Goal: Transaction & Acquisition: Purchase product/service

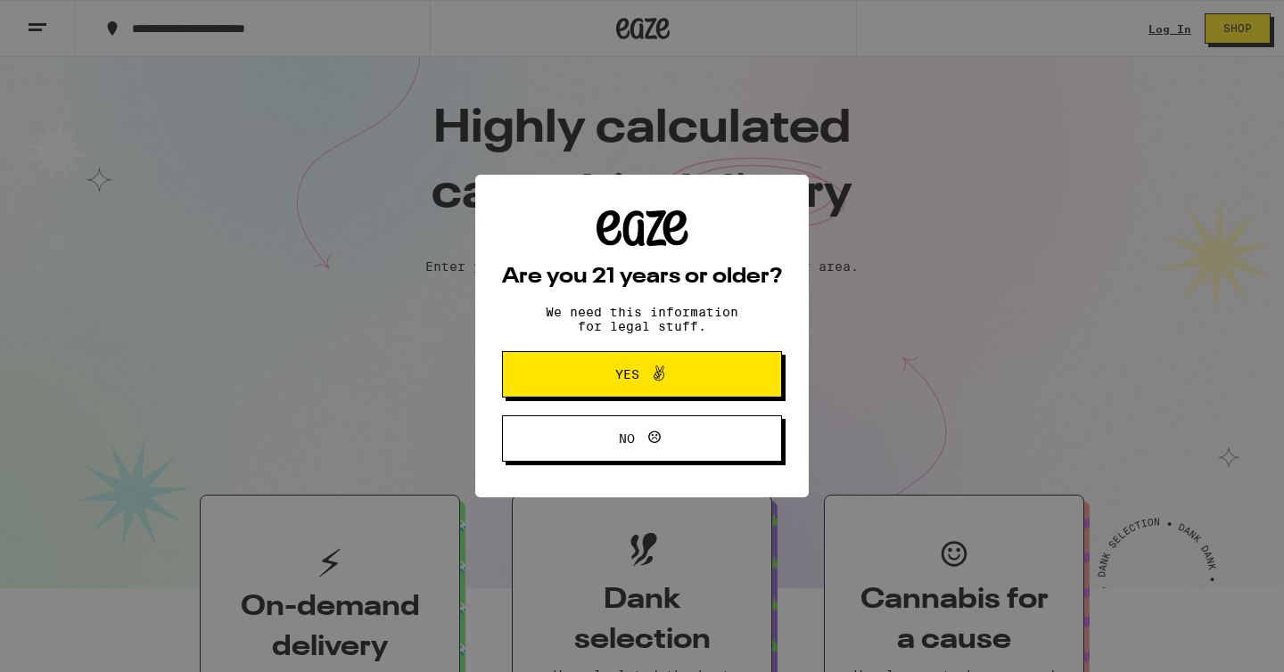
click at [679, 371] on span "Yes" at bounding box center [642, 374] width 136 height 23
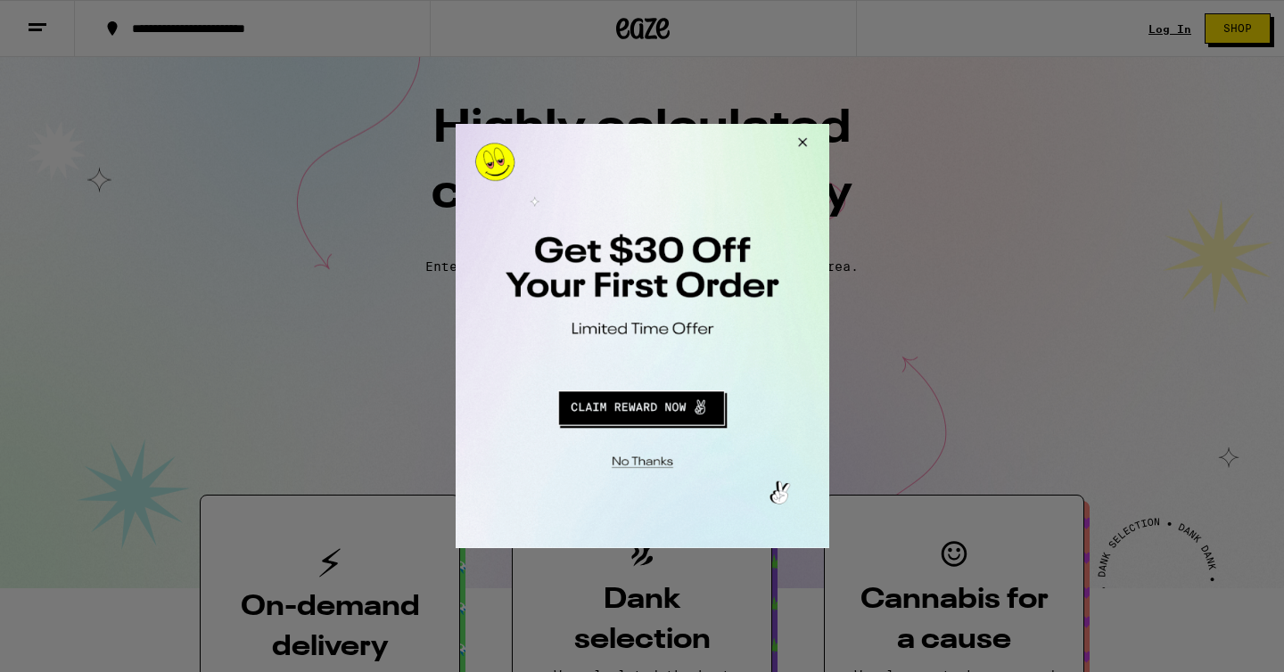
click at [804, 142] on button "Close Modal" at bounding box center [799, 145] width 48 height 43
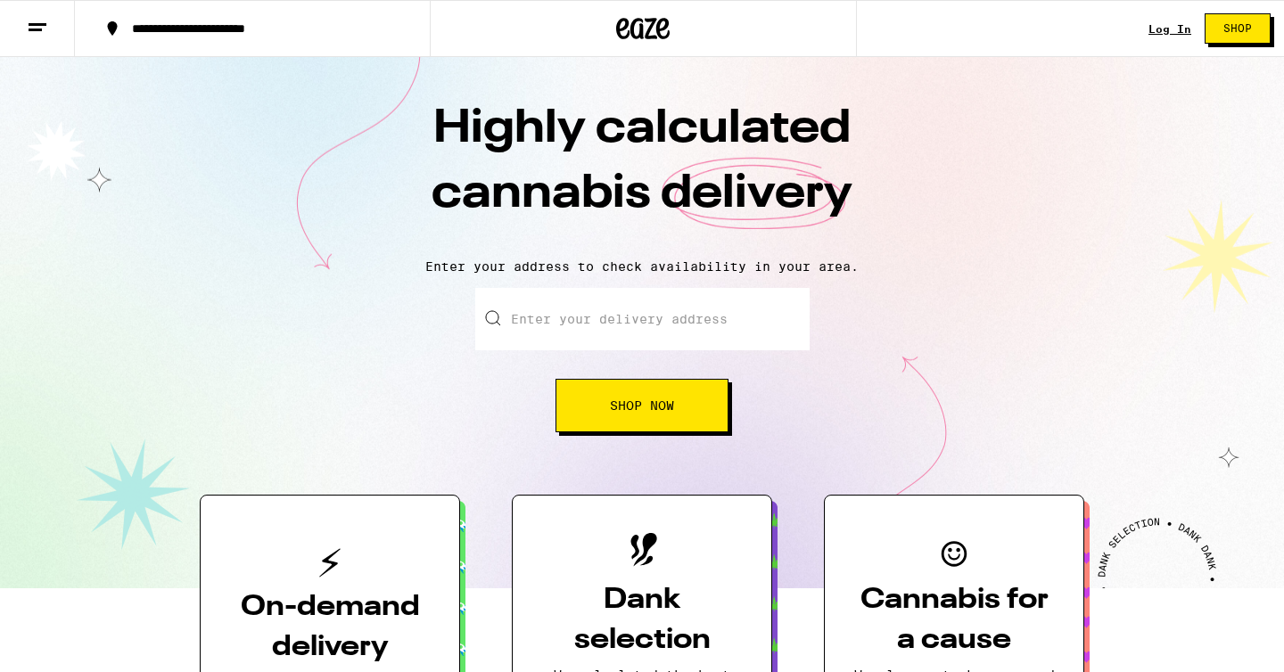
click at [1179, 24] on link "Log In" at bounding box center [1170, 29] width 43 height 12
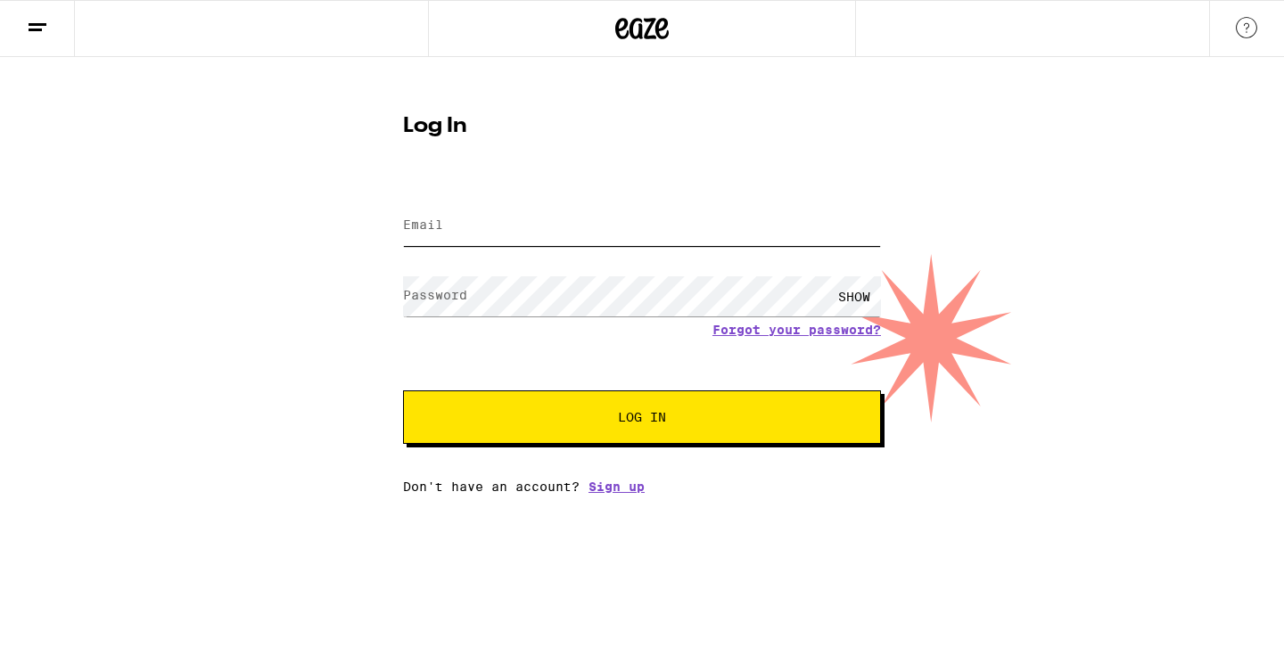
type input "aldonzasce@yahoo.com"
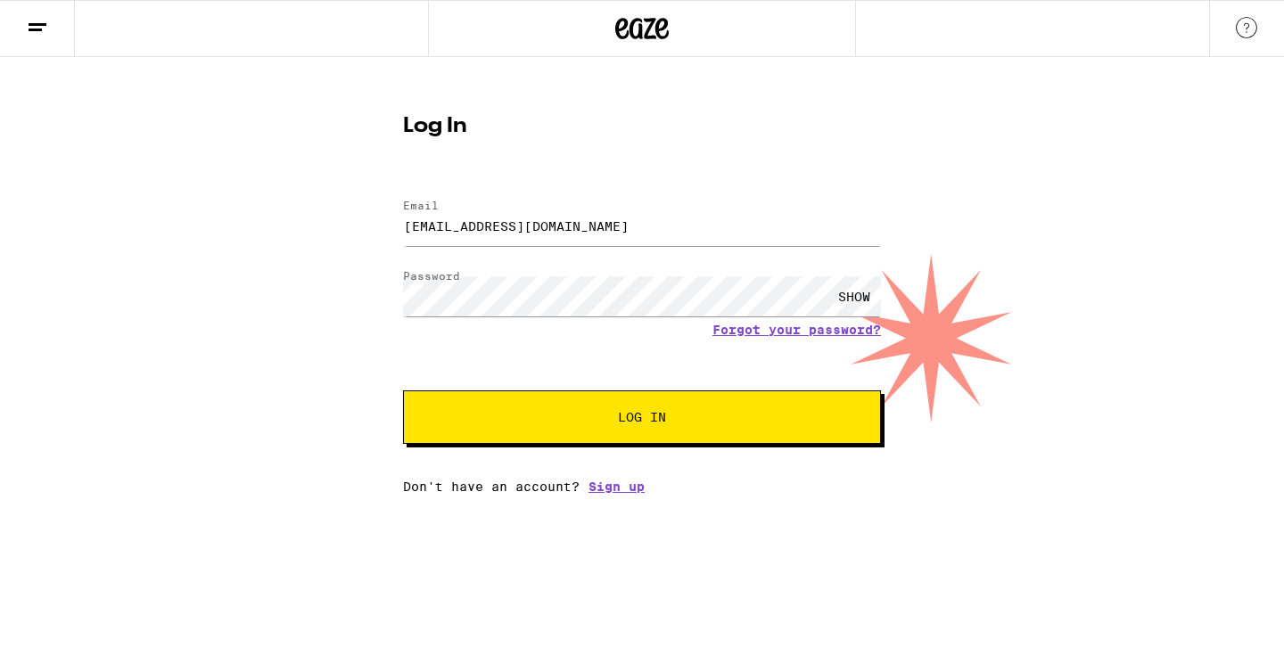
click at [453, 435] on button "Log In" at bounding box center [642, 418] width 478 height 54
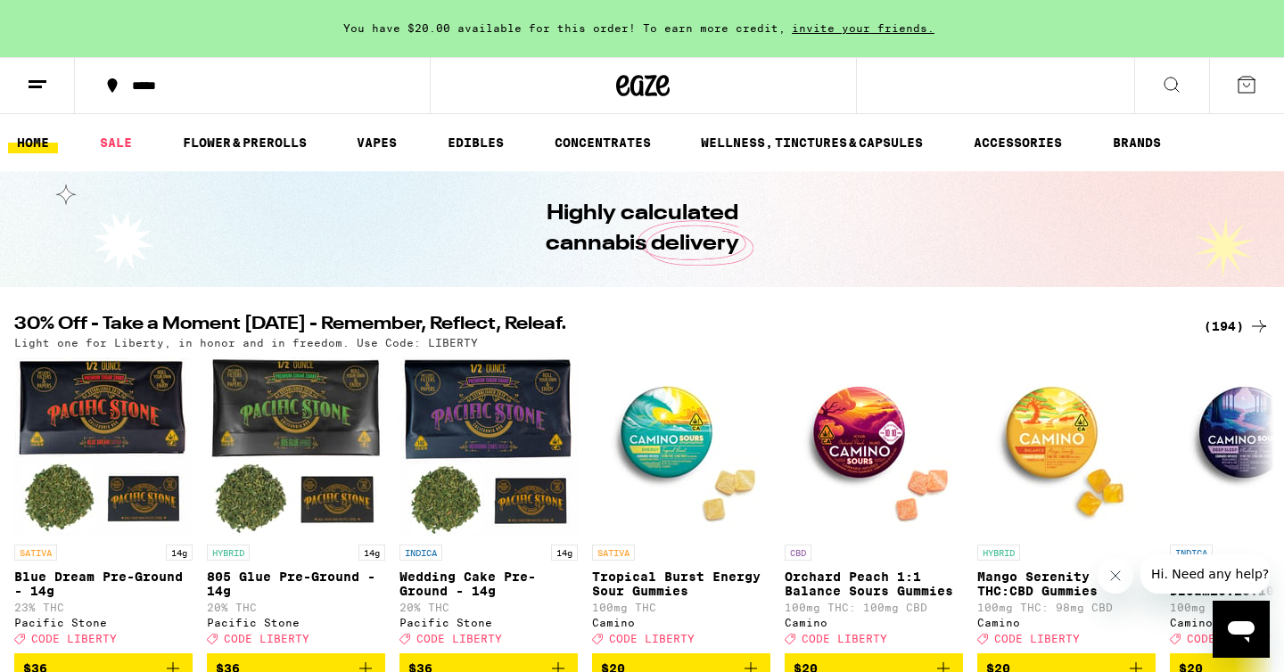
click at [1249, 89] on icon at bounding box center [1246, 84] width 21 height 21
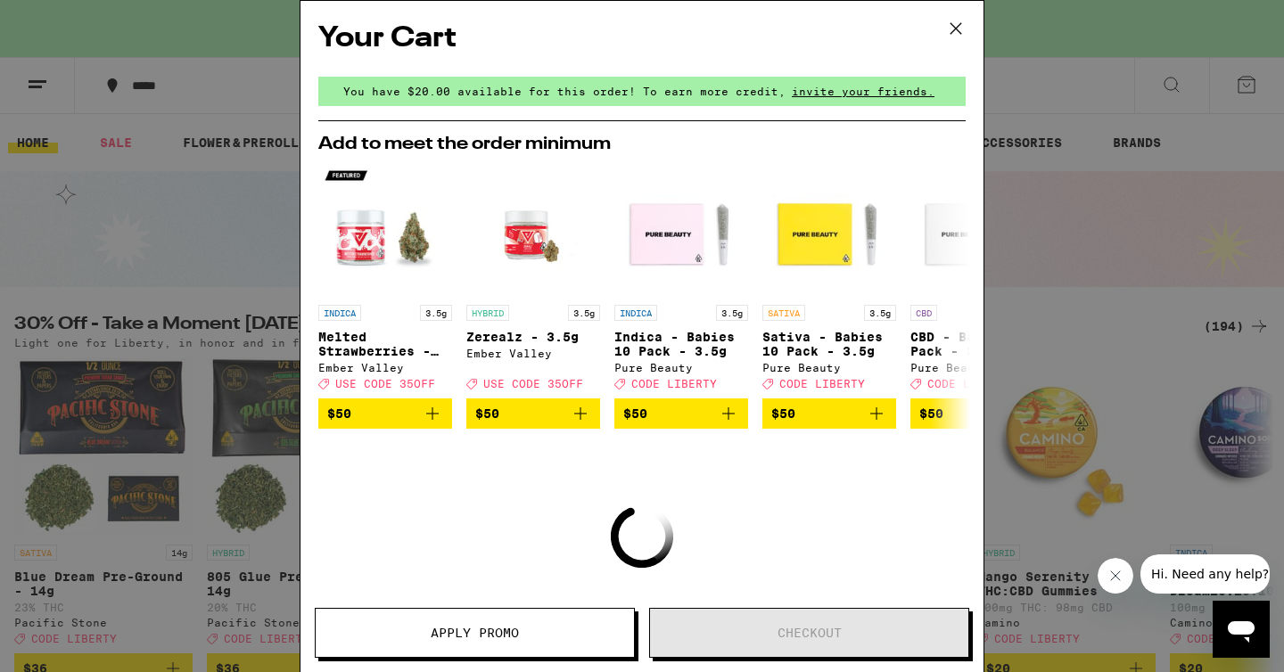
click at [954, 20] on icon at bounding box center [956, 28] width 27 height 27
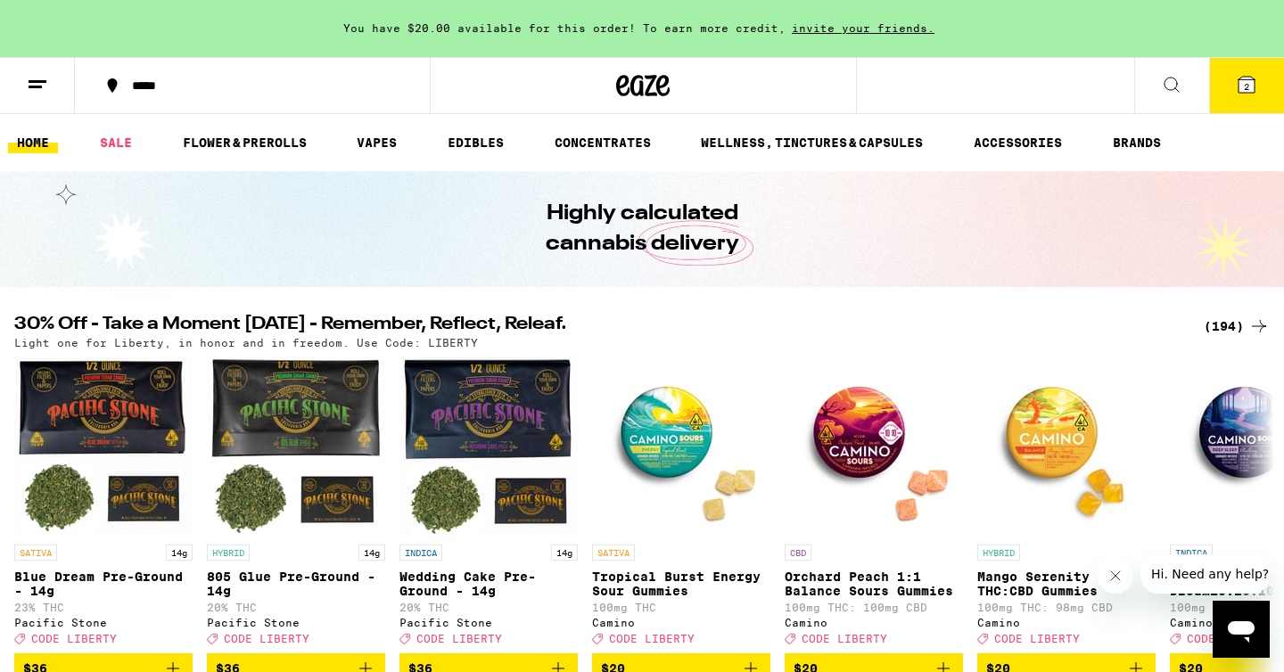
click at [1226, 102] on button "2" at bounding box center [1246, 85] width 75 height 55
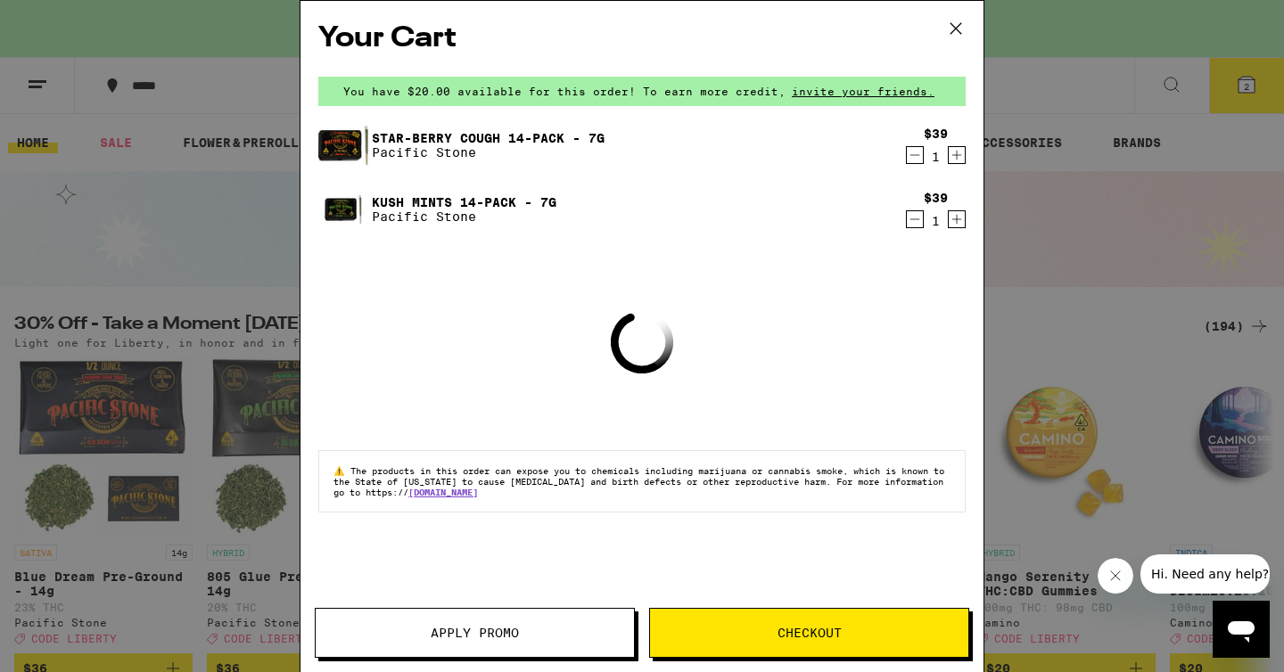
click at [654, 362] on g at bounding box center [641, 342] width 55 height 55
click at [955, 23] on icon at bounding box center [956, 28] width 27 height 27
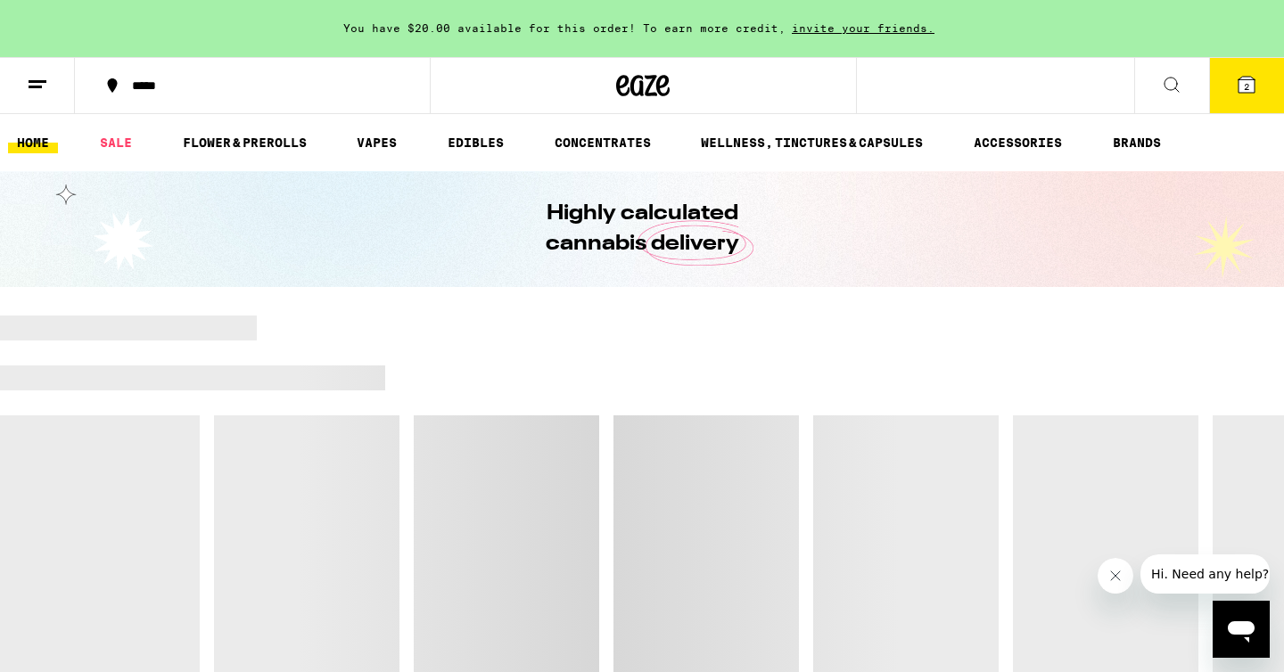
click at [51, 94] on button at bounding box center [37, 86] width 75 height 56
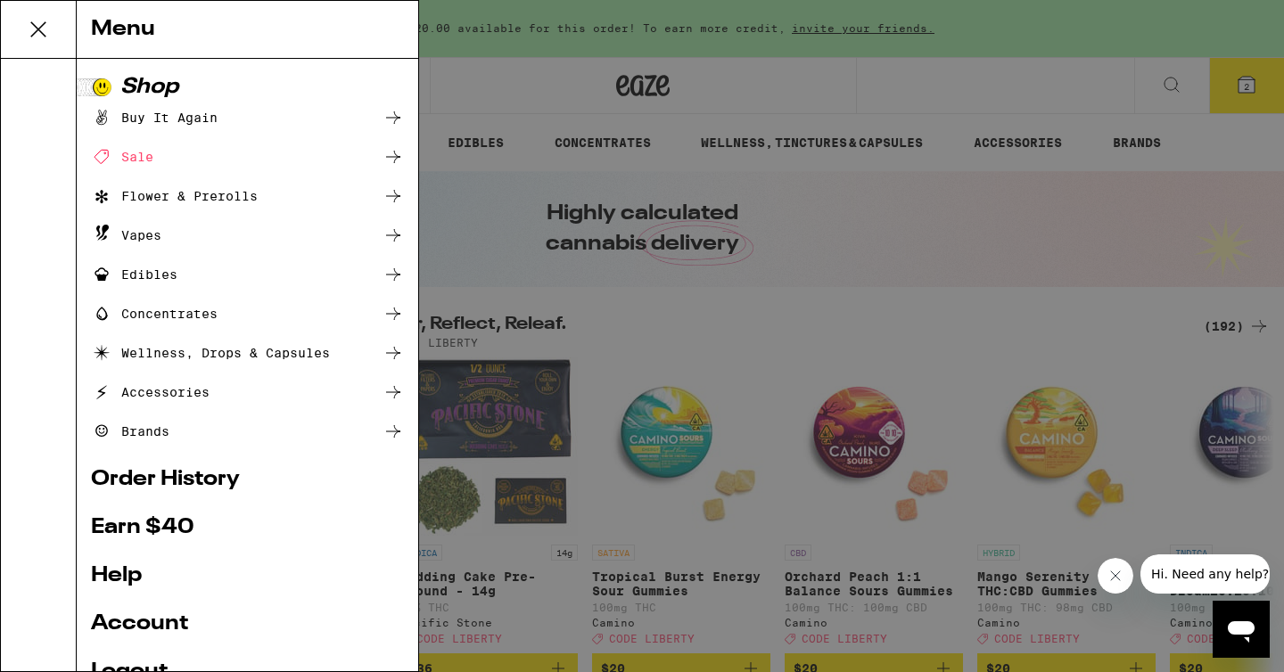
click at [976, 256] on div "Menu Shop Buy It Again Sale Flower & Prerolls Vapes Edibles Concentrates Wellne…" at bounding box center [642, 336] width 1284 height 672
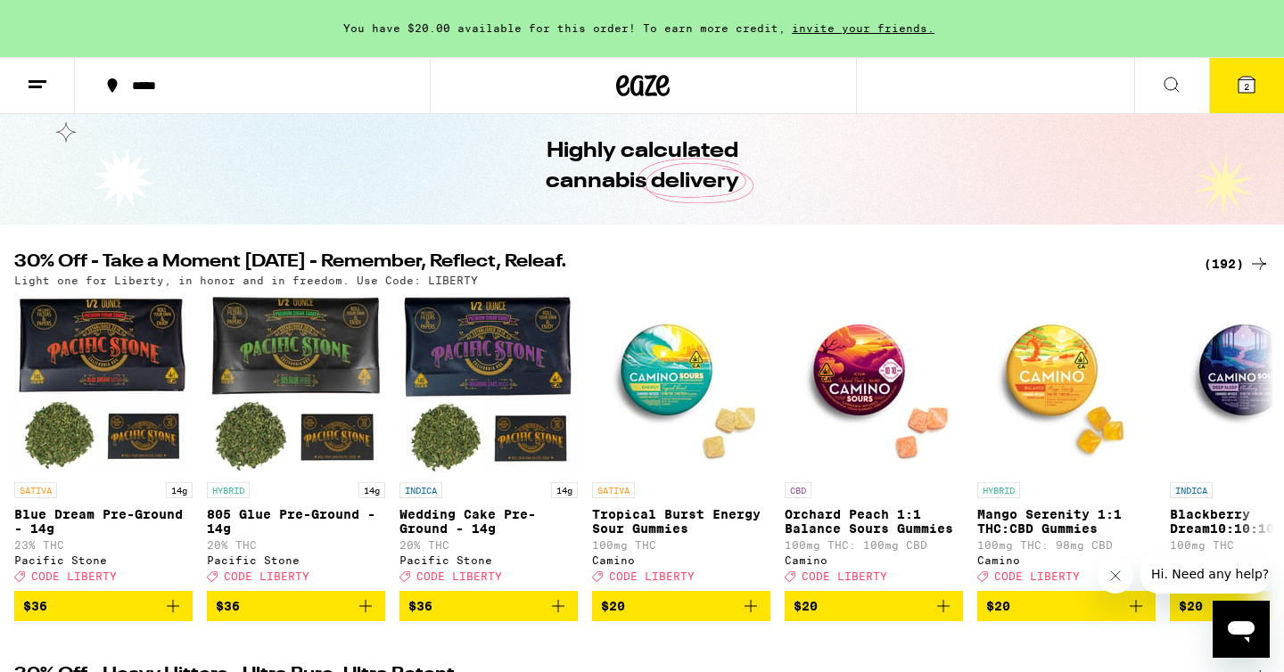
scroll to position [101, 0]
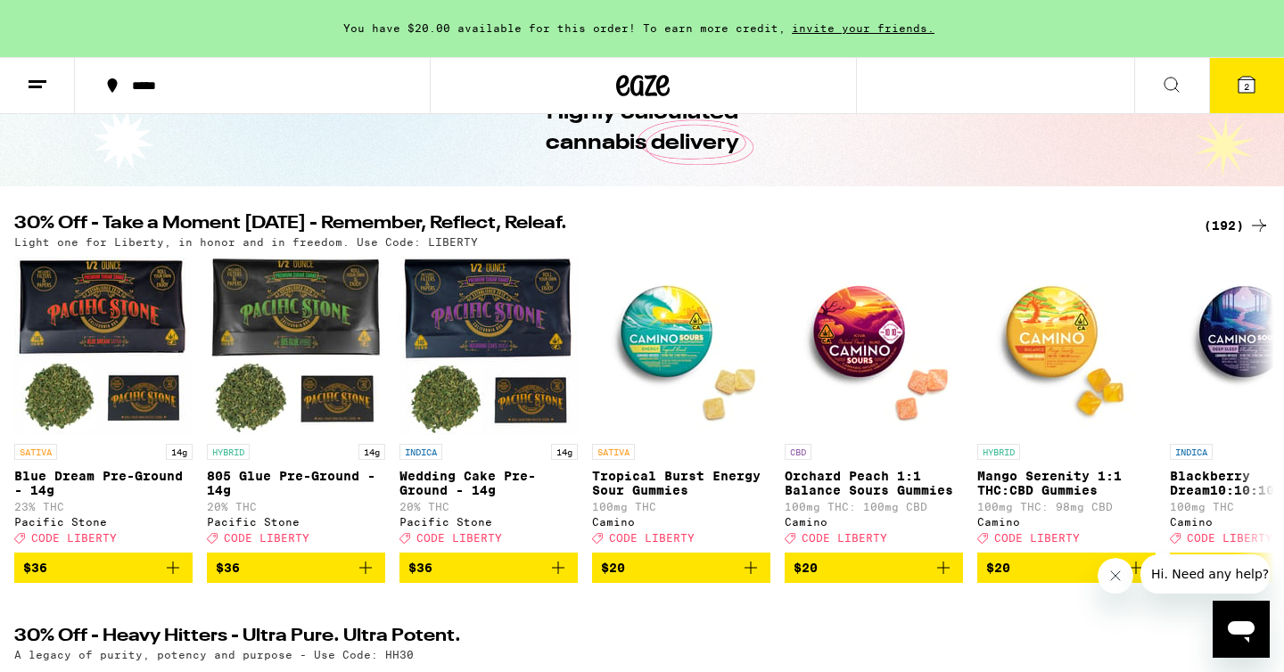
click at [1256, 99] on button "2" at bounding box center [1246, 85] width 75 height 55
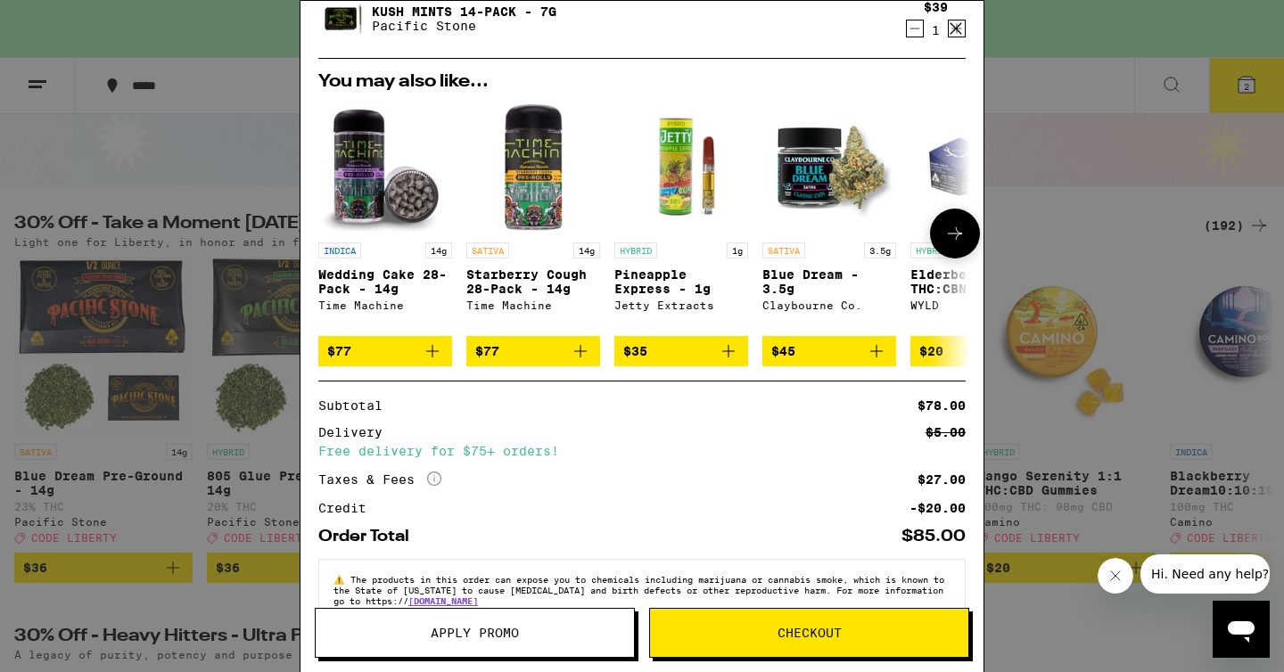
scroll to position [238, 0]
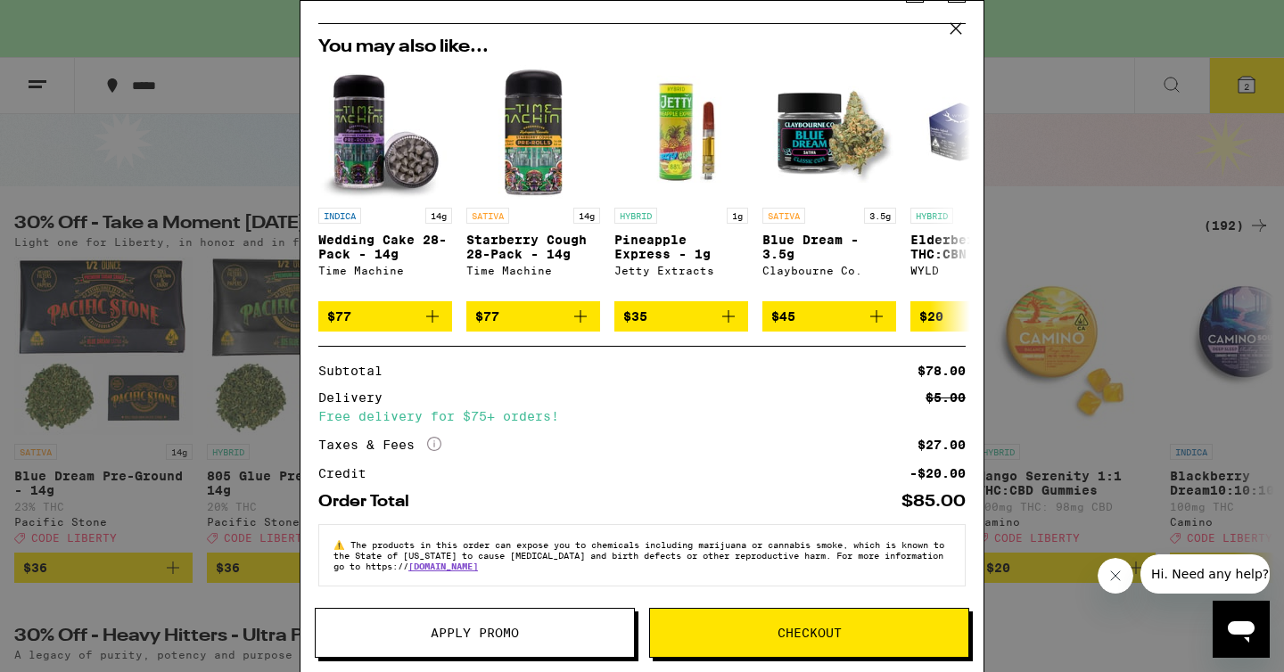
click at [955, 29] on icon at bounding box center [956, 28] width 27 height 27
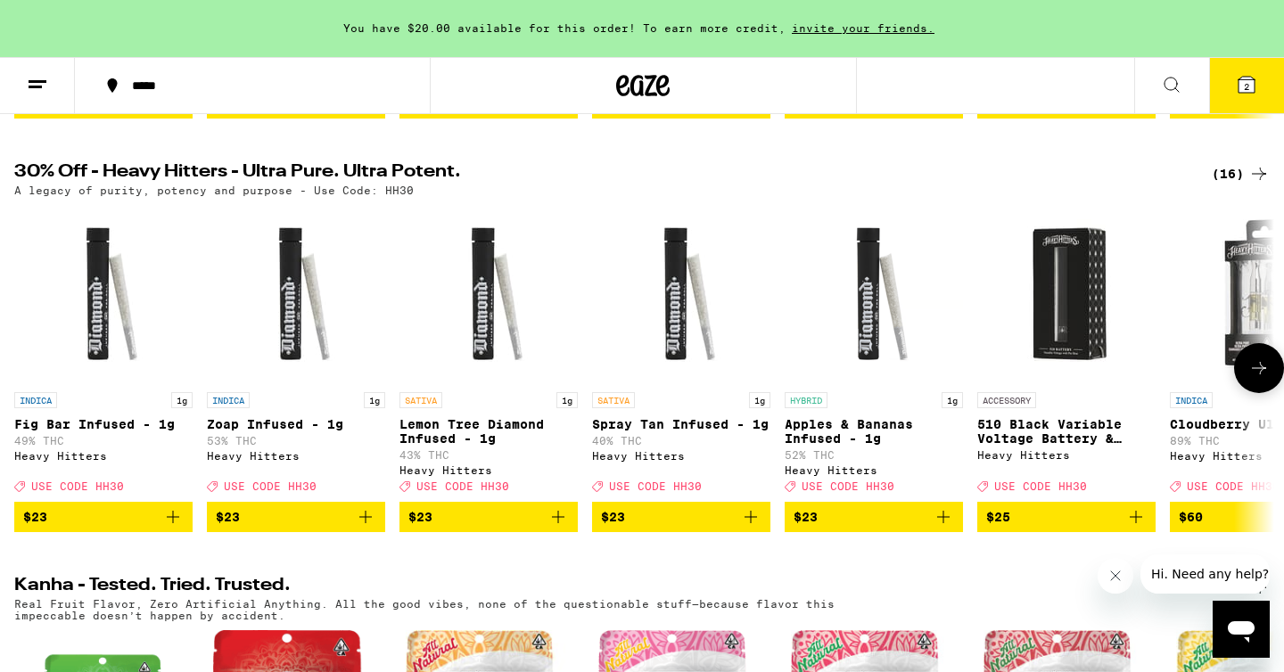
scroll to position [38, 0]
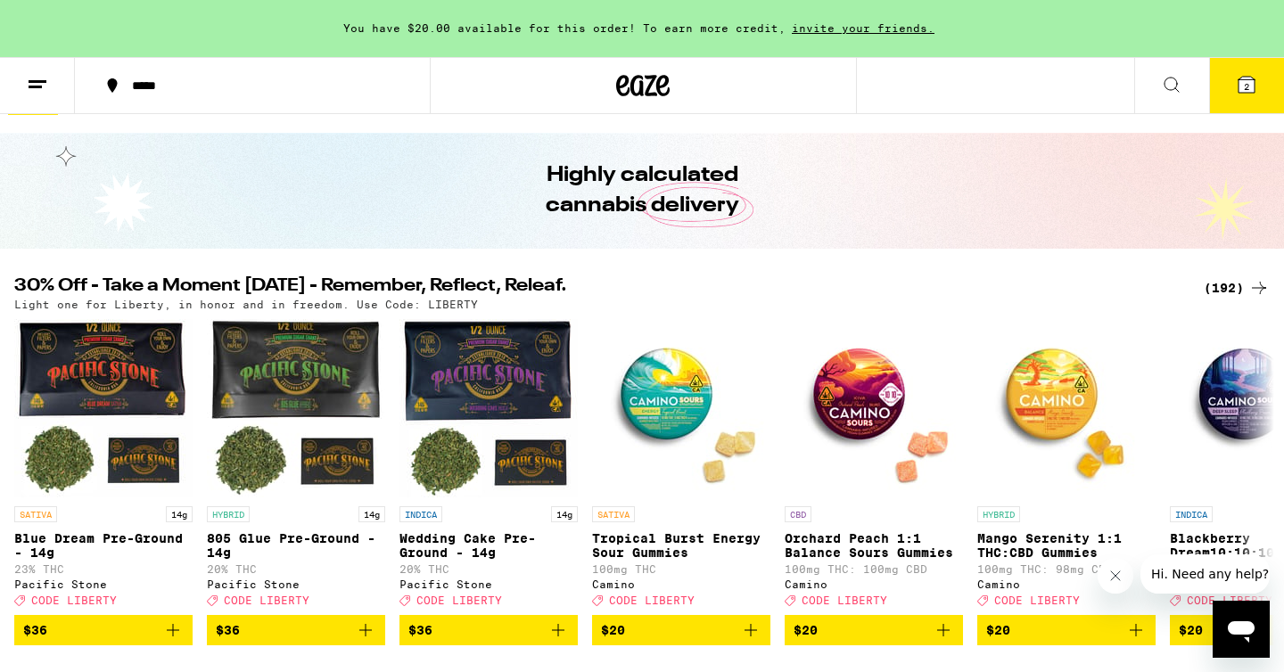
click at [1236, 80] on icon at bounding box center [1246, 84] width 21 height 21
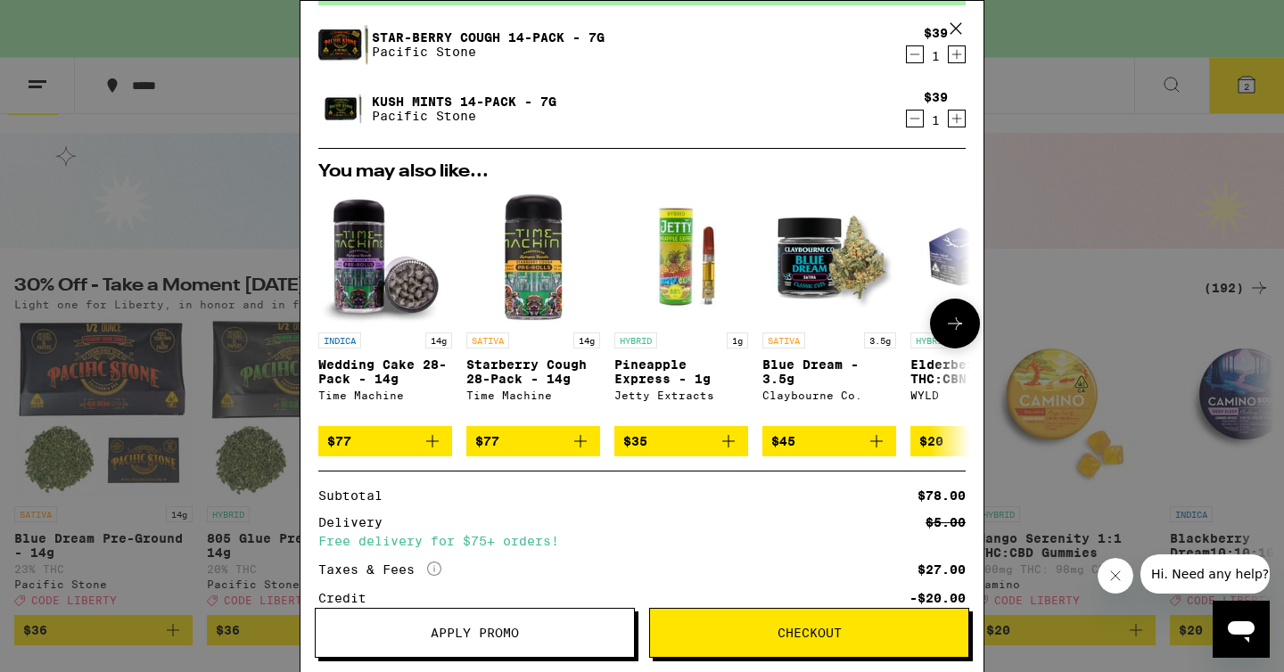
scroll to position [115, 0]
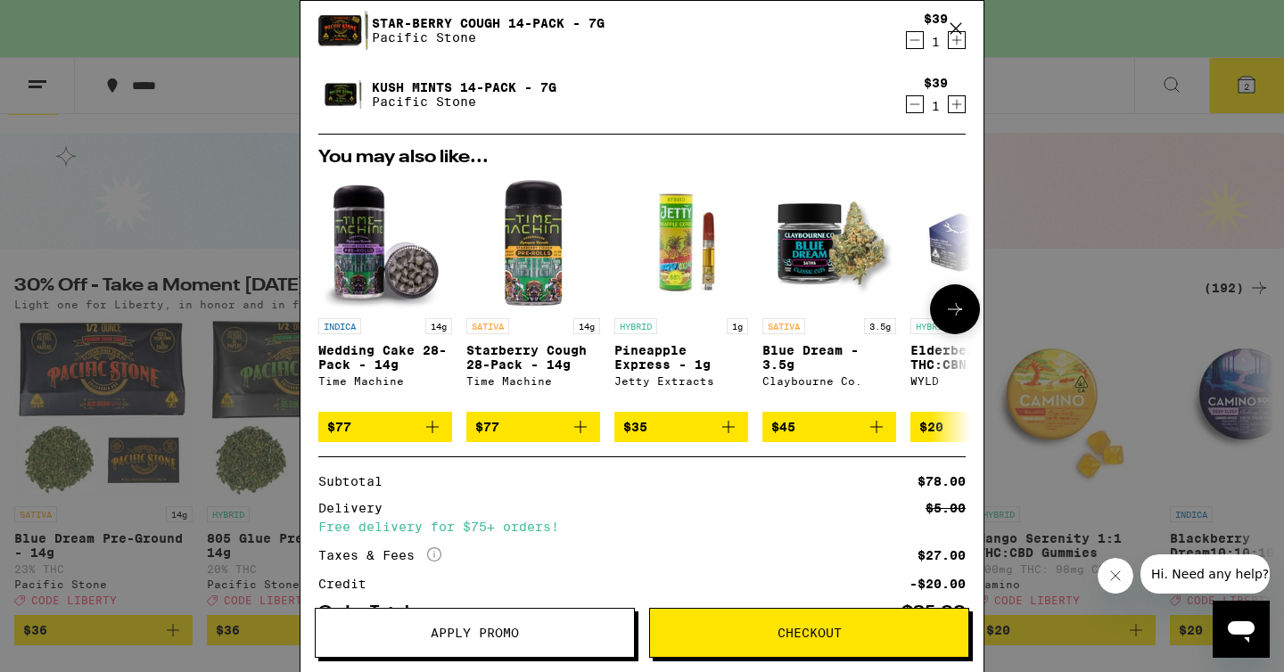
click at [588, 438] on icon "Add to bag" at bounding box center [580, 426] width 21 height 21
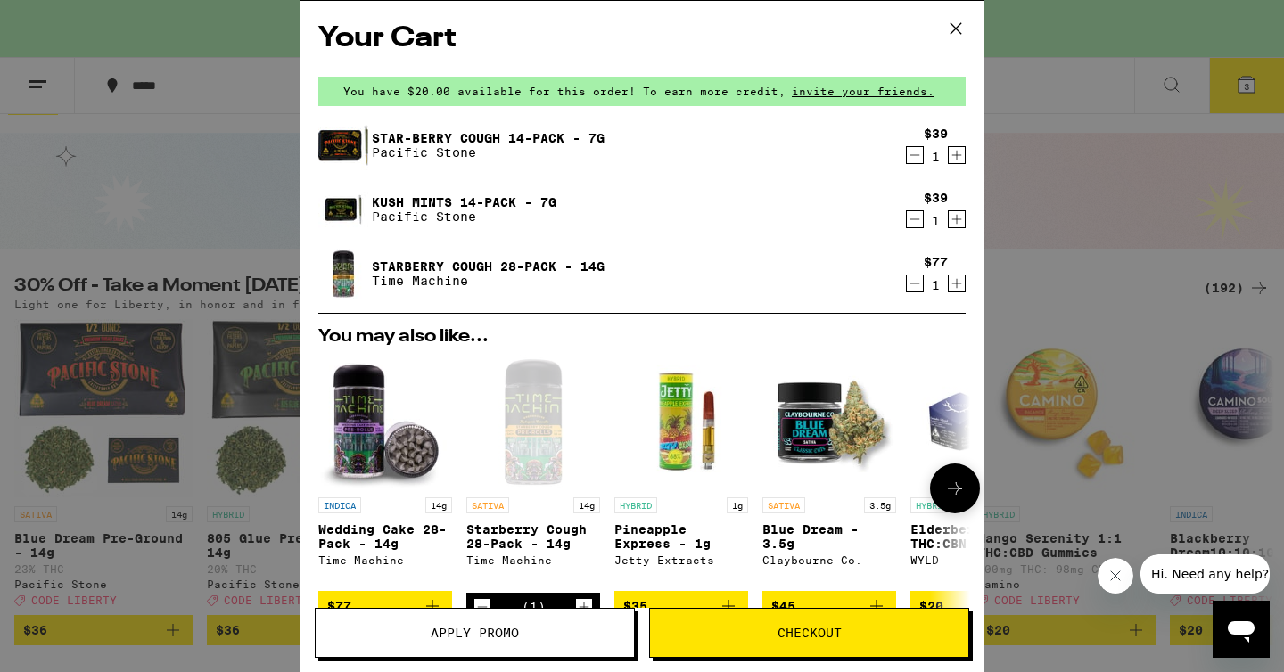
scroll to position [12, 0]
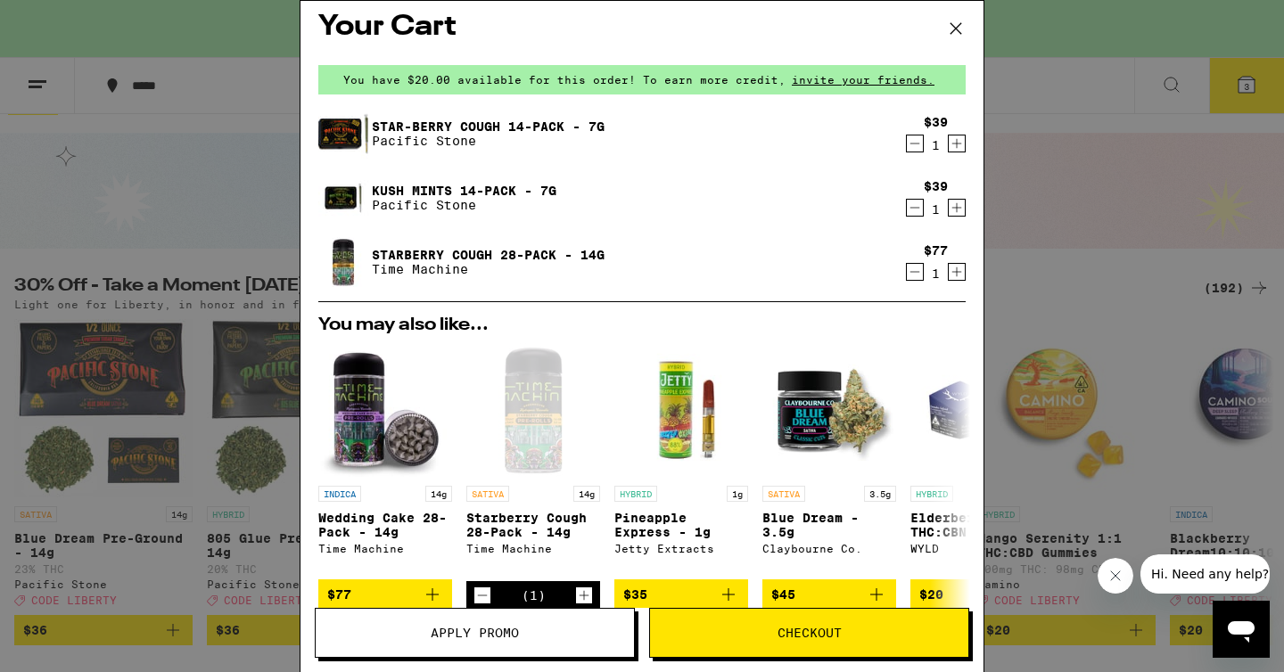
click at [915, 146] on icon "Decrement" at bounding box center [915, 143] width 16 height 21
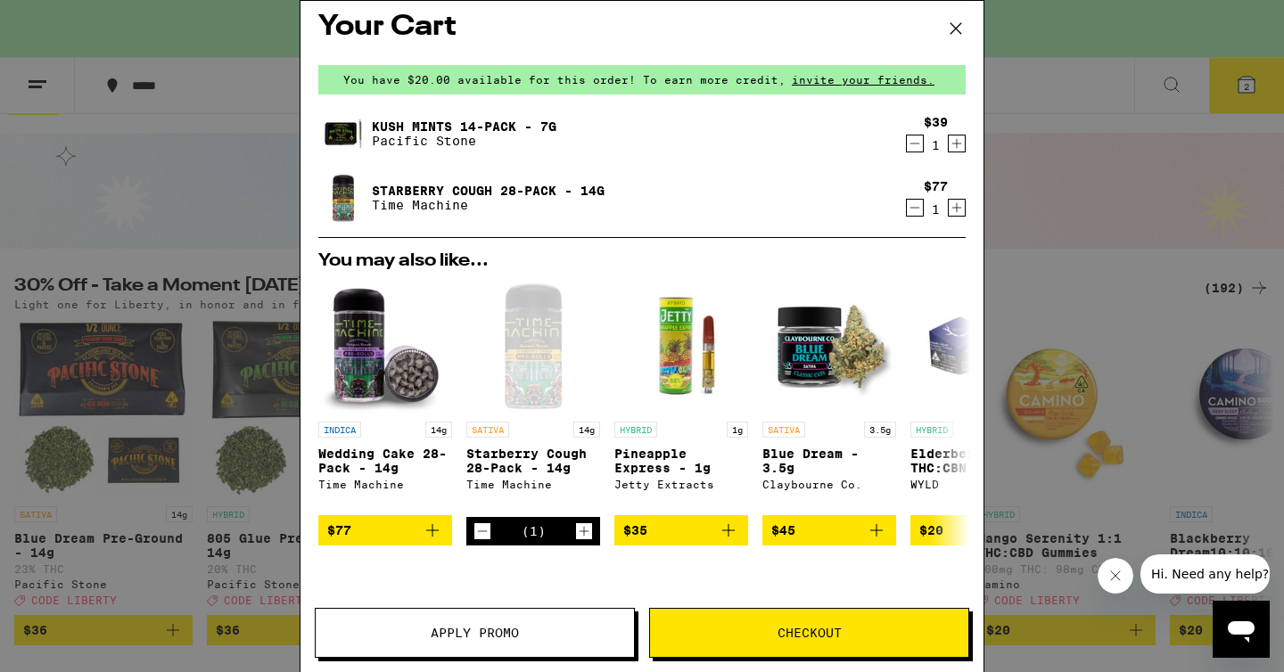
click at [912, 144] on icon "Decrement" at bounding box center [915, 144] width 10 height 0
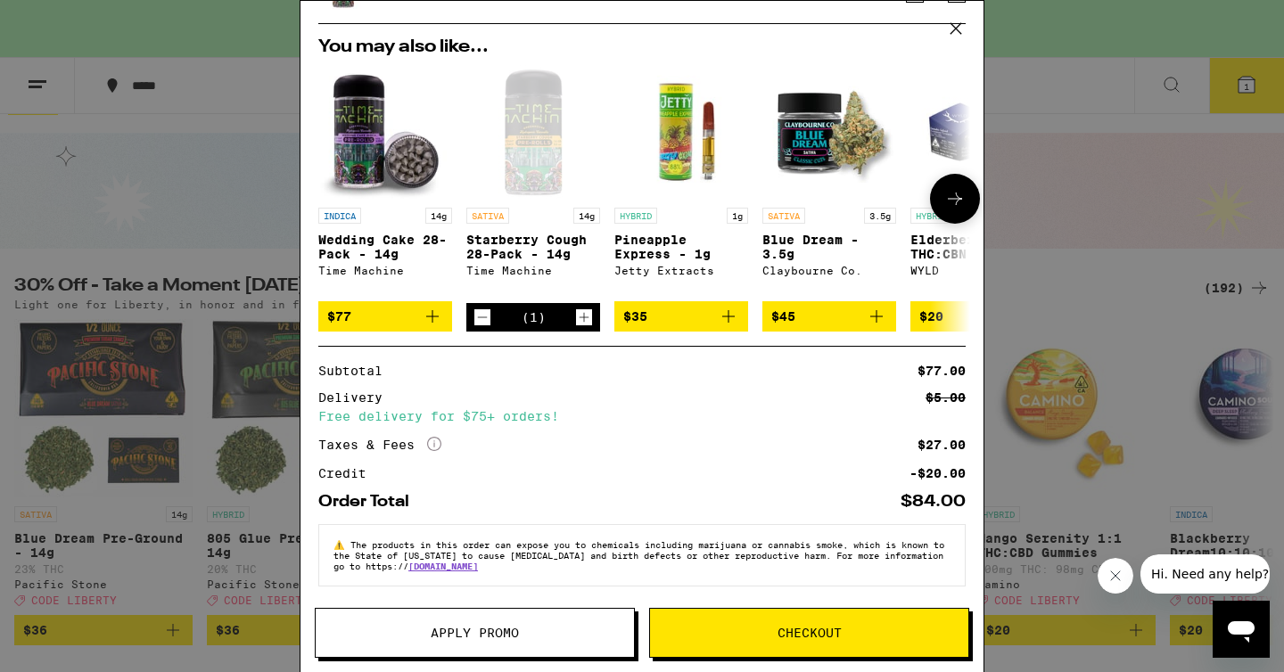
scroll to position [0, 0]
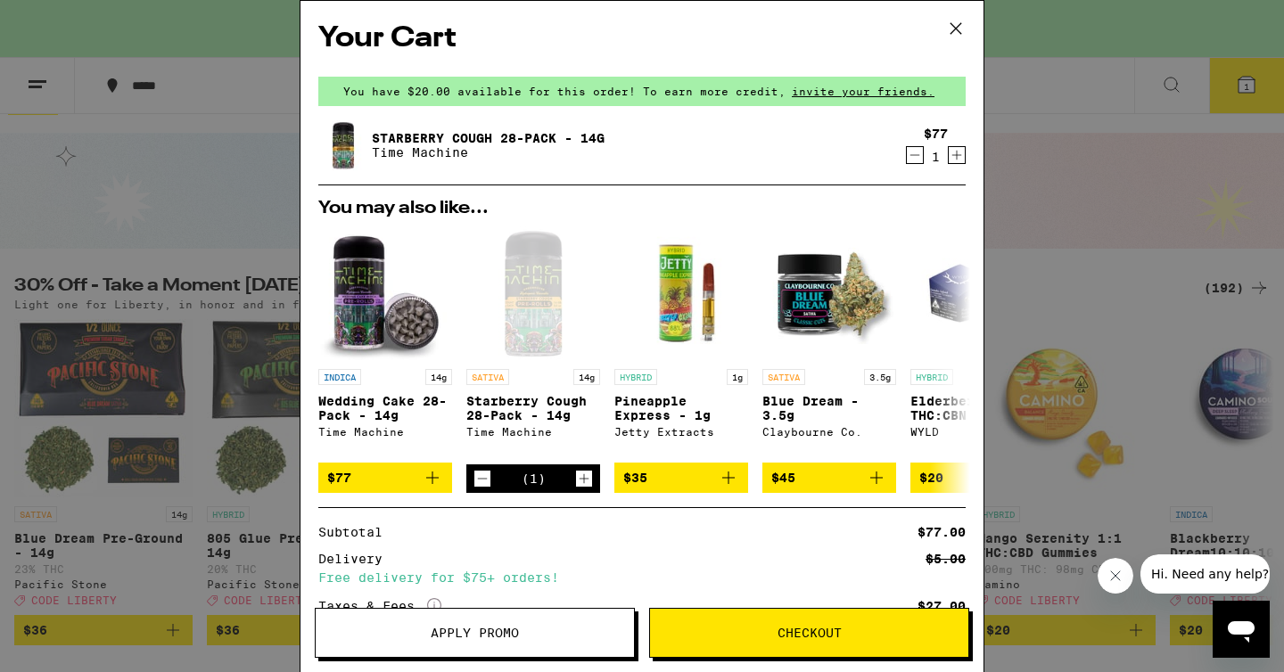
click at [915, 158] on icon "Decrement" at bounding box center [915, 154] width 16 height 21
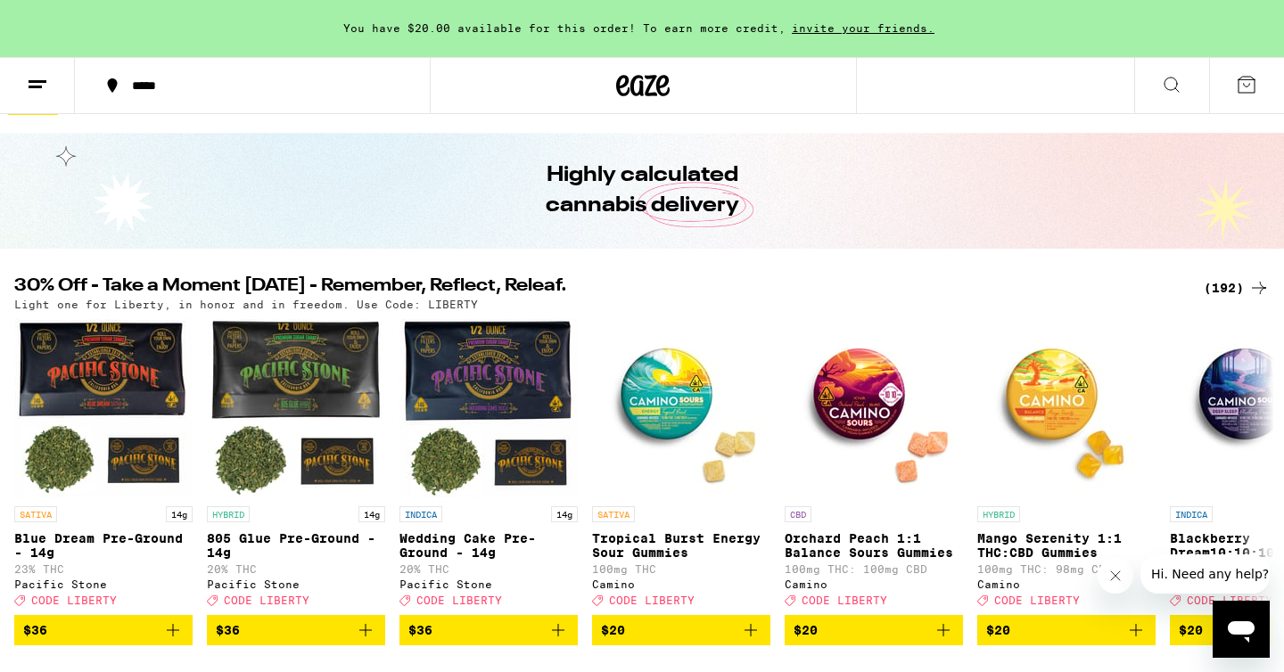
click at [1222, 279] on div "(192)" at bounding box center [1237, 287] width 66 height 21
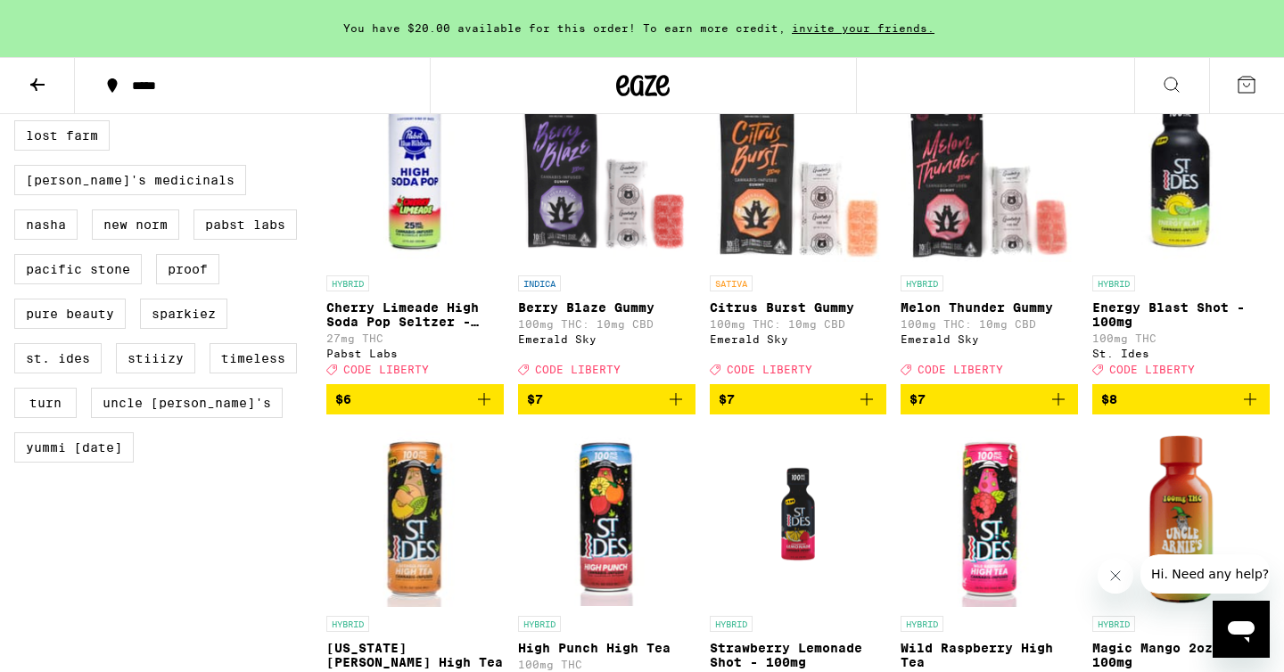
scroll to position [1593, 0]
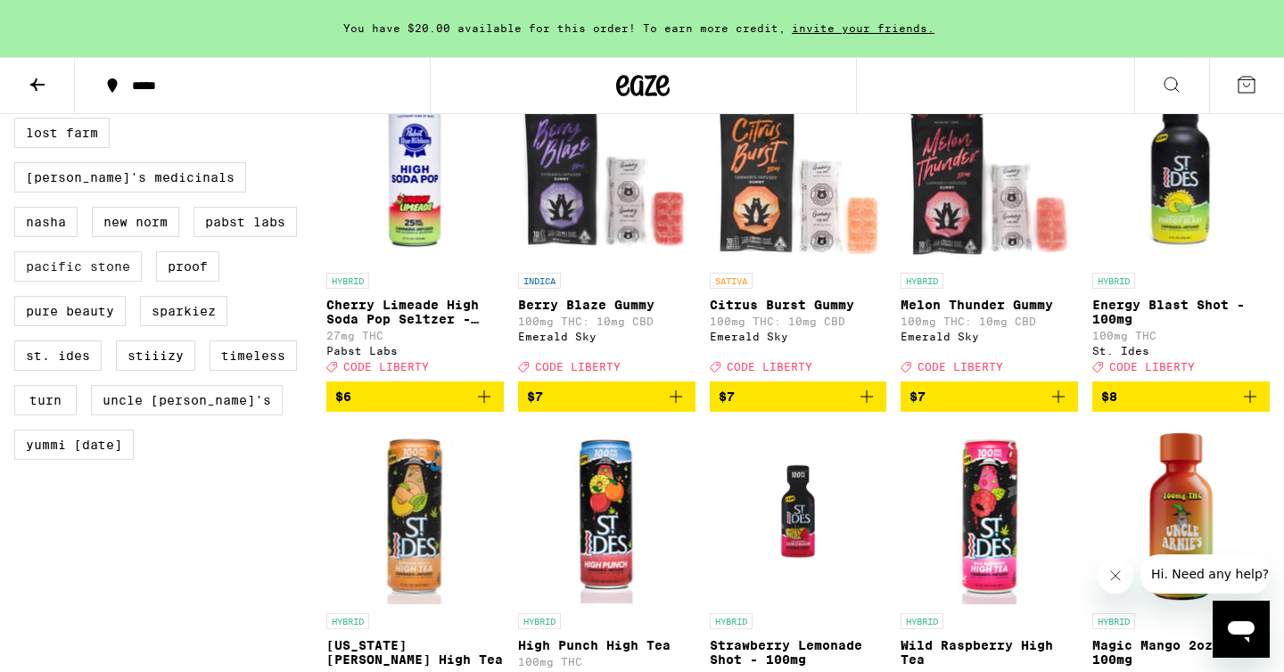
click at [105, 282] on label "Pacific Stone" at bounding box center [78, 266] width 128 height 30
checkbox input "true"
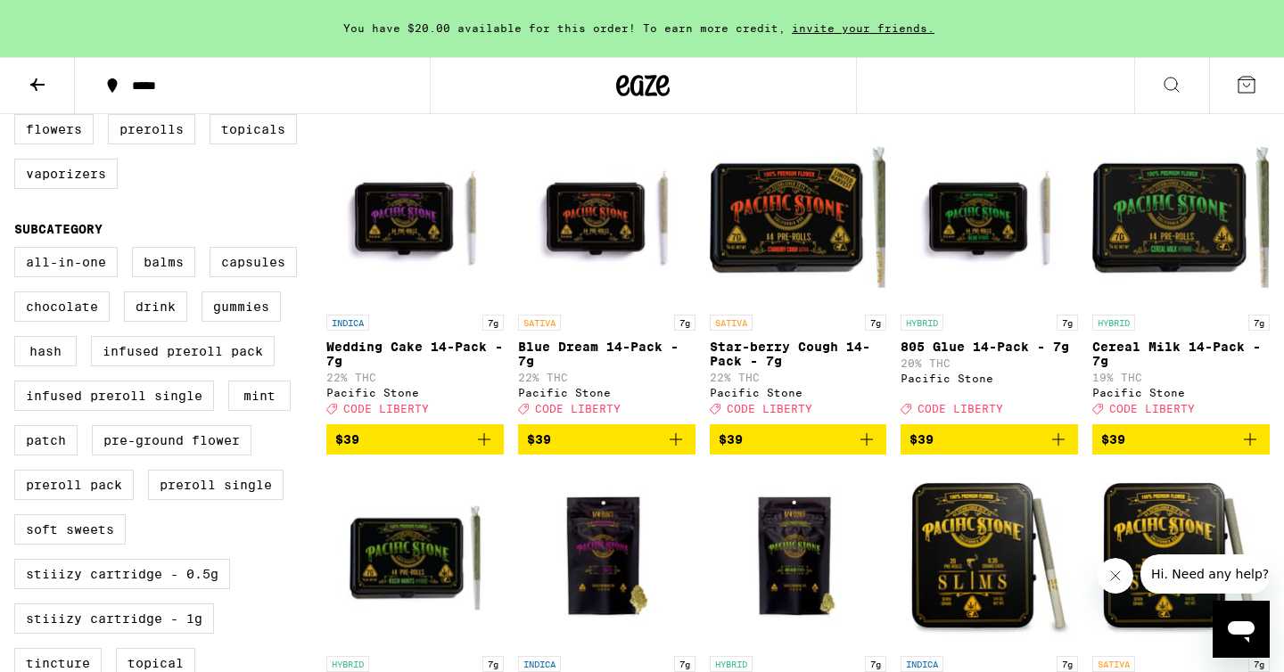
scroll to position [513, 0]
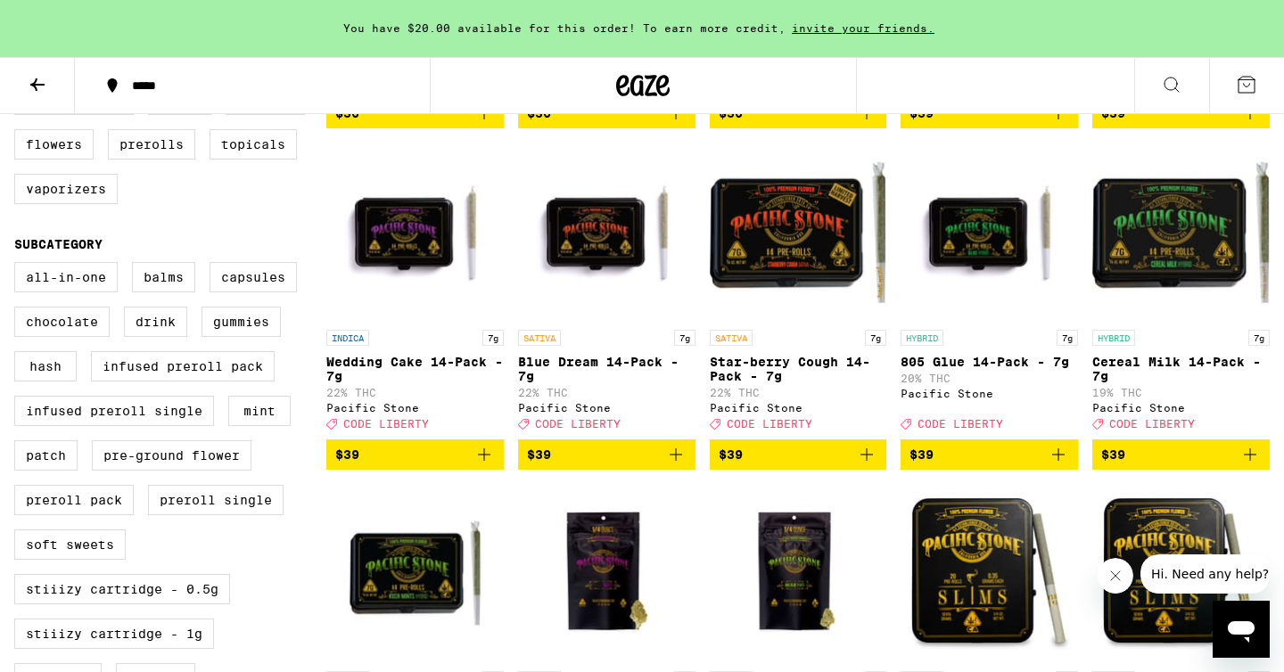
click at [871, 465] on icon "Add to bag" at bounding box center [866, 454] width 21 height 21
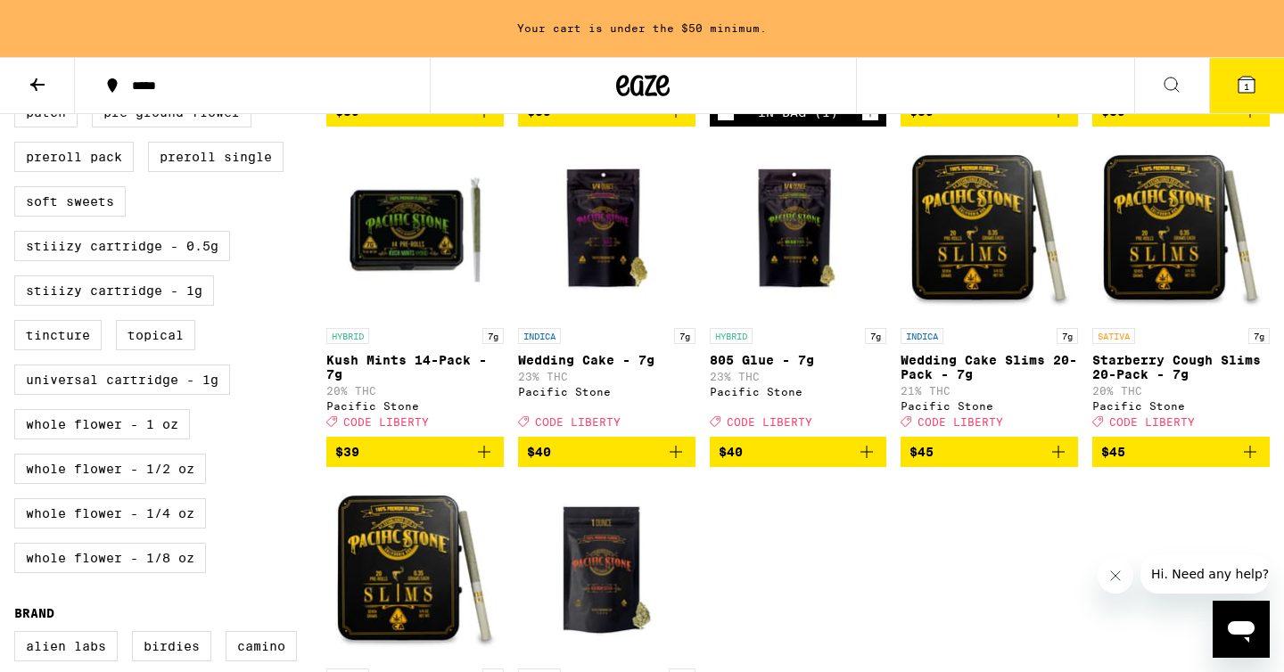
scroll to position [877, 0]
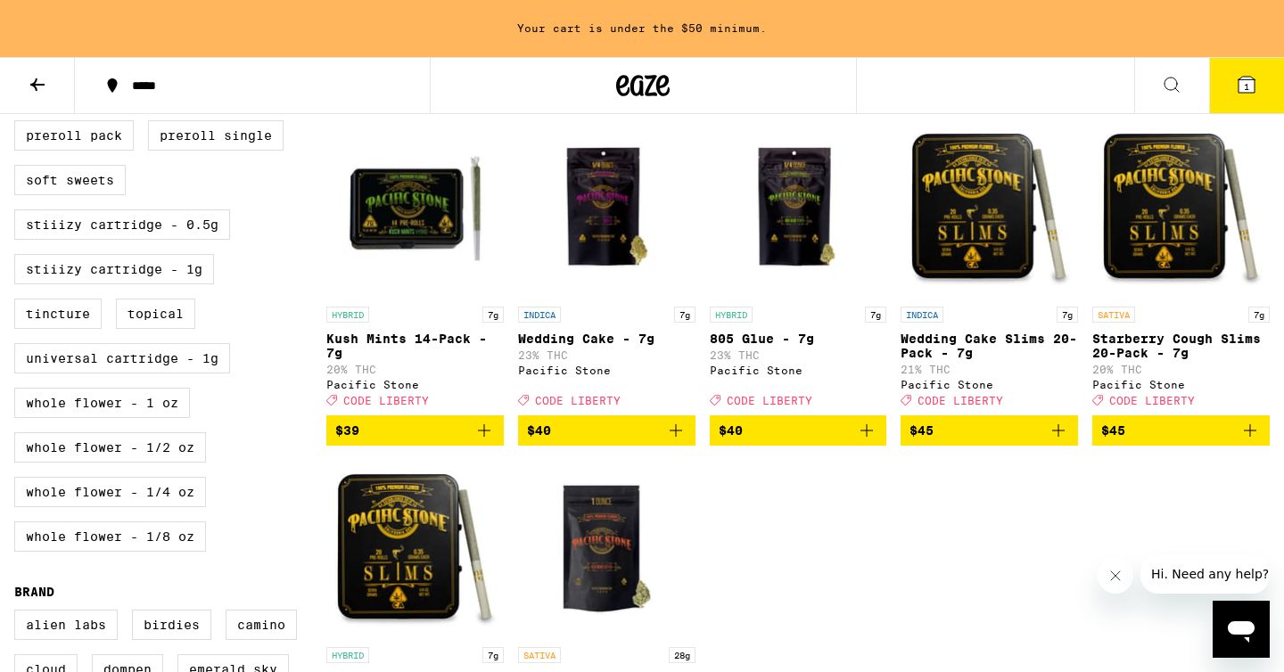
click at [480, 441] on icon "Add to bag" at bounding box center [483, 430] width 21 height 21
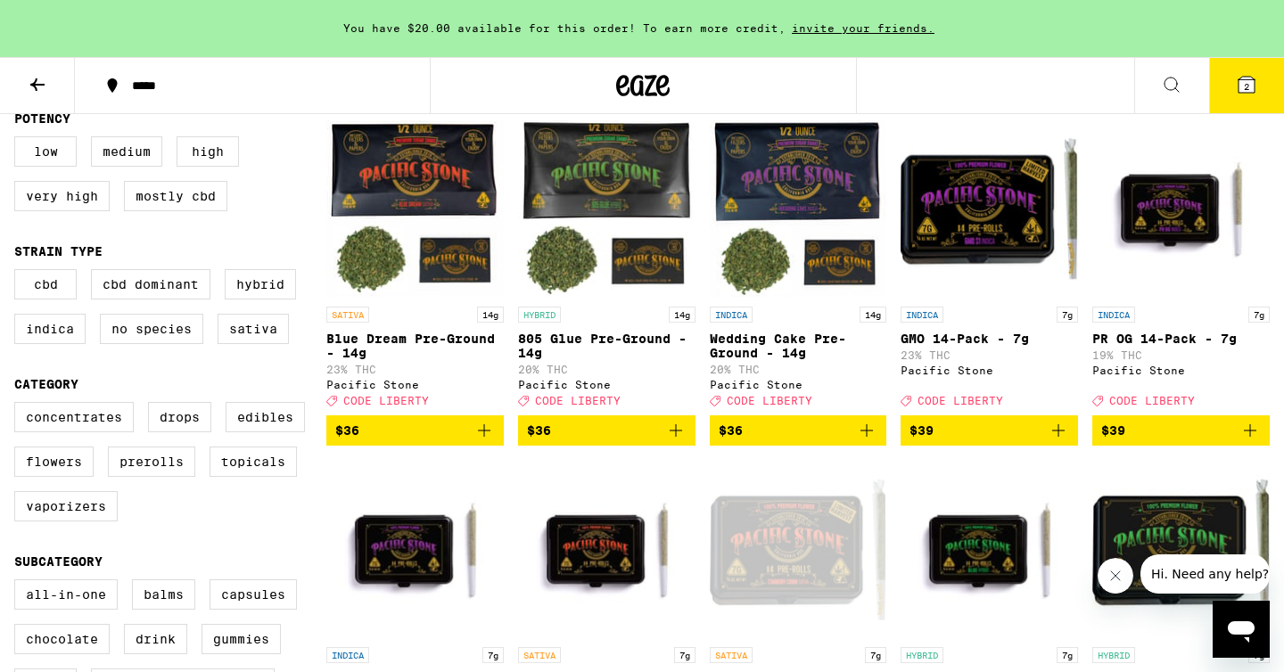
scroll to position [0, 0]
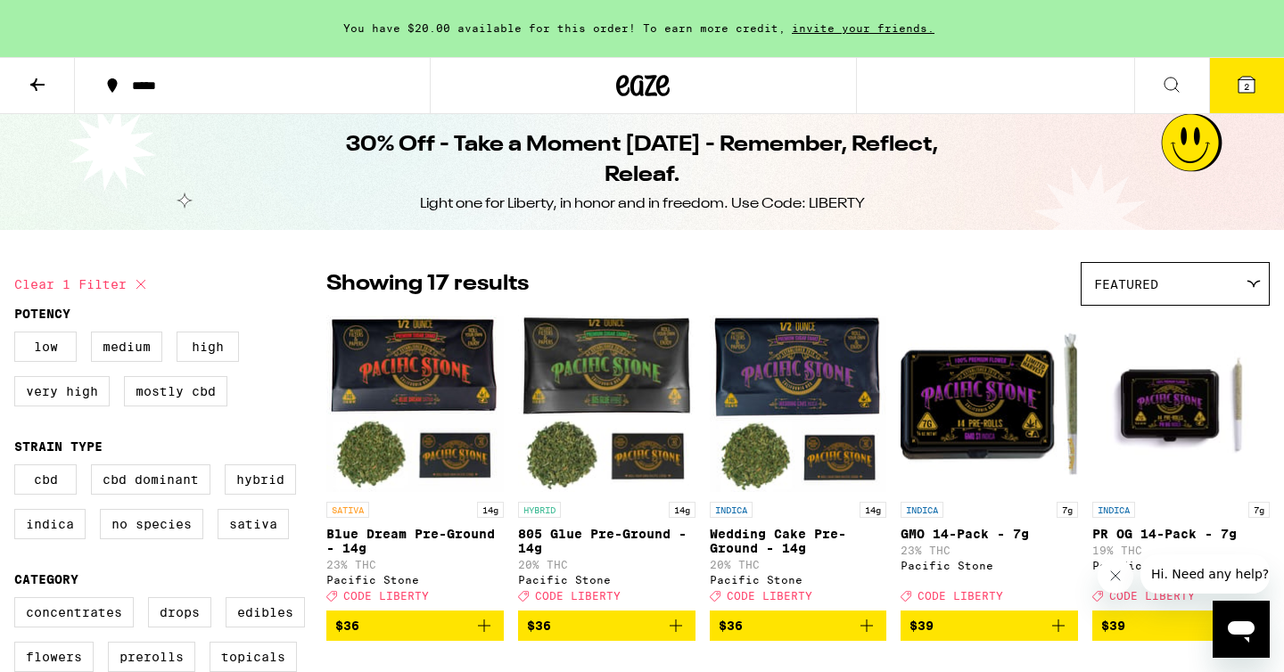
click at [1245, 84] on span "2" at bounding box center [1246, 86] width 5 height 11
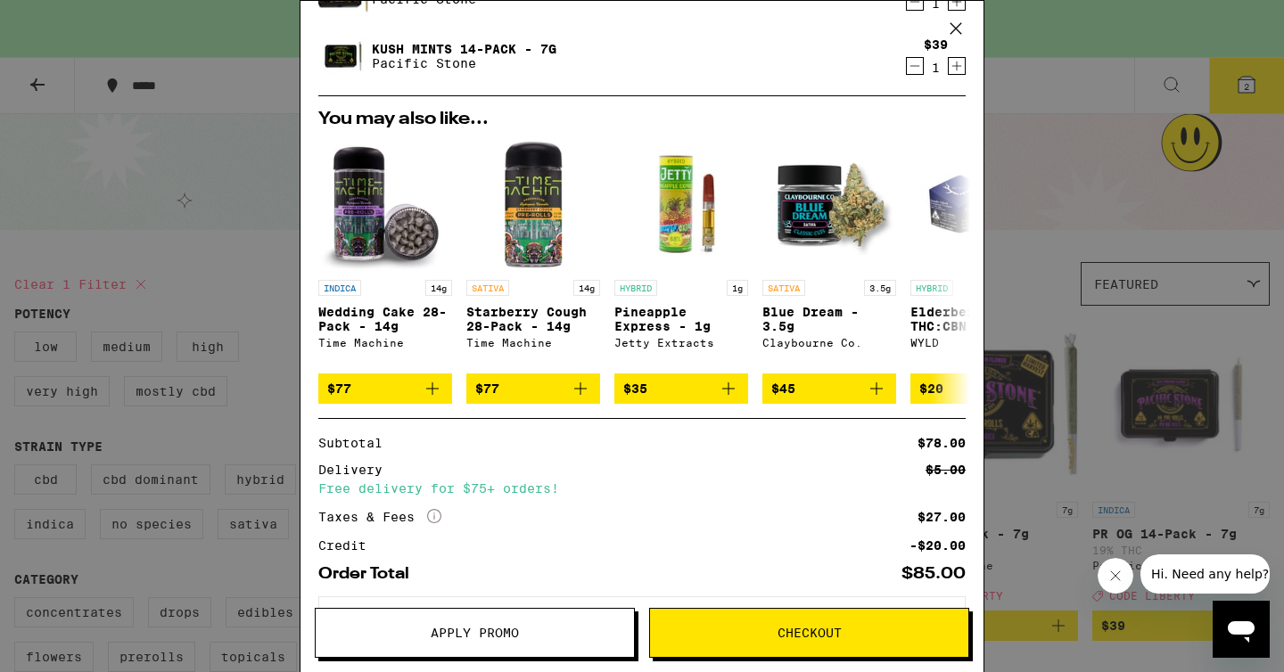
scroll to position [238, 0]
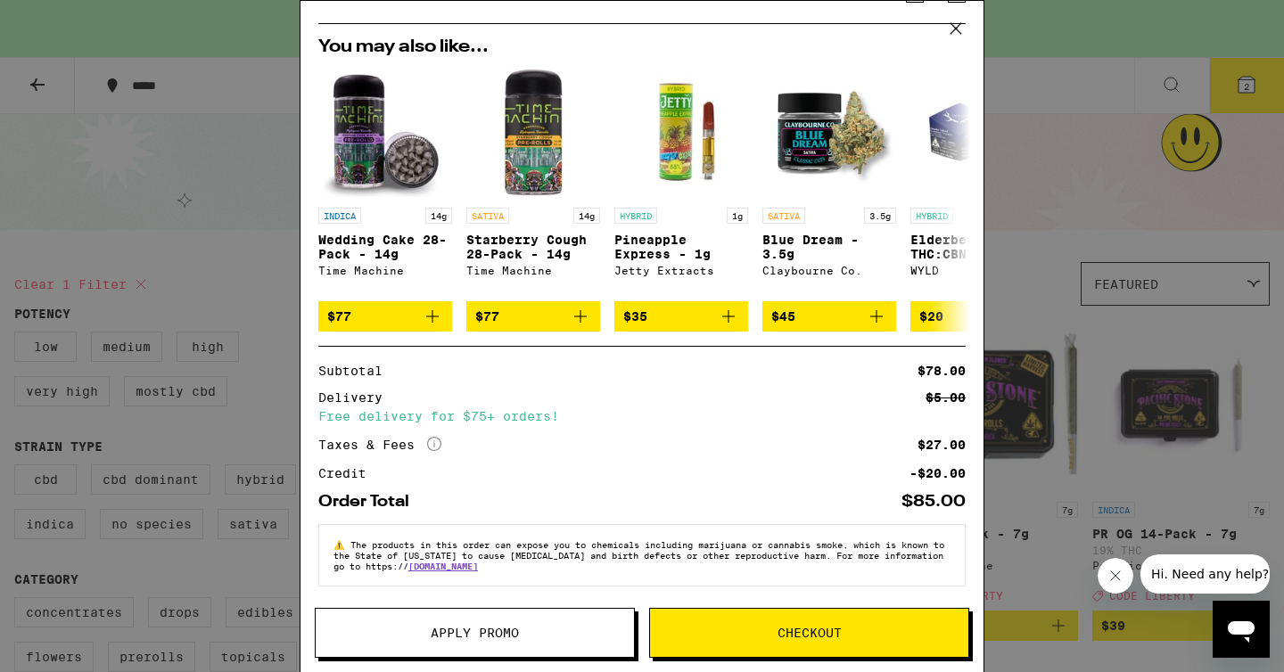
click at [415, 624] on button "Apply Promo" at bounding box center [475, 633] width 320 height 50
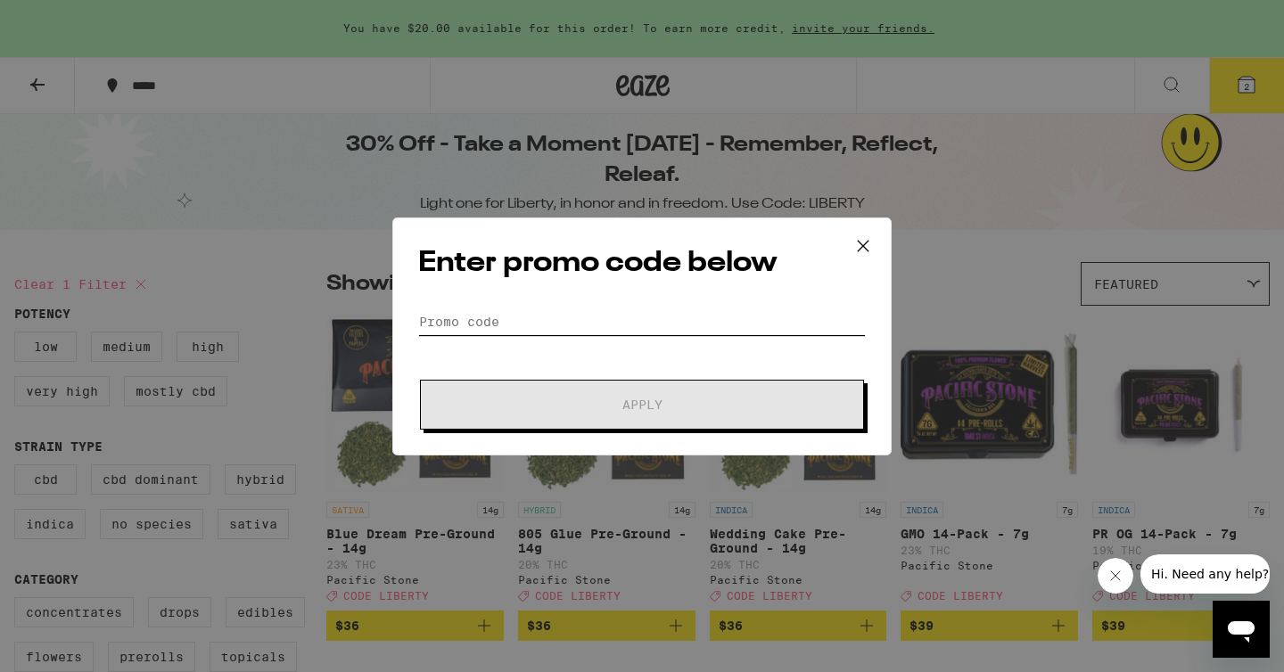
click at [478, 310] on input "Promo Code" at bounding box center [642, 322] width 448 height 27
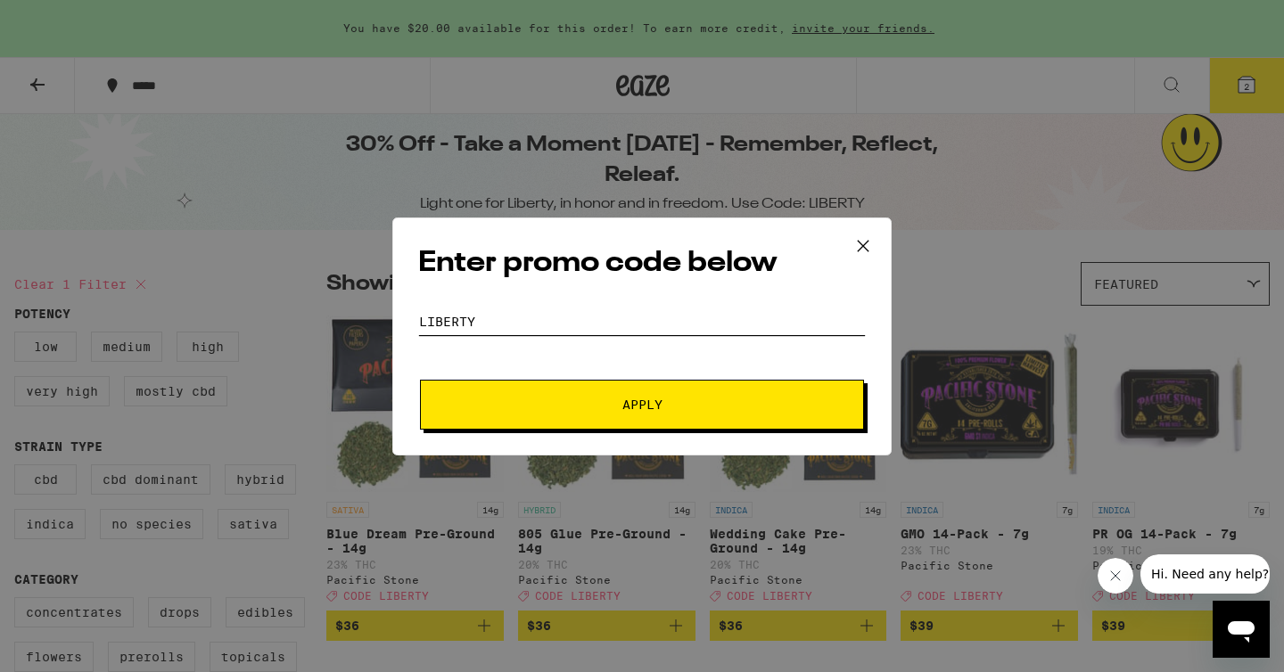
type input "LIBERTY"
click at [511, 424] on button "Apply" at bounding box center [642, 405] width 444 height 50
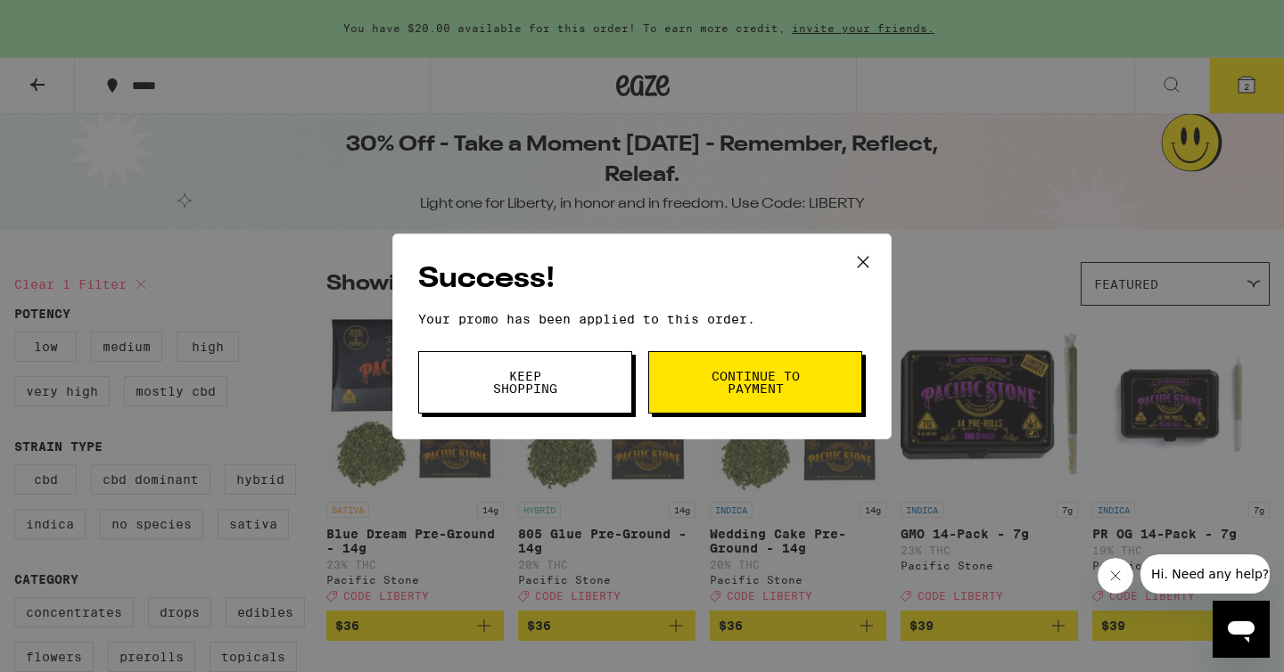
click at [574, 388] on button "Keep Shopping" at bounding box center [525, 382] width 214 height 62
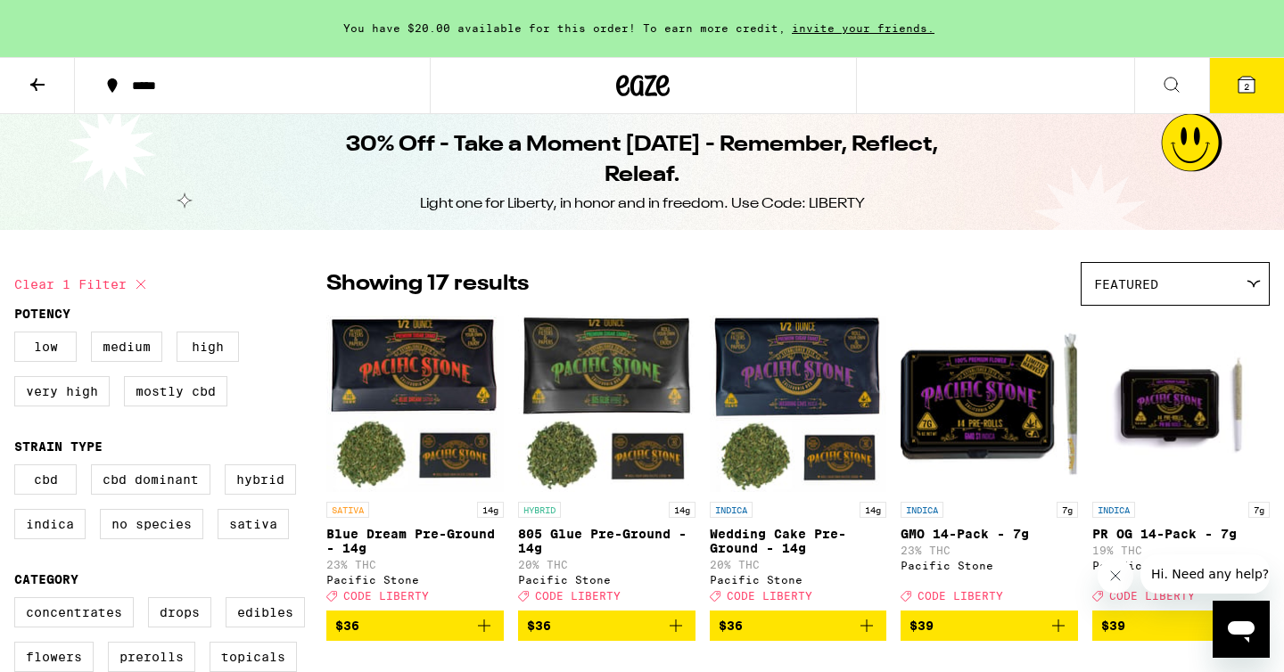
click at [1249, 73] on button "2" at bounding box center [1246, 85] width 75 height 55
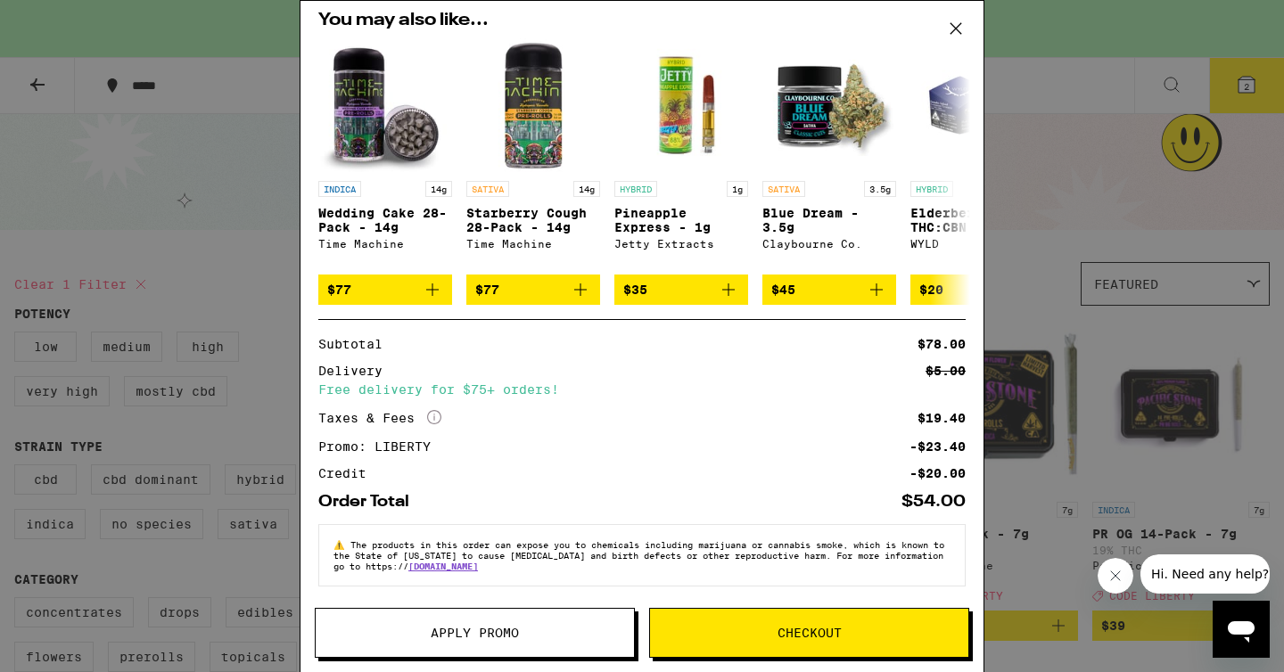
scroll to position [265, 0]
click at [876, 636] on span "Checkout" at bounding box center [809, 633] width 318 height 12
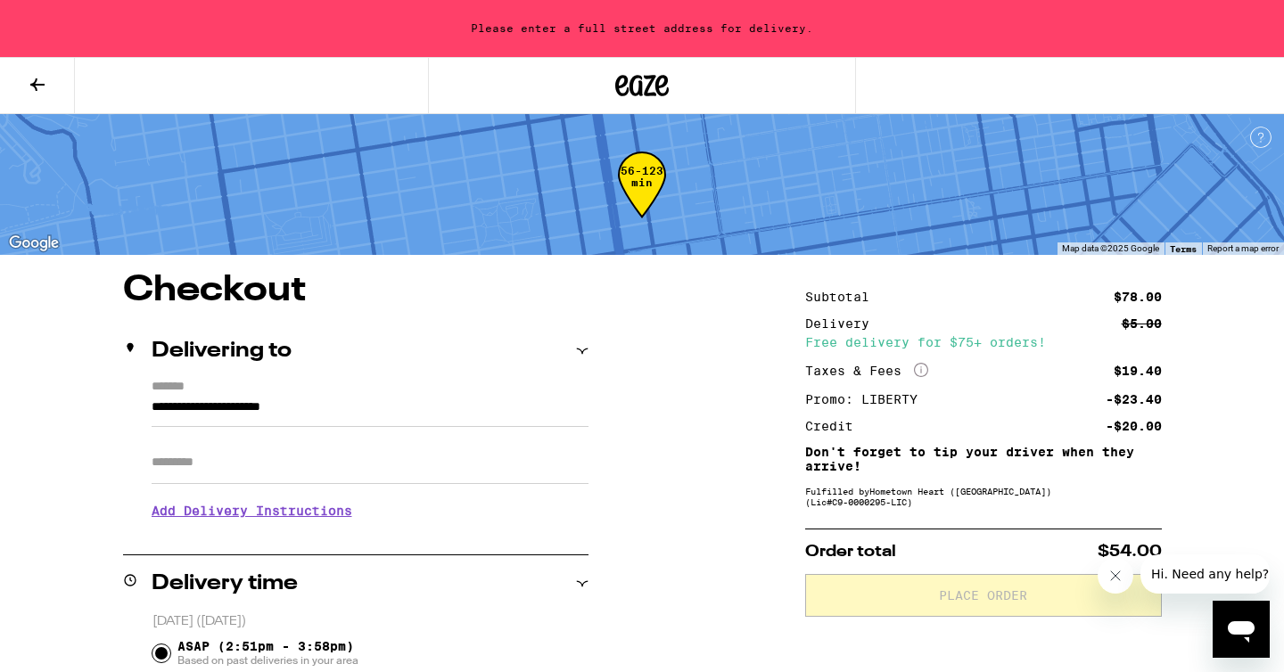
click at [238, 414] on input "**********" at bounding box center [370, 412] width 437 height 30
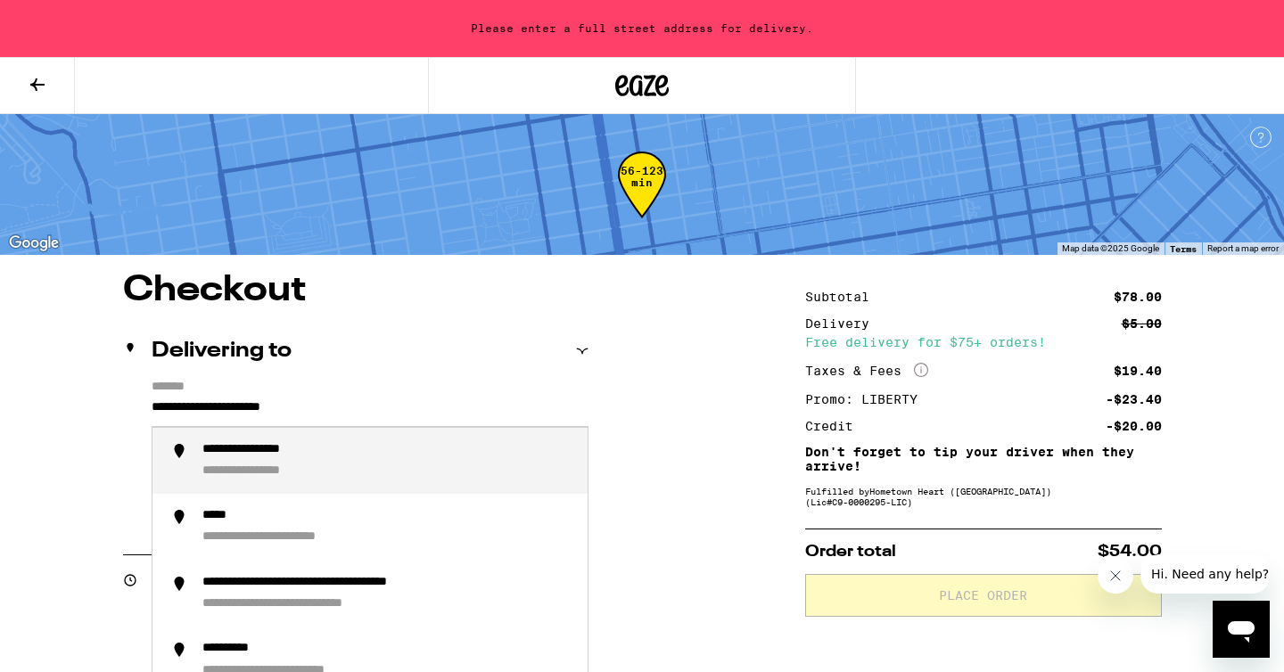
click at [238, 414] on input "**********" at bounding box center [370, 412] width 437 height 30
click at [282, 473] on div "**********" at bounding box center [270, 472] width 137 height 17
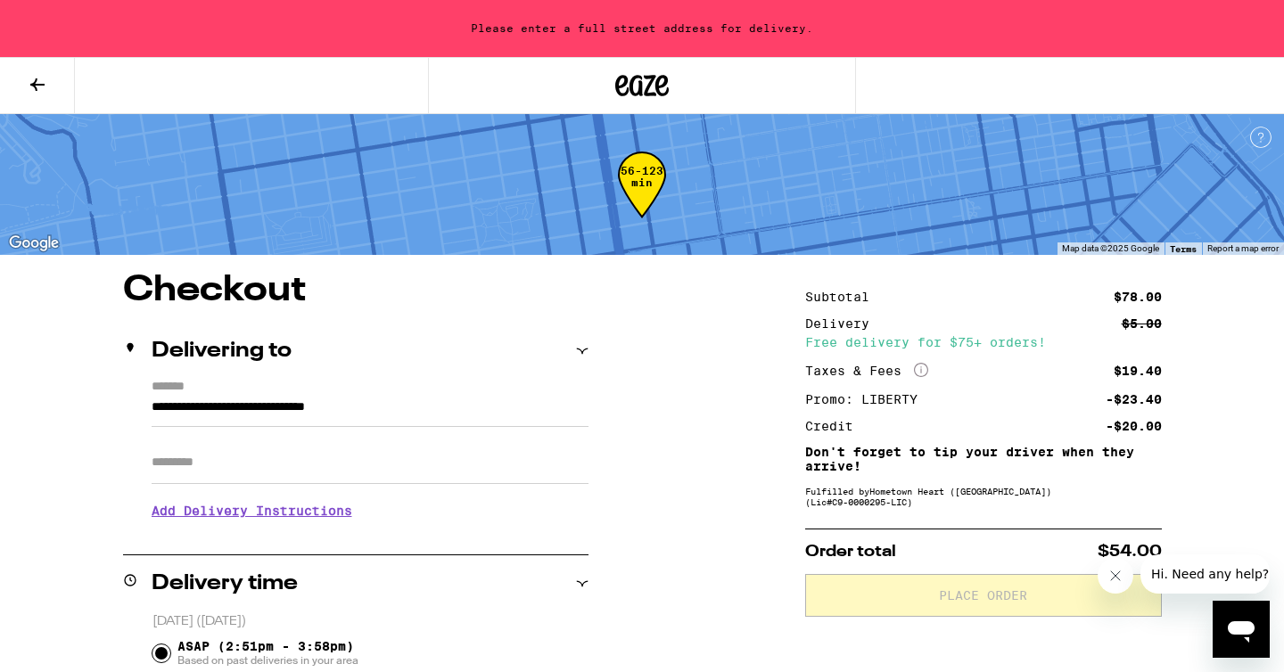
type input "**********"
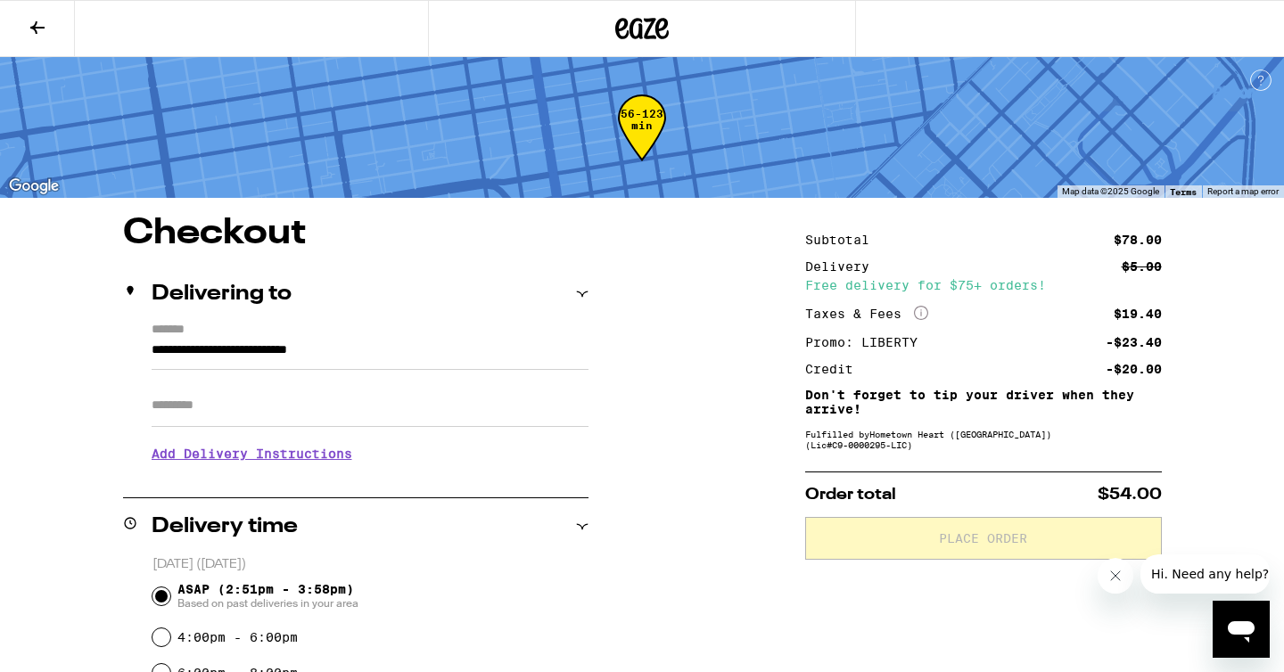
click at [333, 454] on h3 "Add Delivery Instructions" at bounding box center [370, 453] width 437 height 41
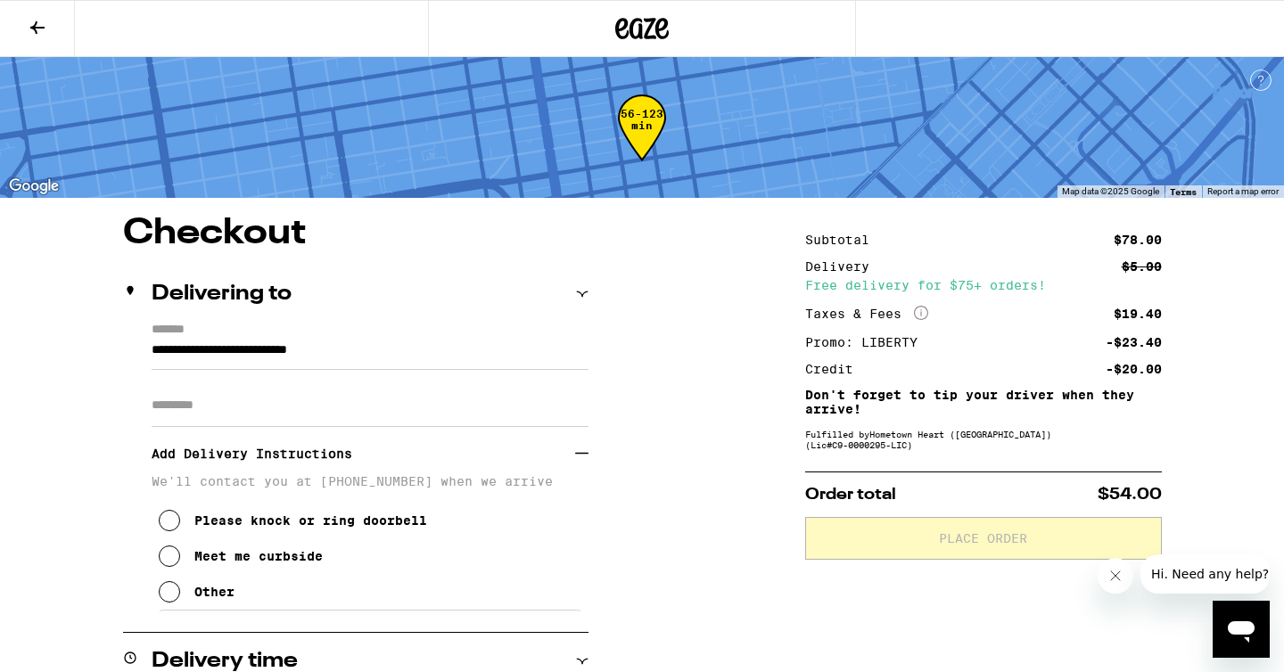
click at [170, 564] on icon at bounding box center [169, 556] width 21 height 21
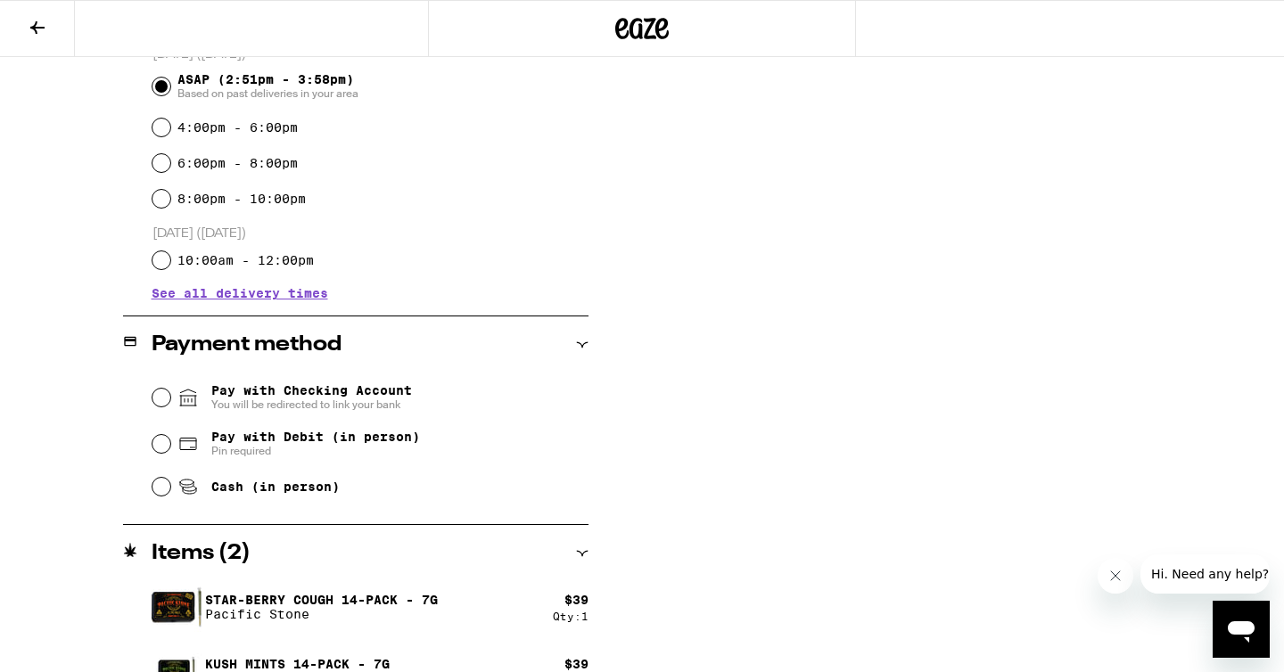
scroll to position [684, 0]
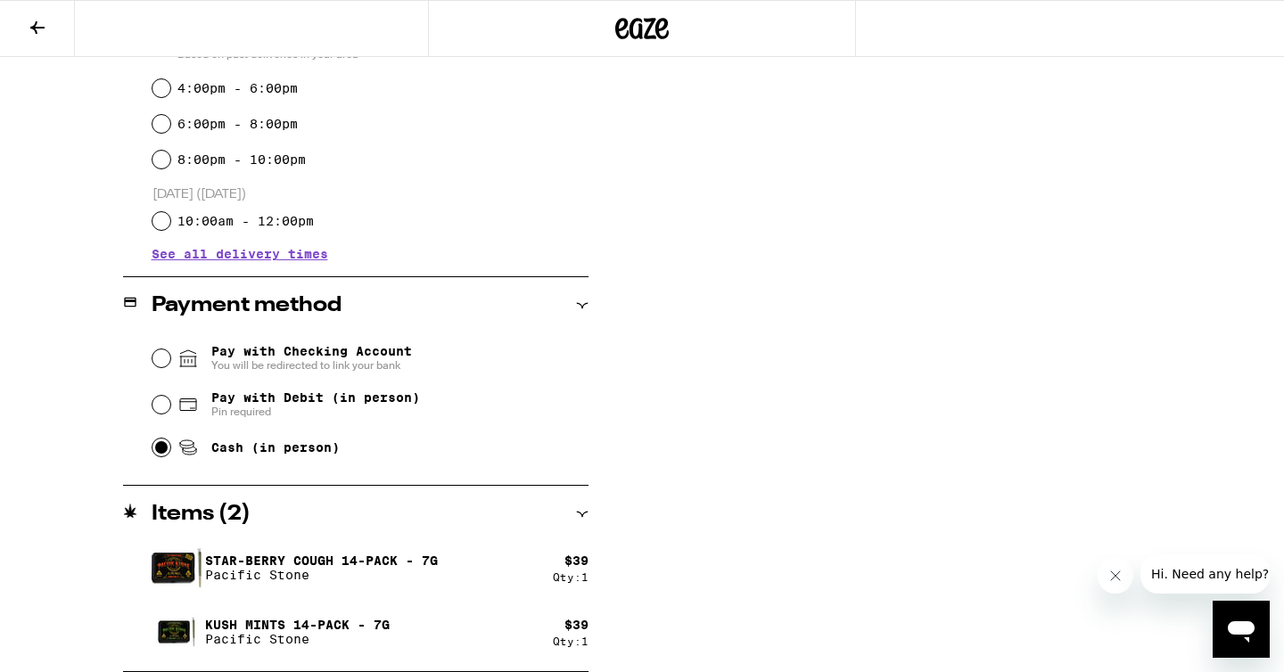
click at [158, 453] on input "Cash (in person)" at bounding box center [161, 448] width 18 height 18
radio input "true"
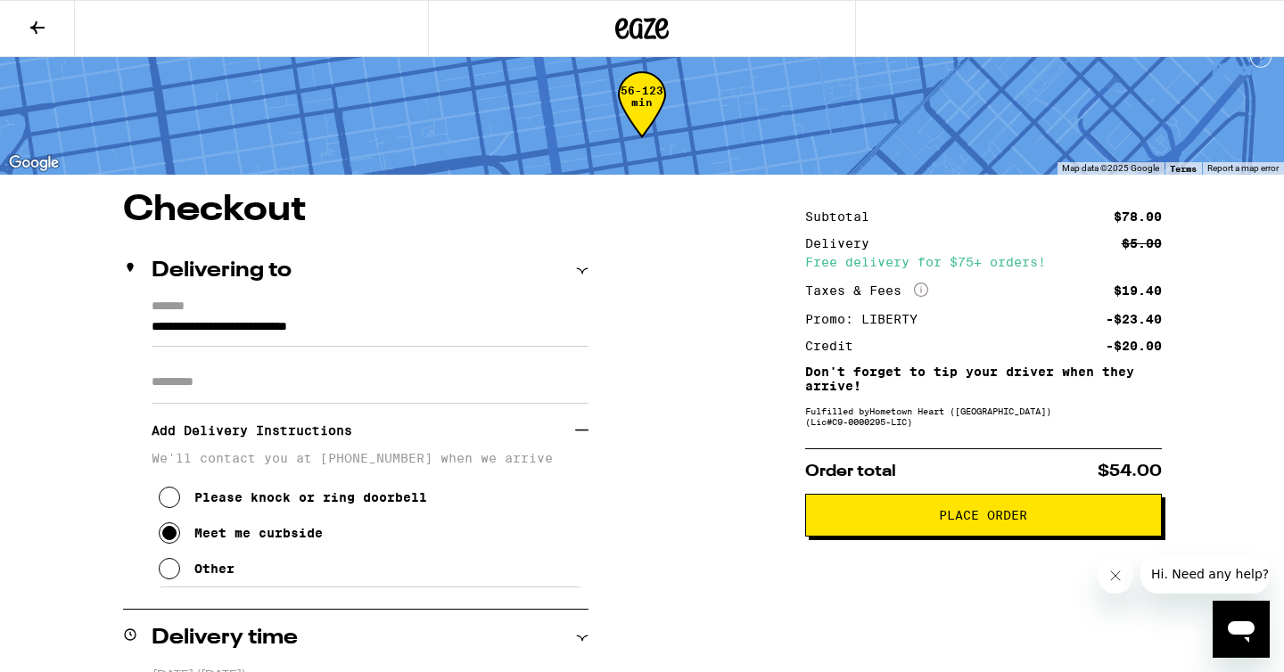
scroll to position [0, 0]
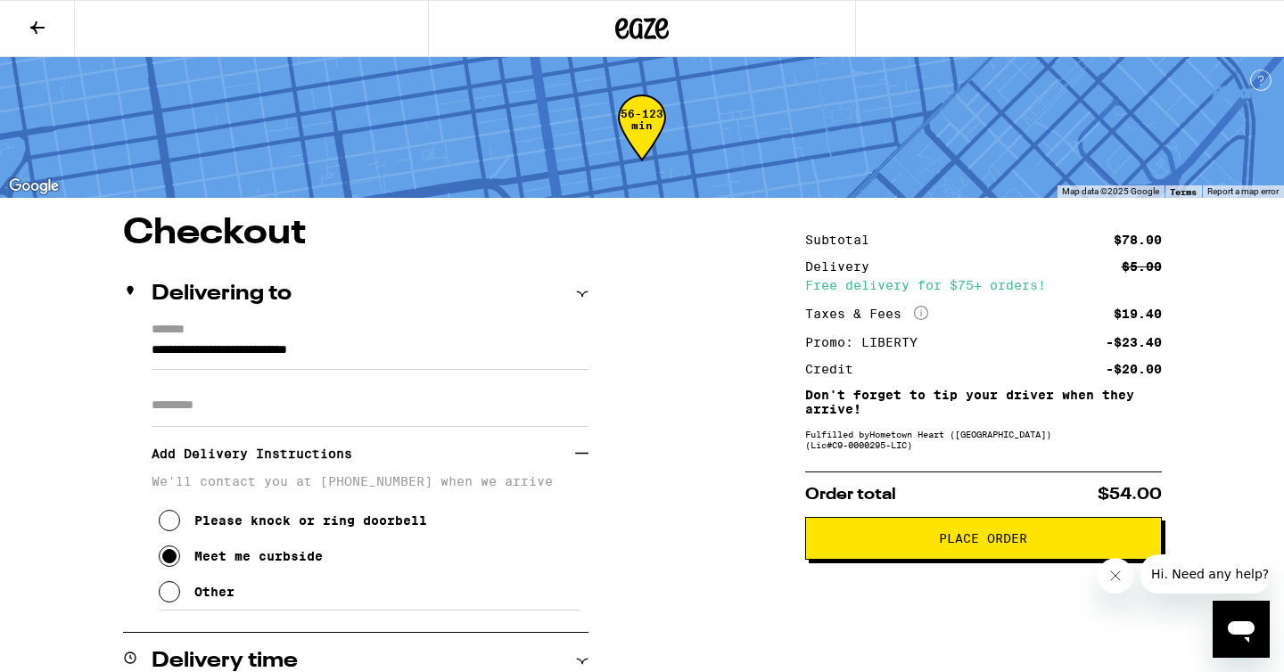
click at [32, 20] on icon at bounding box center [37, 27] width 21 height 21
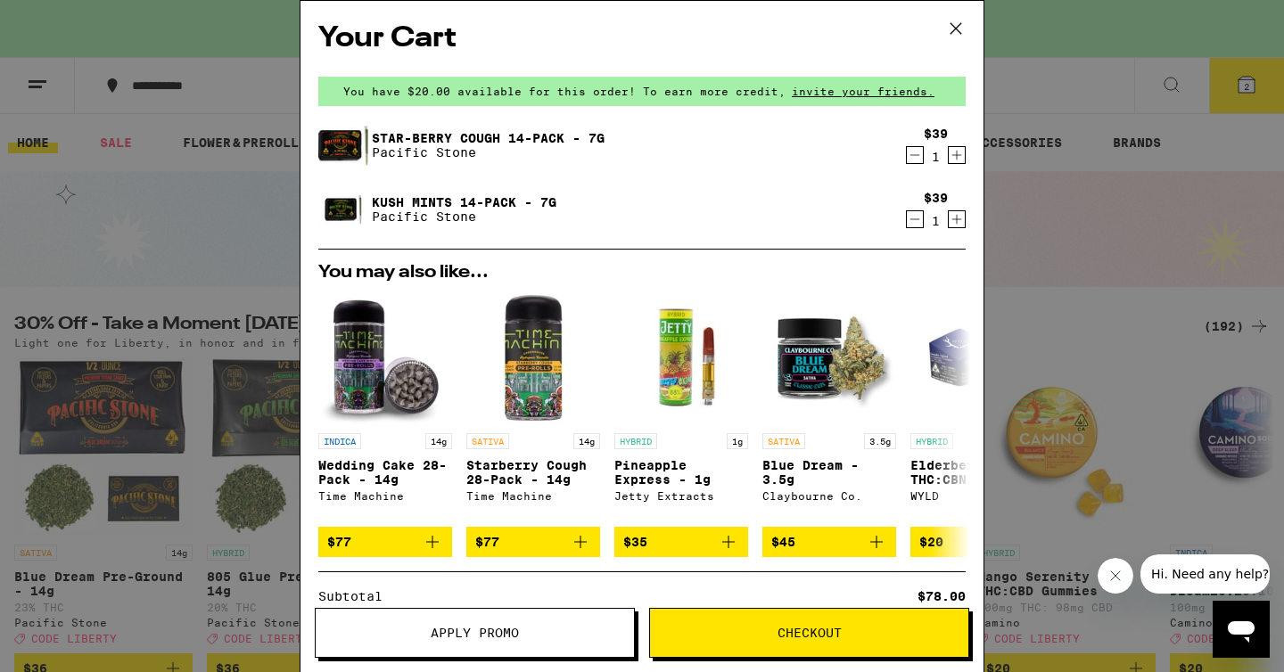
click at [910, 227] on icon "Decrement" at bounding box center [915, 219] width 16 height 21
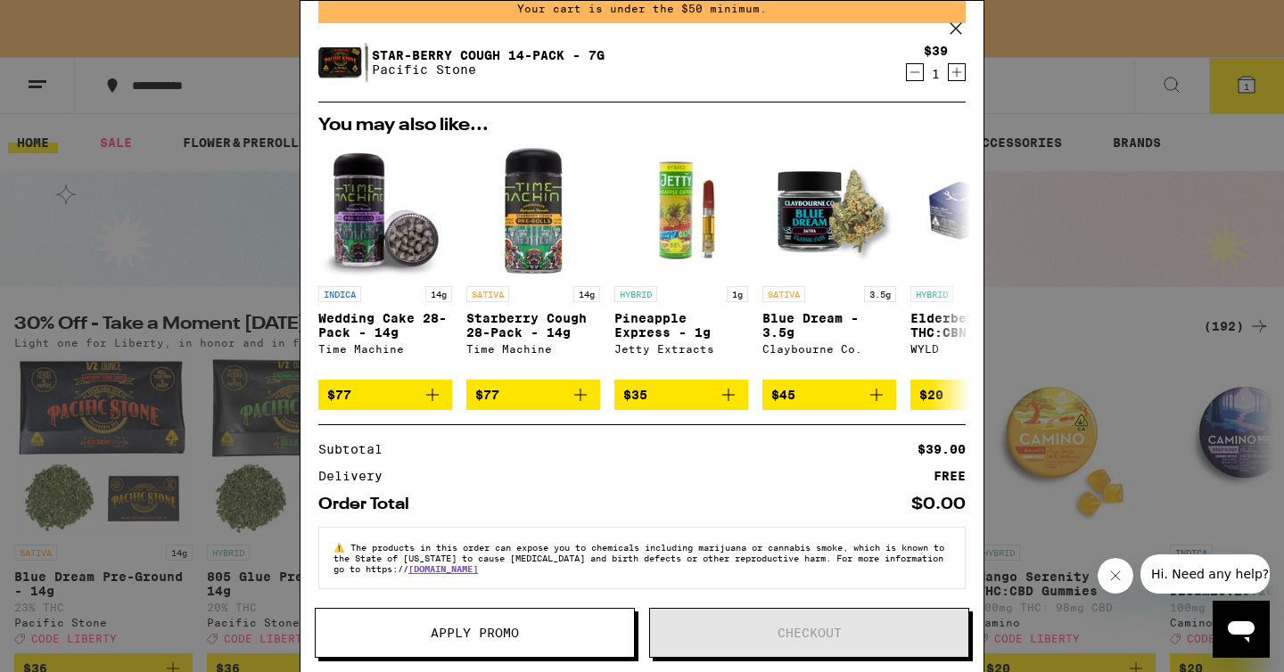
scroll to position [98, 0]
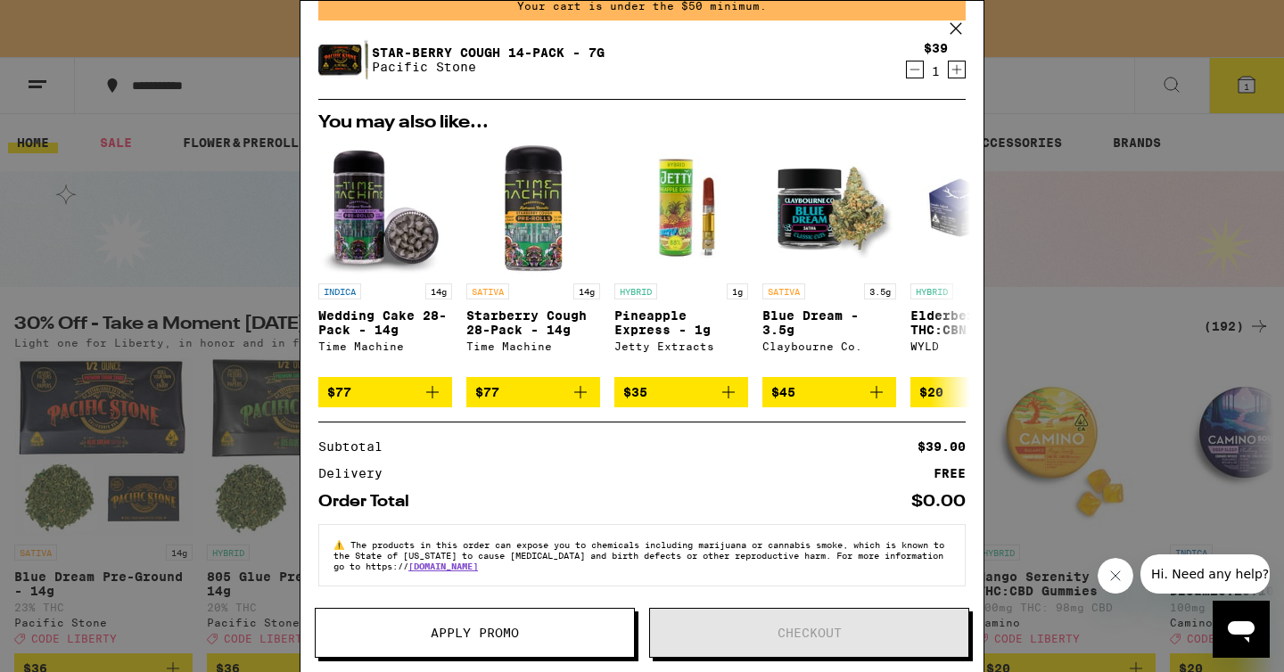
click at [680, 58] on div "Star-berry Cough 14-Pack - 7g Pacific Stone" at bounding box center [607, 60] width 579 height 50
click at [170, 155] on div "Your Cart Your cart is under the $50 minimum. Star-berry Cough 14-Pack - 7g Pac…" at bounding box center [642, 336] width 1284 height 672
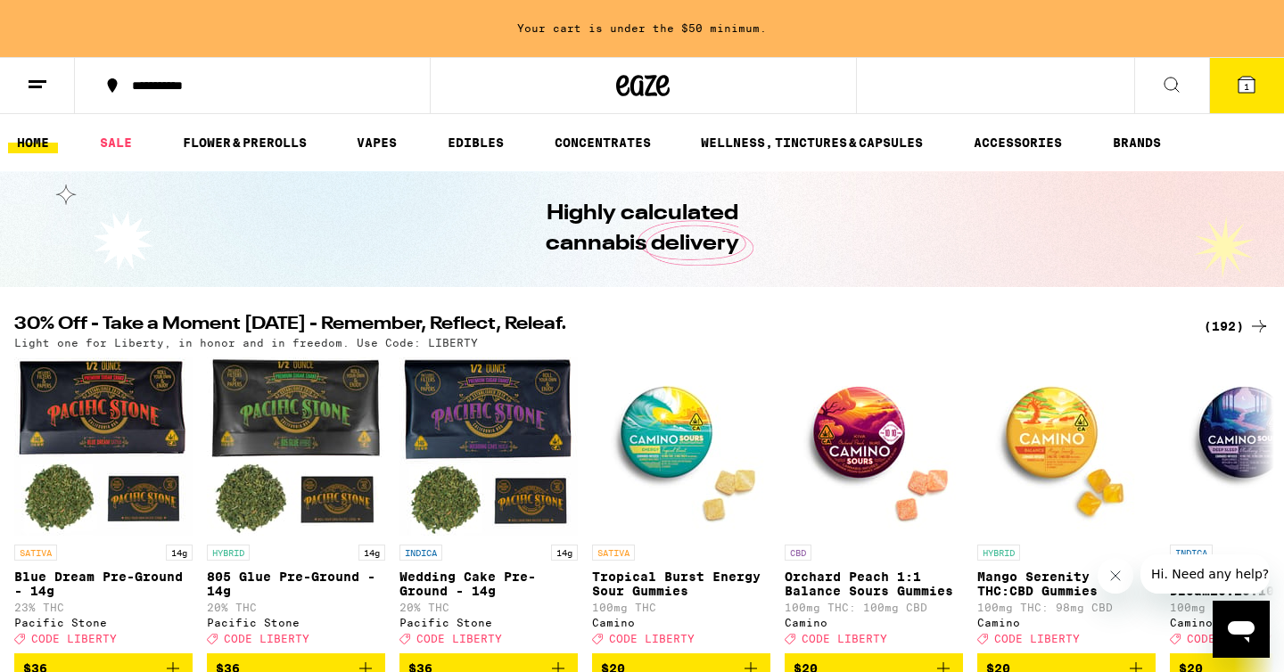
click at [1228, 333] on div "(192)" at bounding box center [1237, 326] width 66 height 21
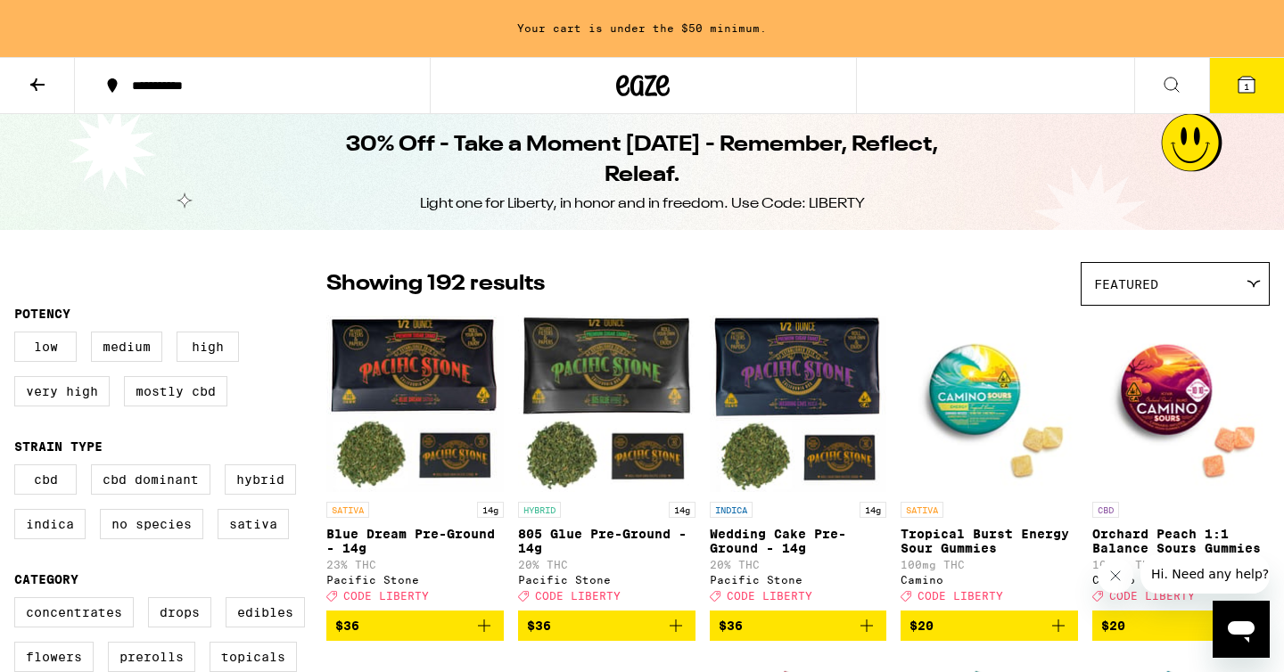
click at [1228, 331] on img "Open page for Orchard Peach 1:1 Balance Sours Gummies from Camino" at bounding box center [1180, 404] width 177 height 178
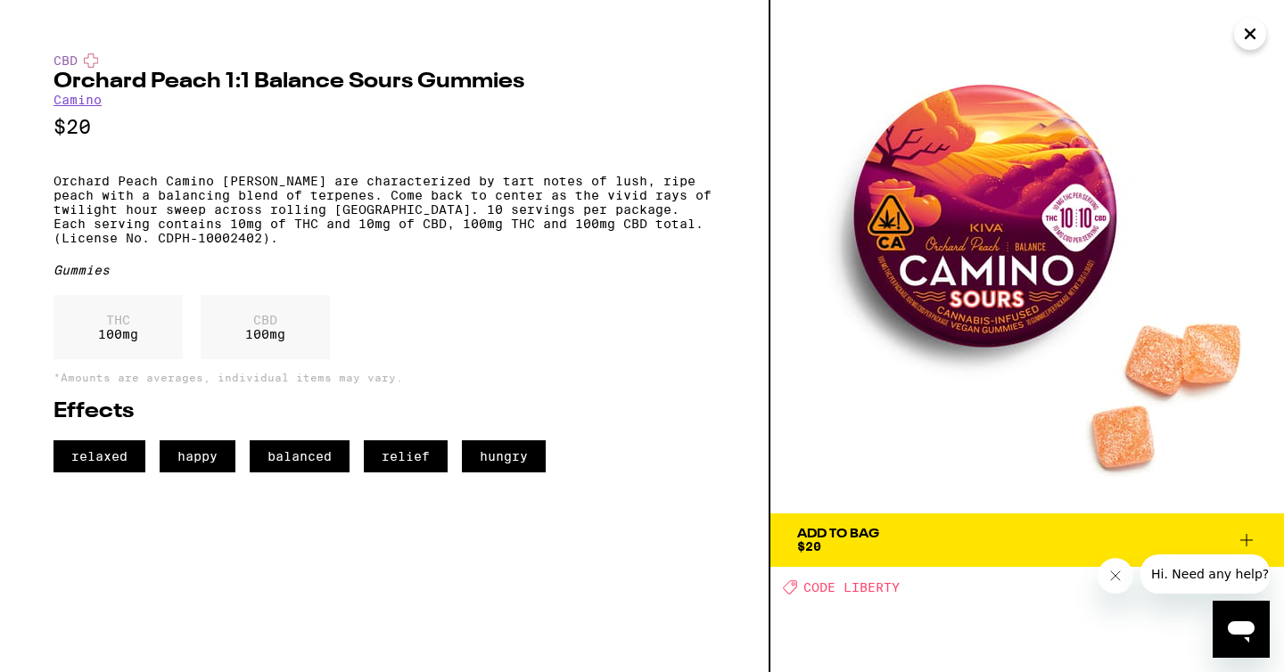
click at [1248, 45] on icon "Close" at bounding box center [1249, 34] width 21 height 27
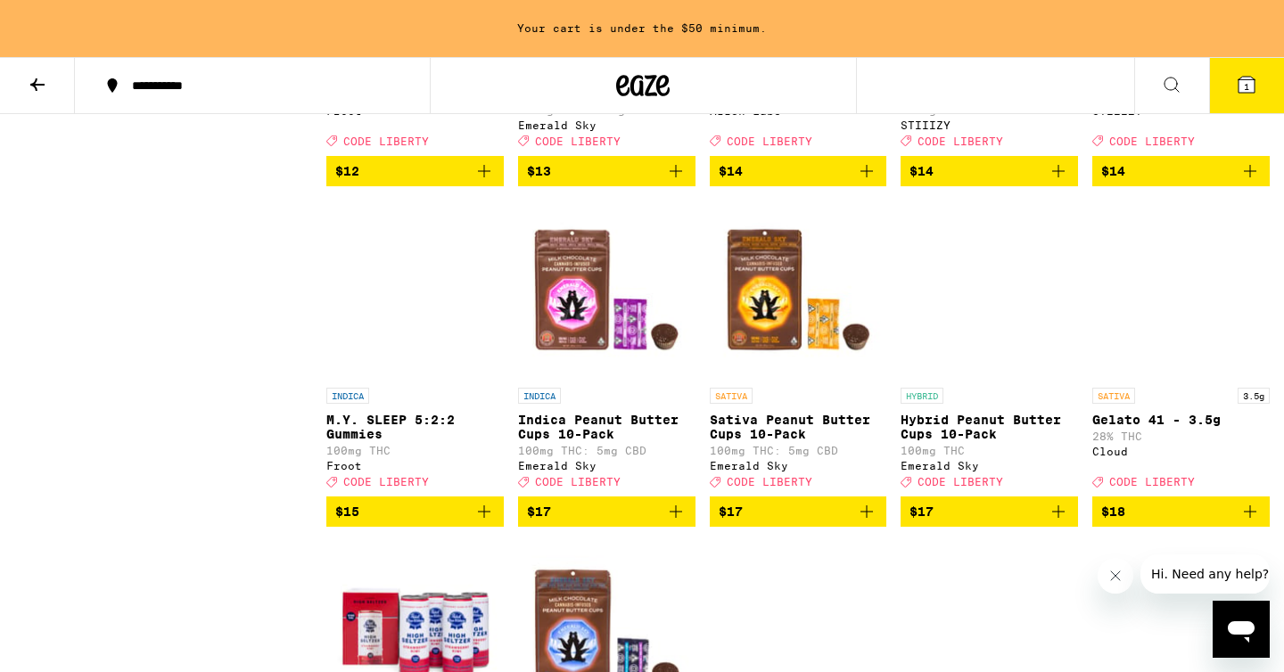
scroll to position [3906, 0]
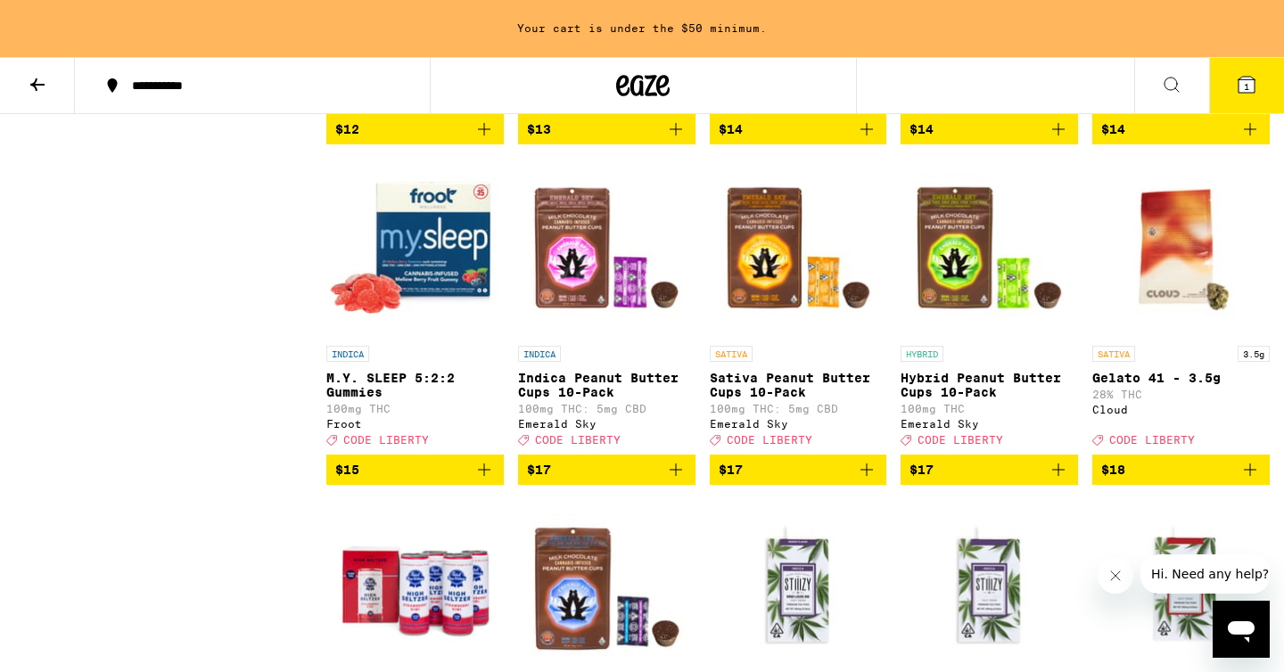
click at [1248, 140] on icon "Add to bag" at bounding box center [1249, 129] width 21 height 21
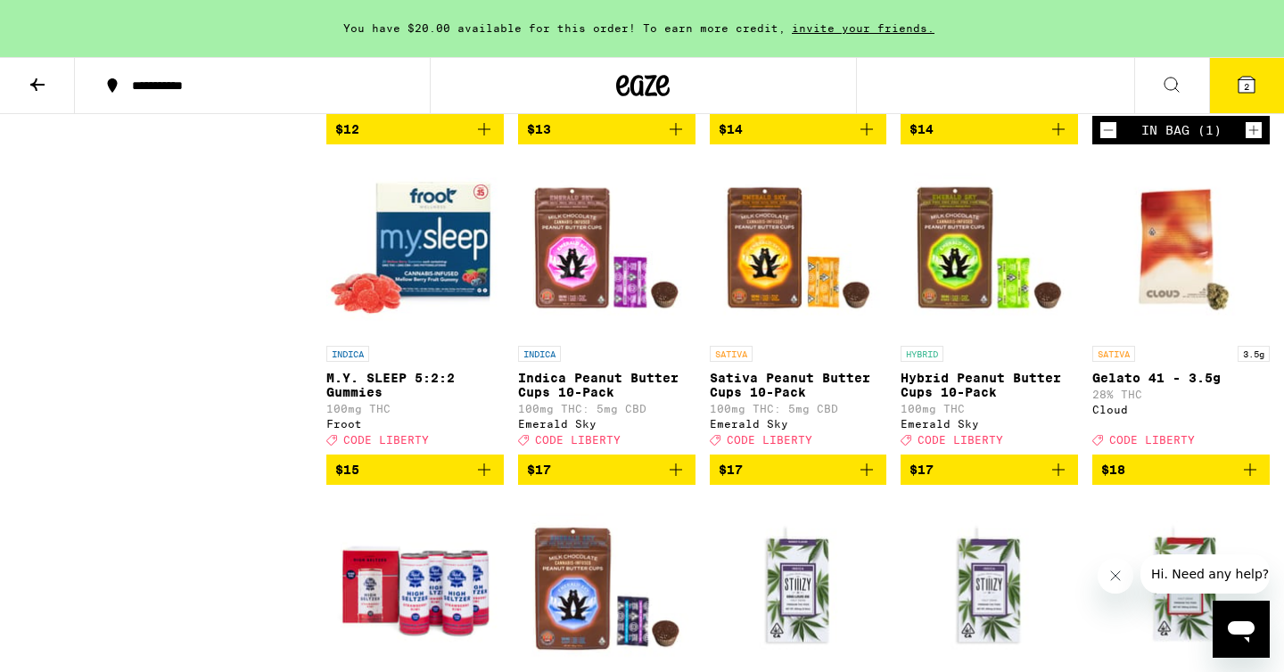
click at [1239, 98] on button "2" at bounding box center [1246, 85] width 75 height 55
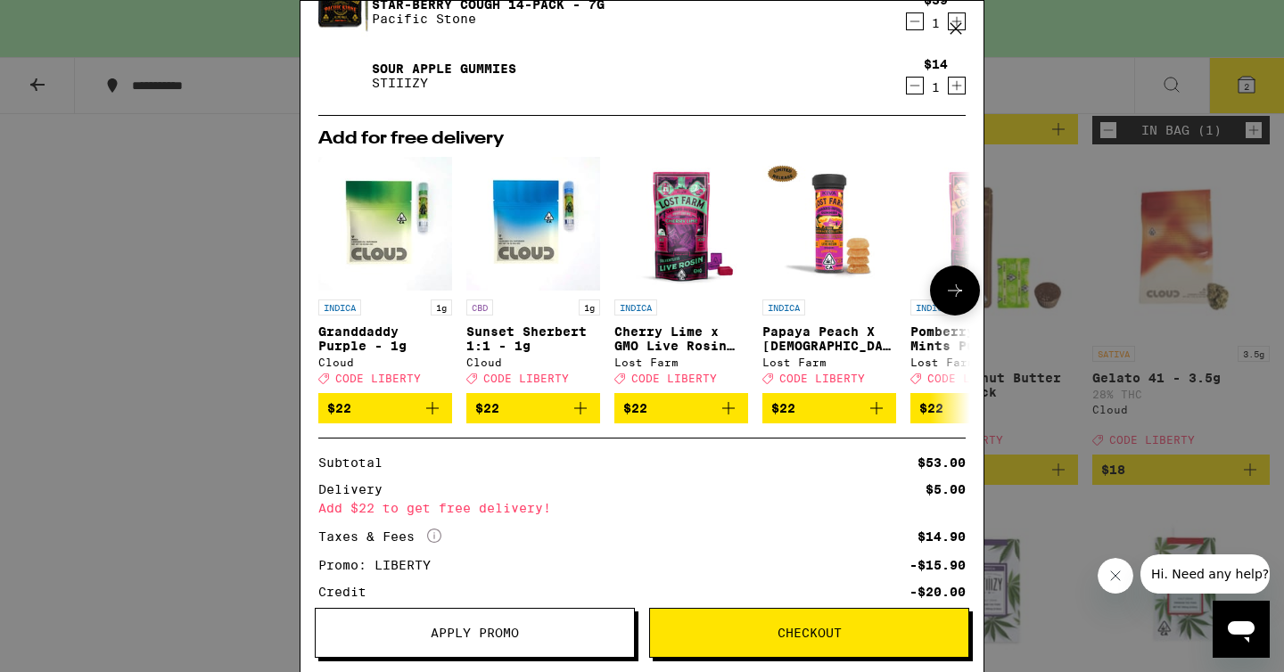
scroll to position [265, 0]
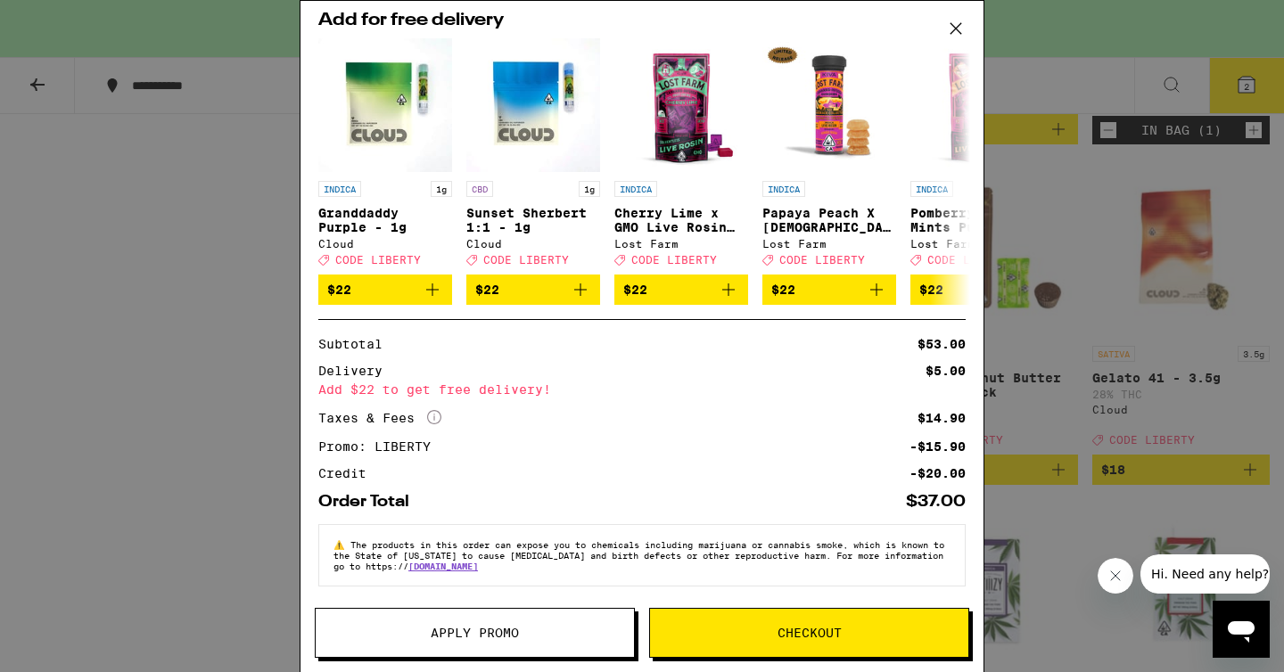
click at [754, 627] on span "Checkout" at bounding box center [809, 633] width 318 height 12
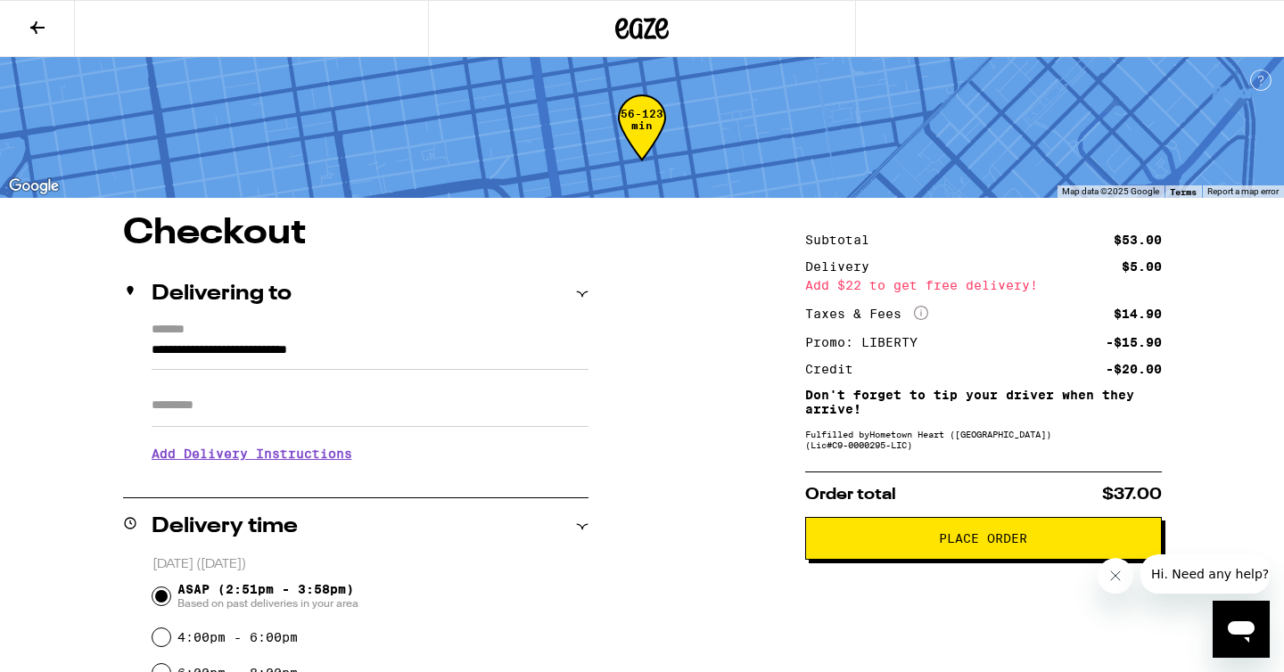
click at [967, 560] on button "Place Order" at bounding box center [983, 538] width 357 height 43
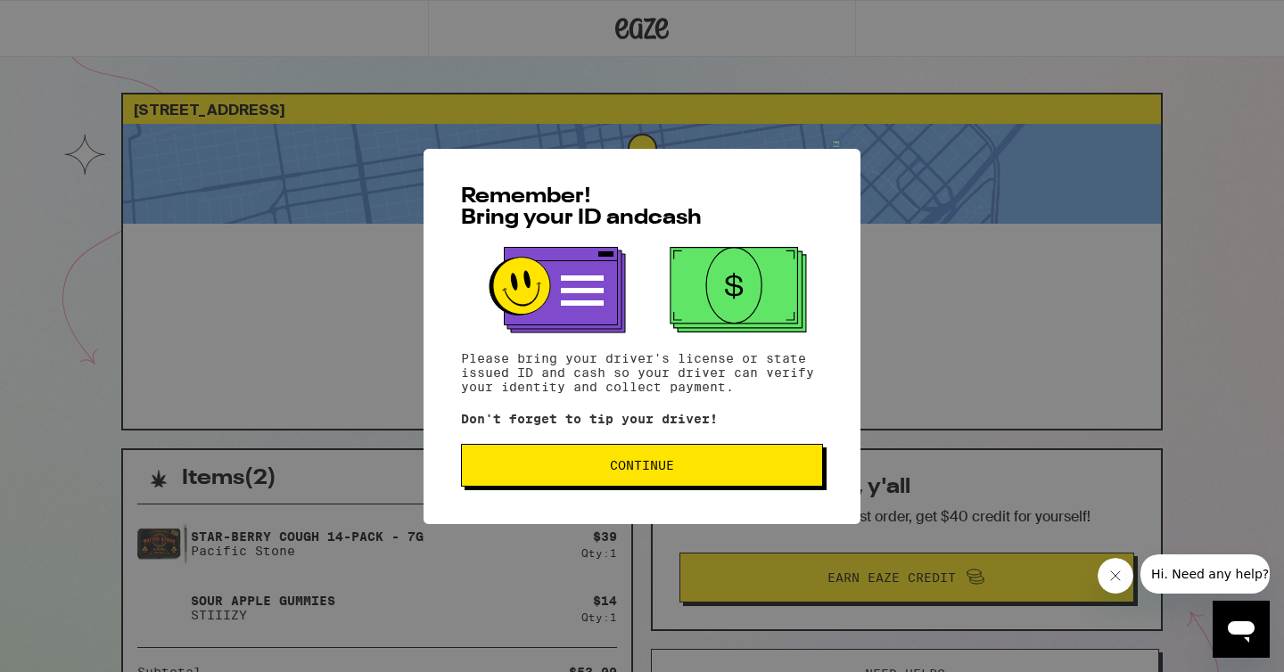
click at [707, 470] on span "Continue" at bounding box center [642, 465] width 332 height 12
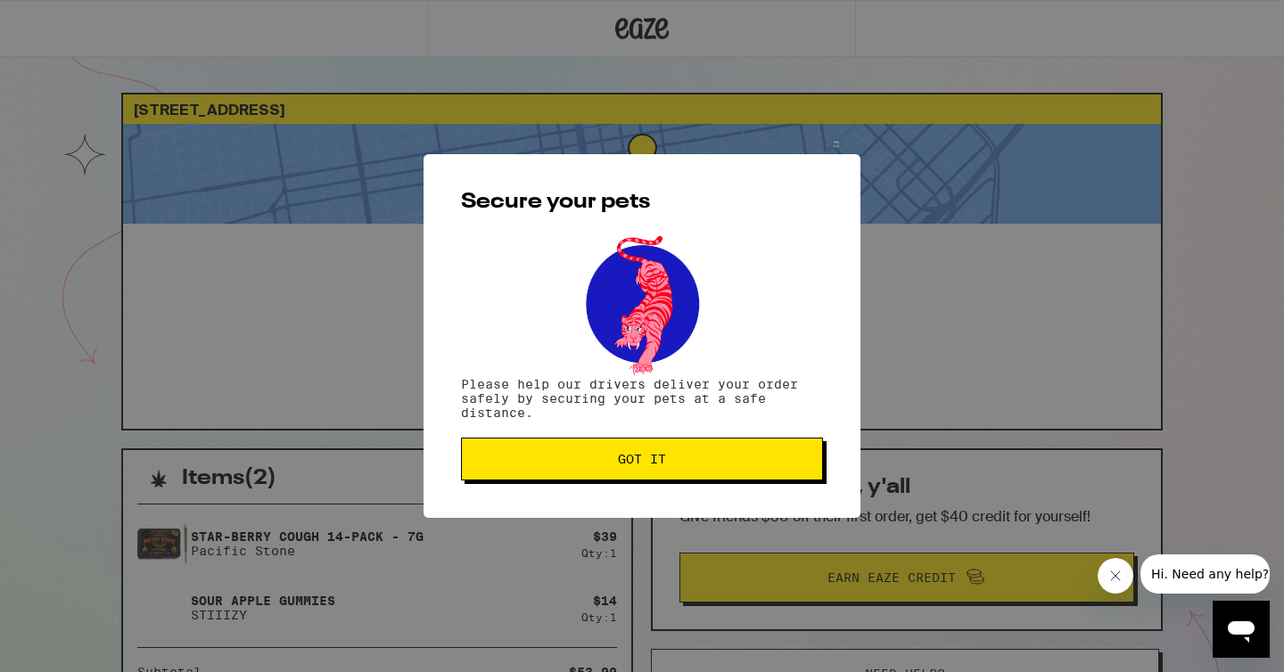
click at [707, 470] on button "Got it" at bounding box center [642, 459] width 362 height 43
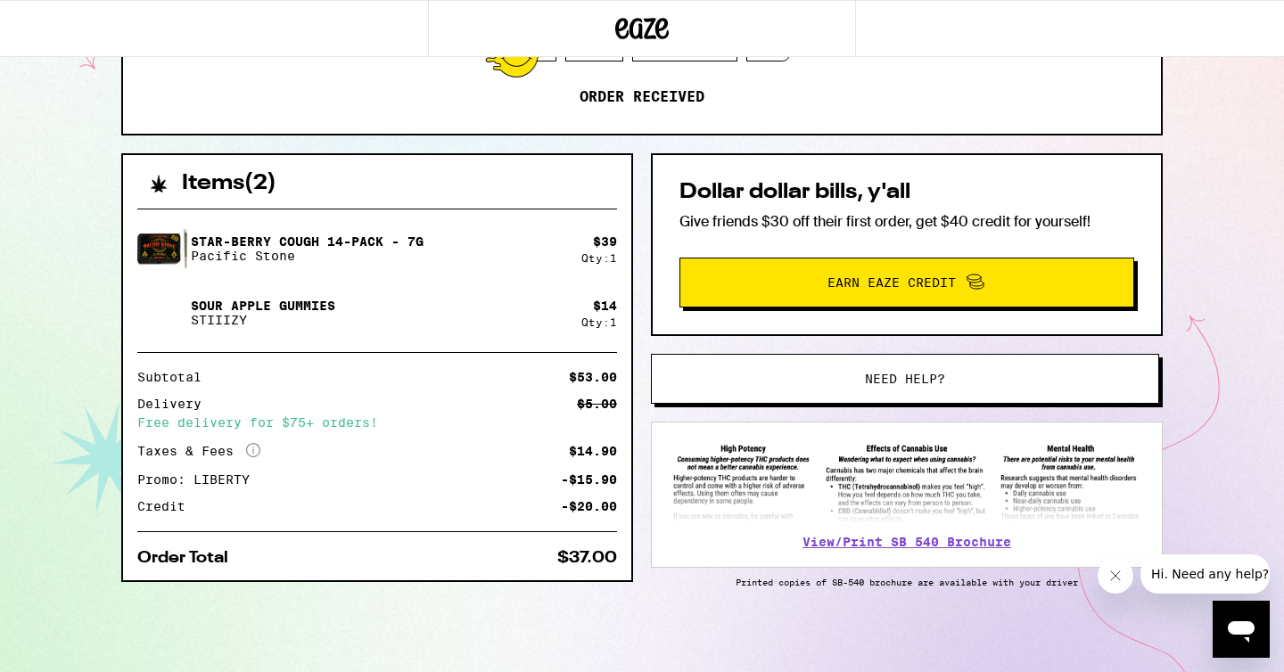
scroll to position [304, 0]
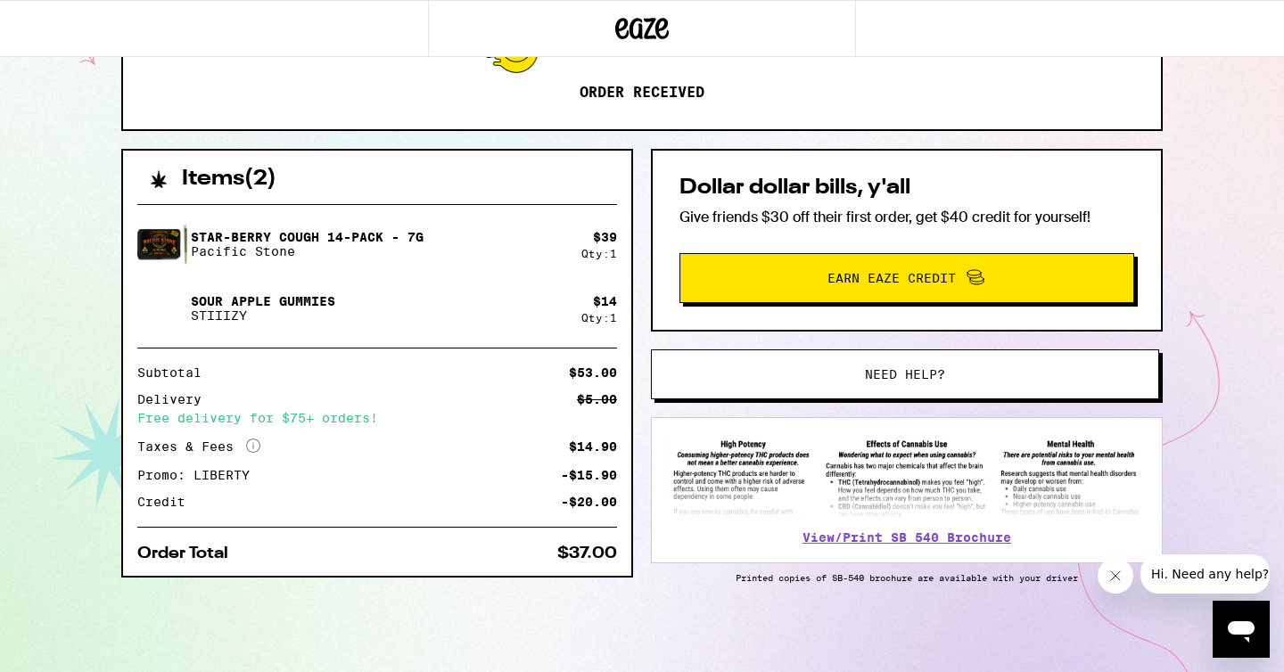
click at [365, 393] on div "Delivery $5.00" at bounding box center [377, 399] width 480 height 12
click at [1207, 561] on button "Hi. Need any help?" at bounding box center [1209, 574] width 139 height 39
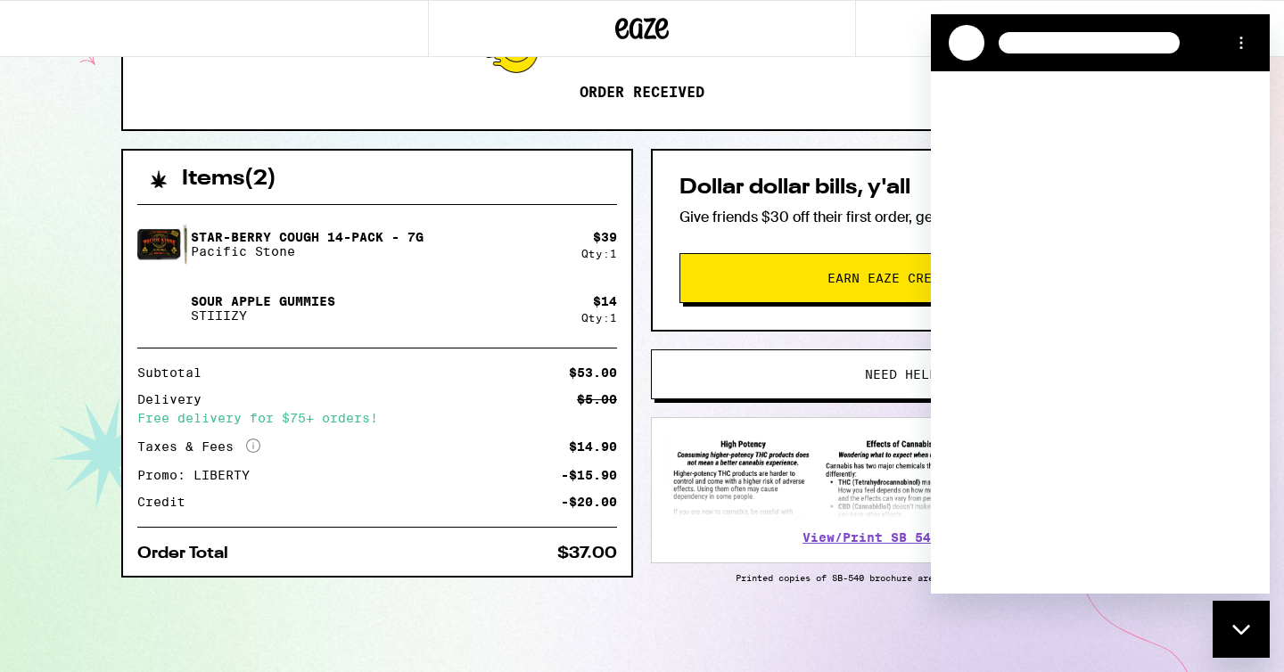
scroll to position [0, 0]
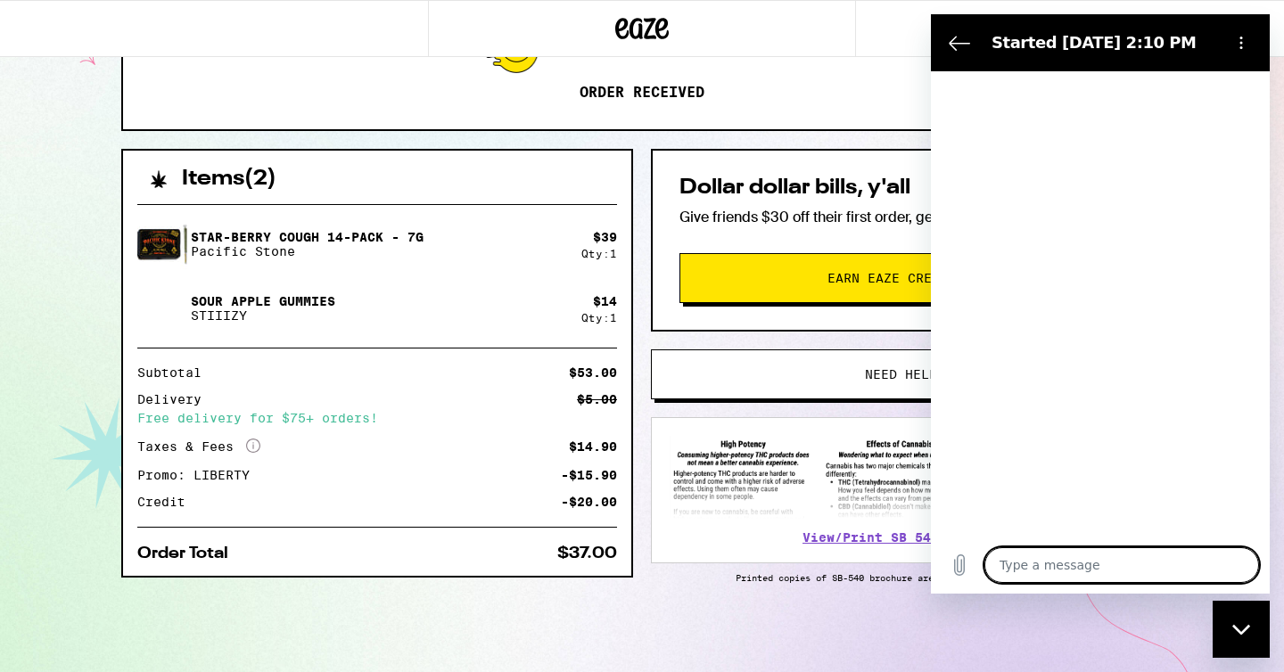
type textarea "x"
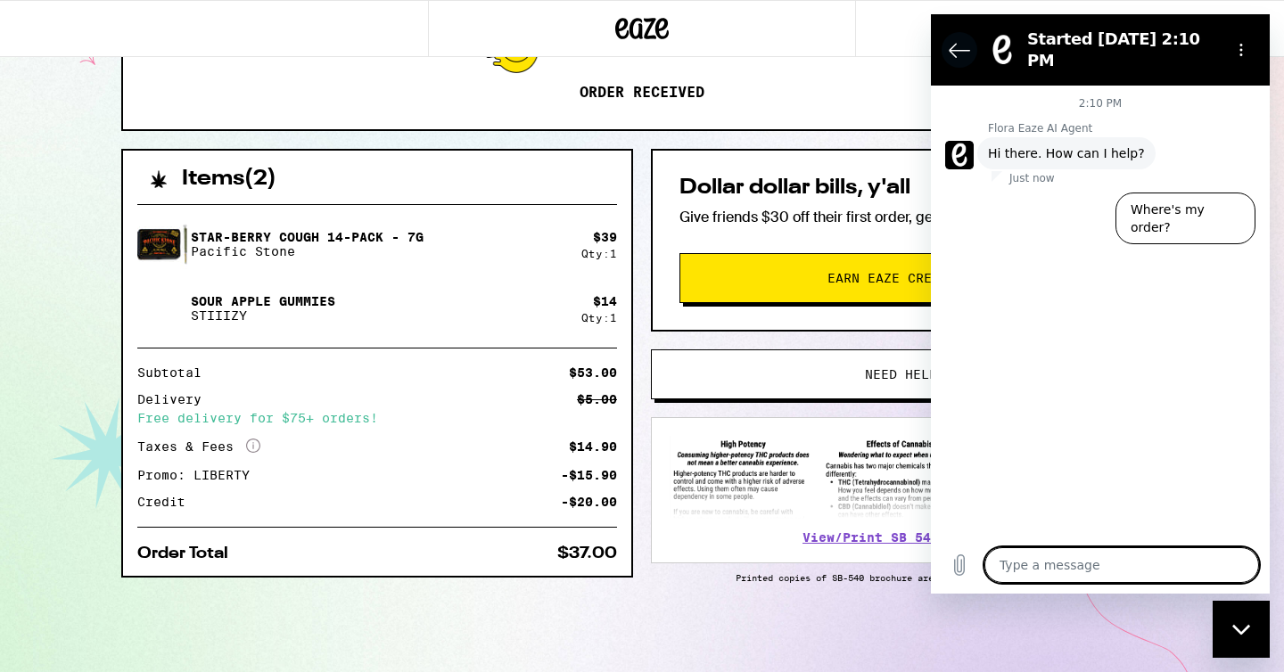
click at [953, 39] on icon "Back to the conversation list" at bounding box center [959, 49] width 21 height 21
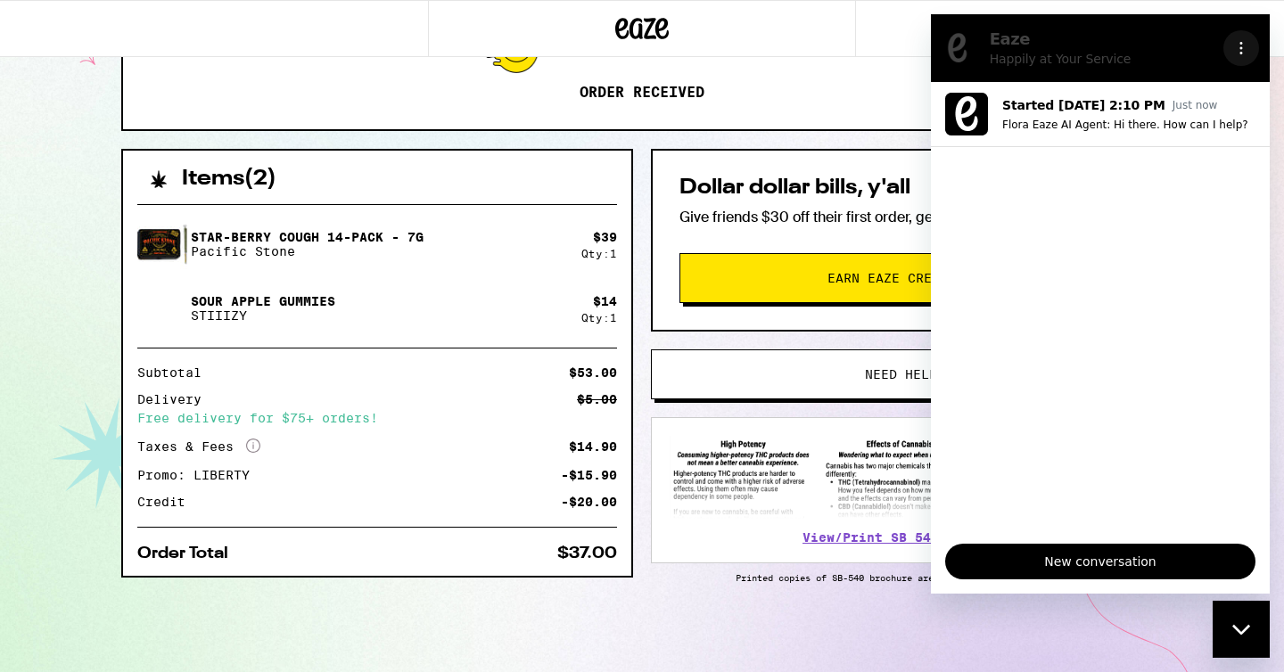
click at [1230, 47] on button "Options menu" at bounding box center [1241, 48] width 36 height 36
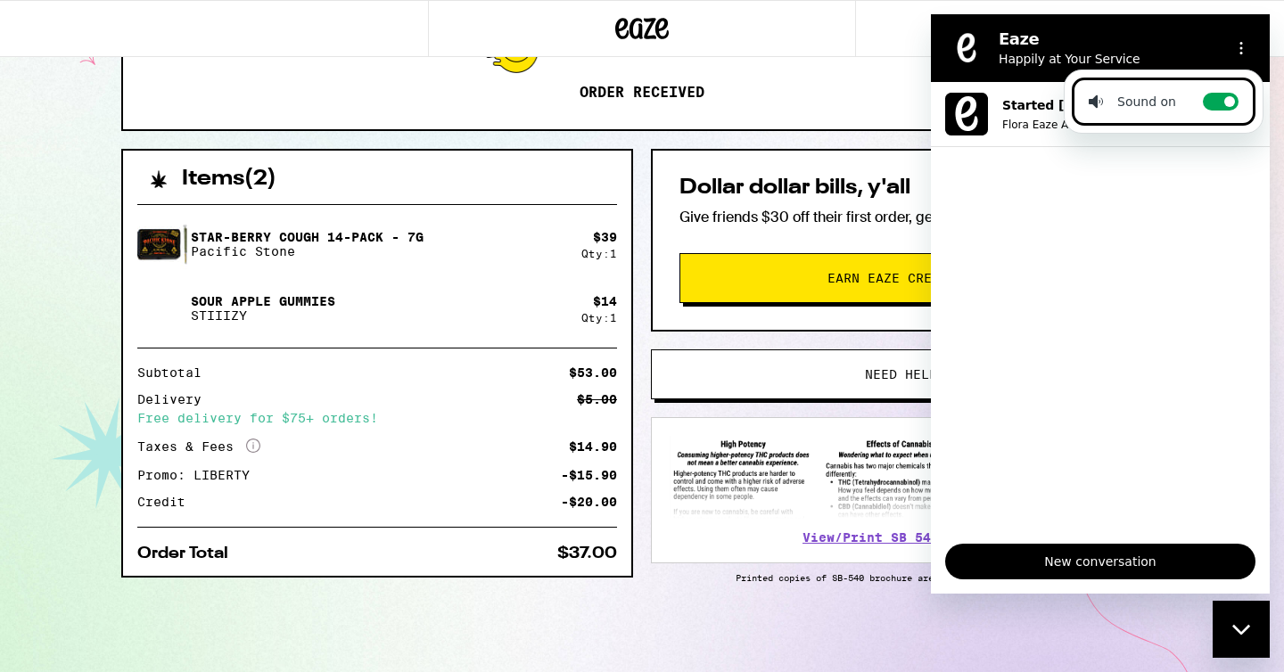
click at [1187, 563] on span "New conversation" at bounding box center [1100, 561] width 280 height 21
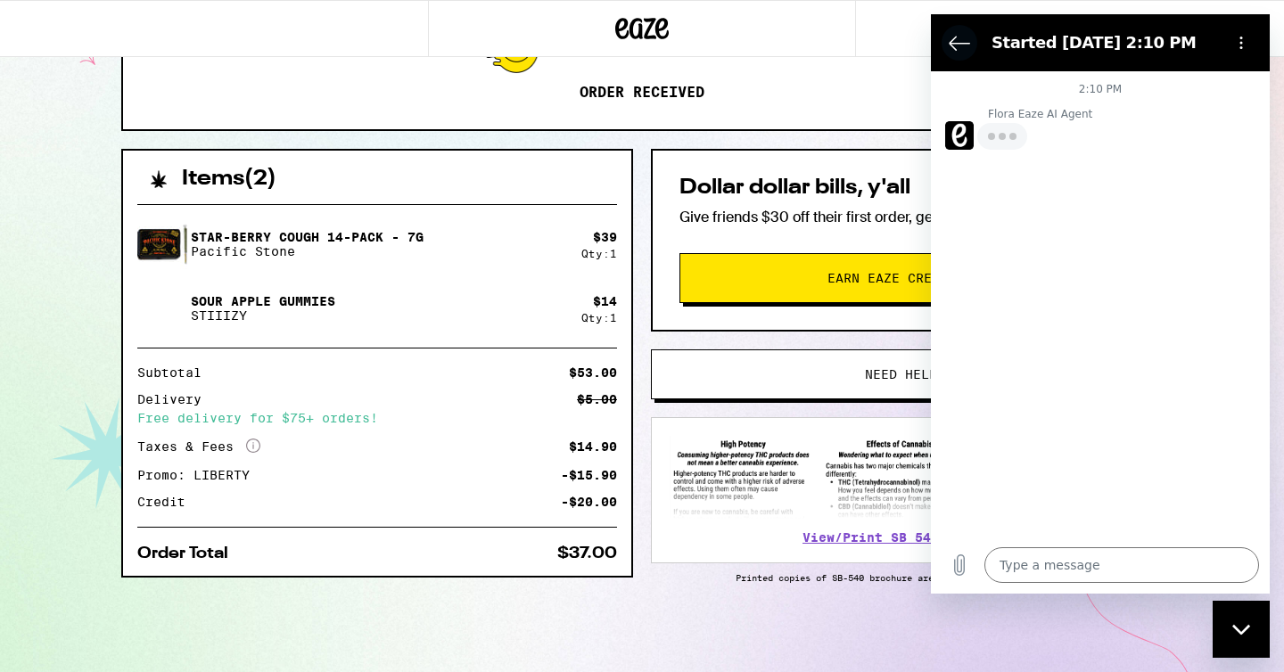
click at [957, 52] on icon "Back to the conversation list" at bounding box center [959, 42] width 21 height 21
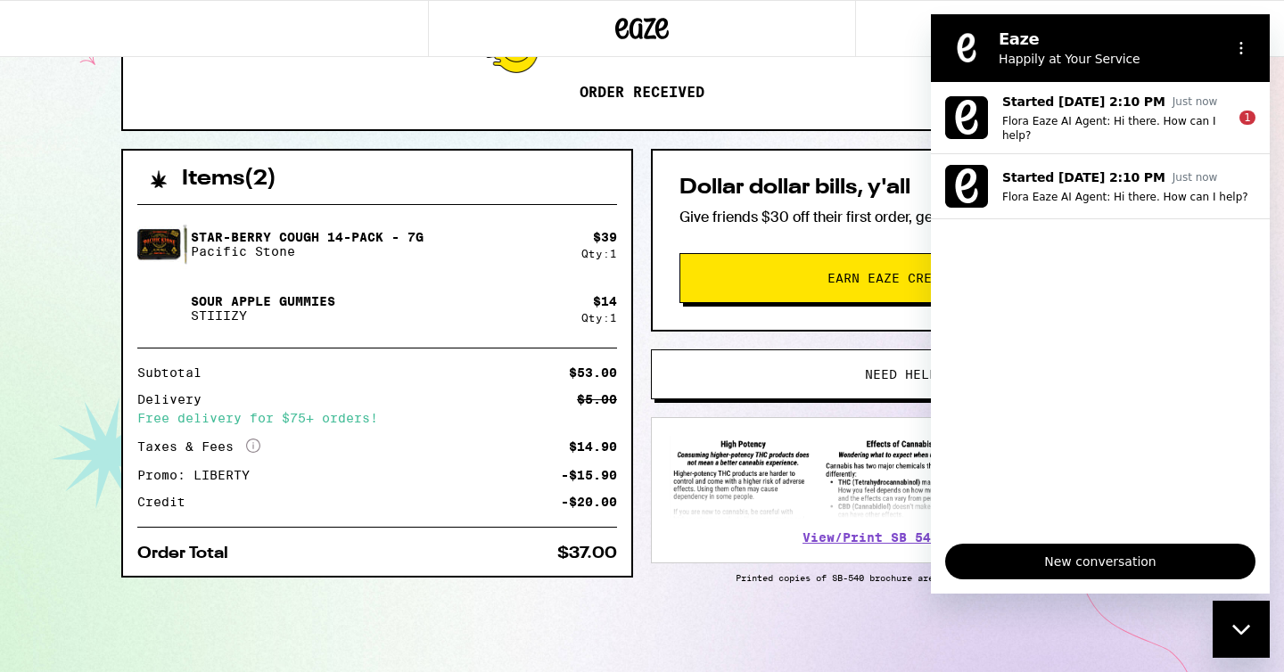
click at [1250, 645] on div "Close messaging window" at bounding box center [1241, 630] width 54 height 54
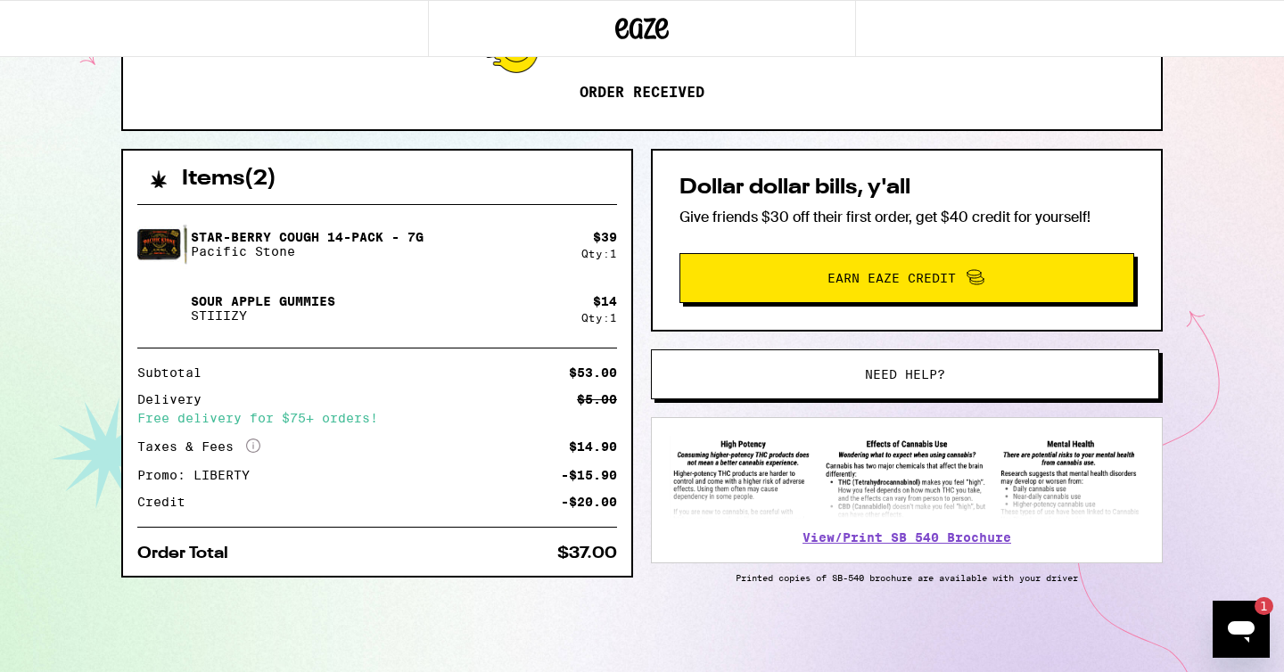
click at [1253, 635] on icon "Open messaging window, 1 unread message" at bounding box center [1241, 629] width 32 height 32
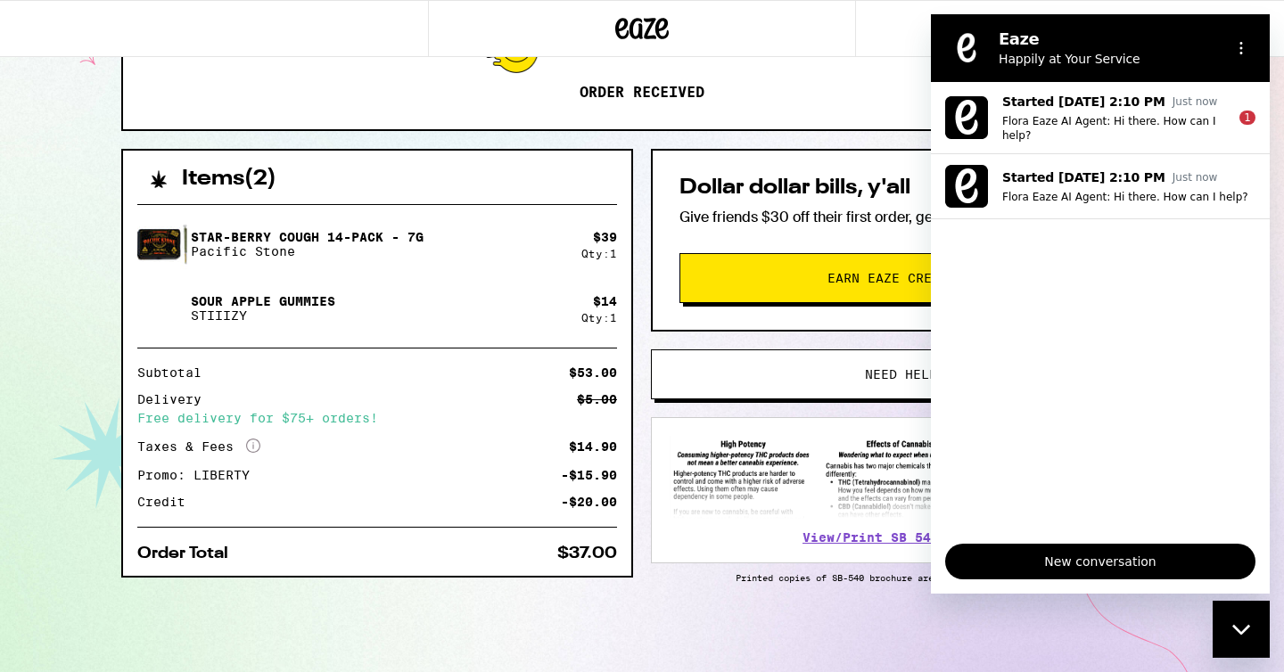
click at [1247, 643] on div "Close messaging window" at bounding box center [1241, 630] width 54 height 54
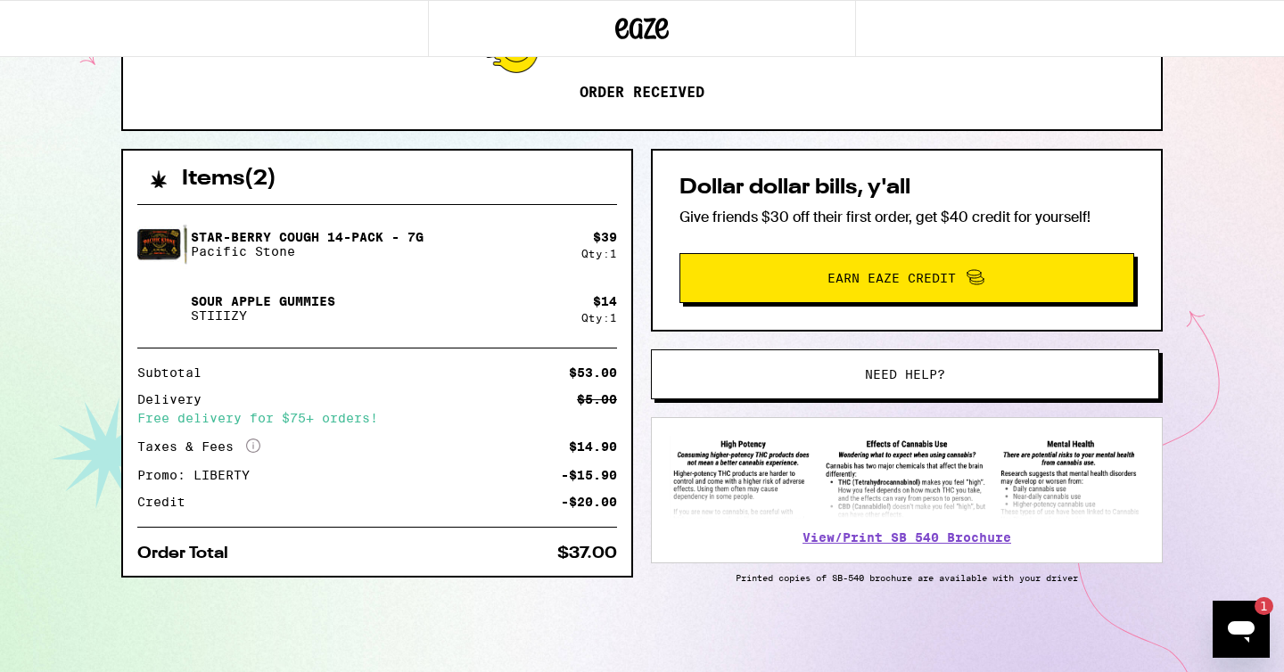
click at [1247, 643] on icon "Open messaging window, 1 unread message" at bounding box center [1241, 629] width 32 height 32
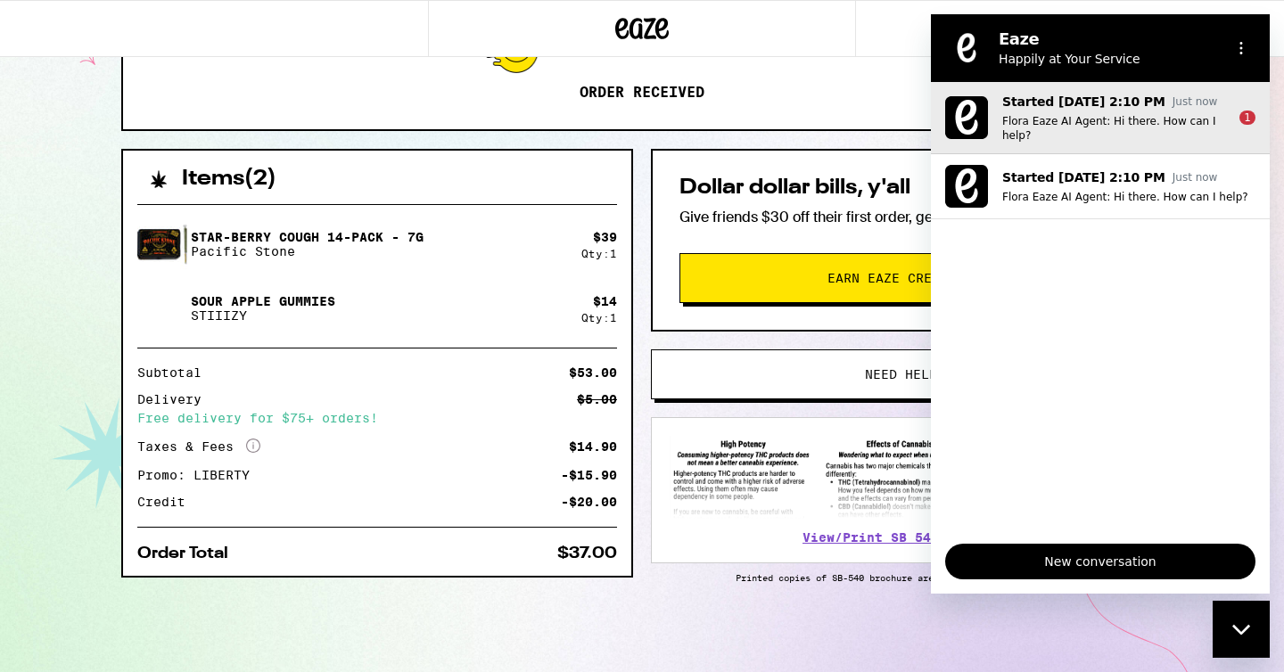
click at [1093, 115] on p "Flora Eaze AI Agent: Hi there. How can I help?" at bounding box center [1113, 128] width 223 height 29
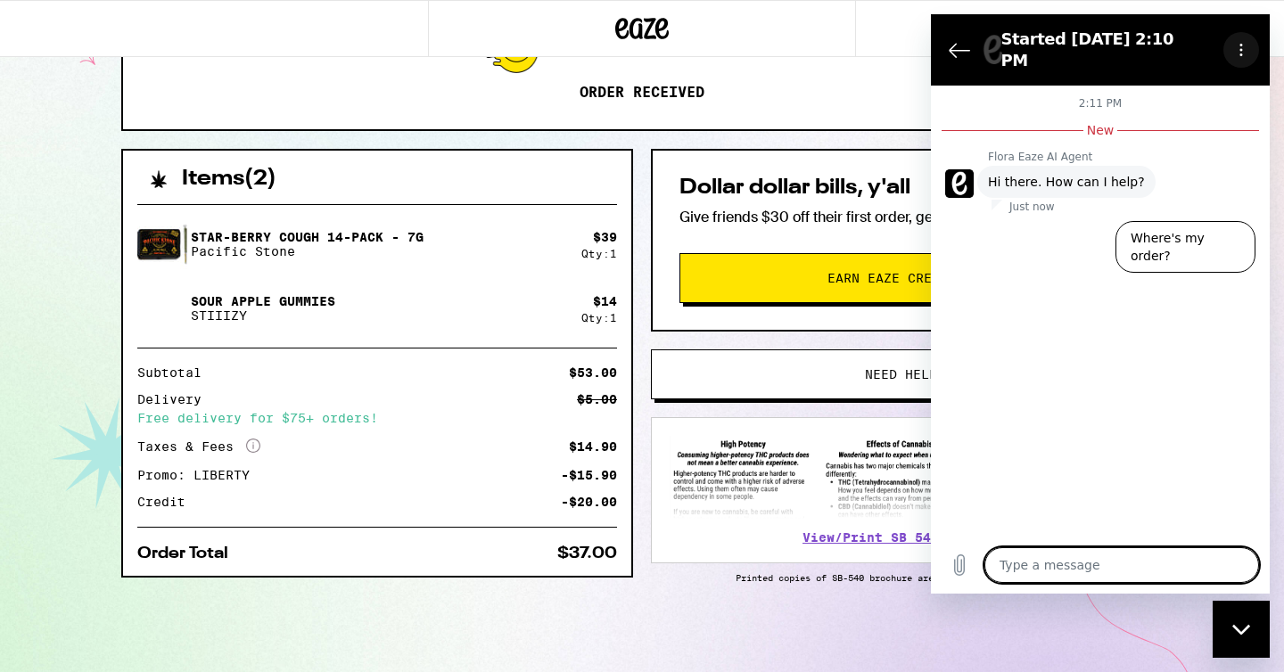
click at [1240, 43] on icon "Options menu" at bounding box center [1241, 50] width 14 height 14
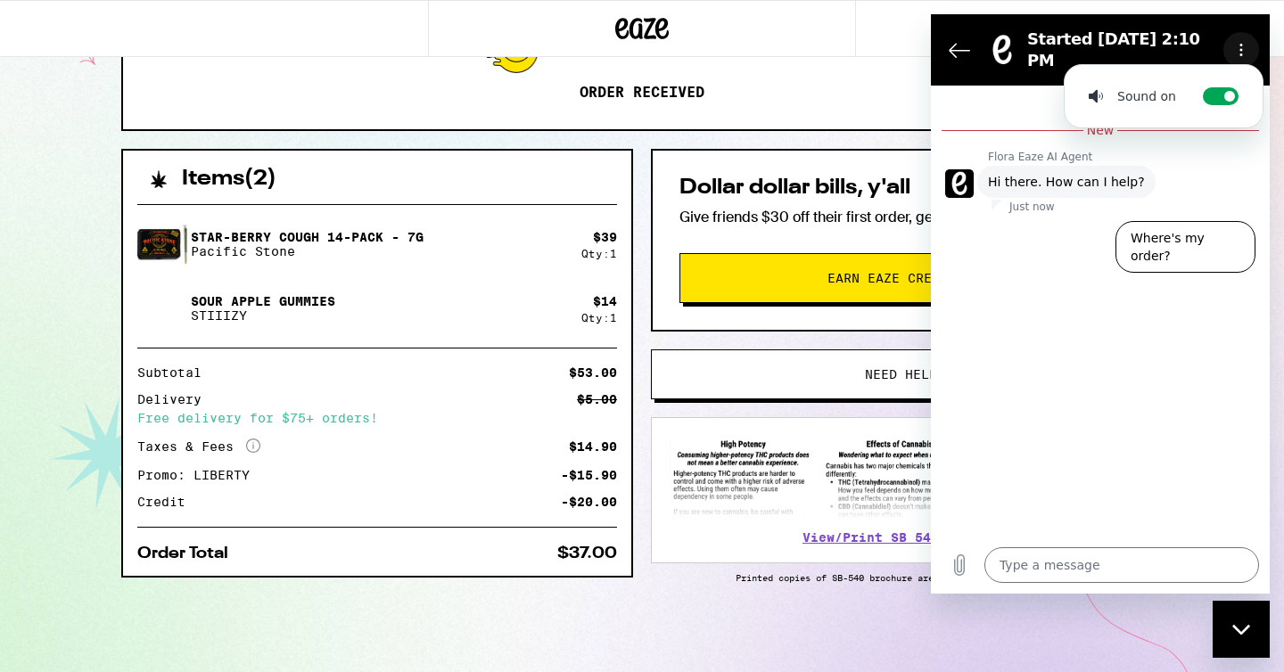
click at [1240, 43] on icon "Options menu" at bounding box center [1241, 50] width 14 height 14
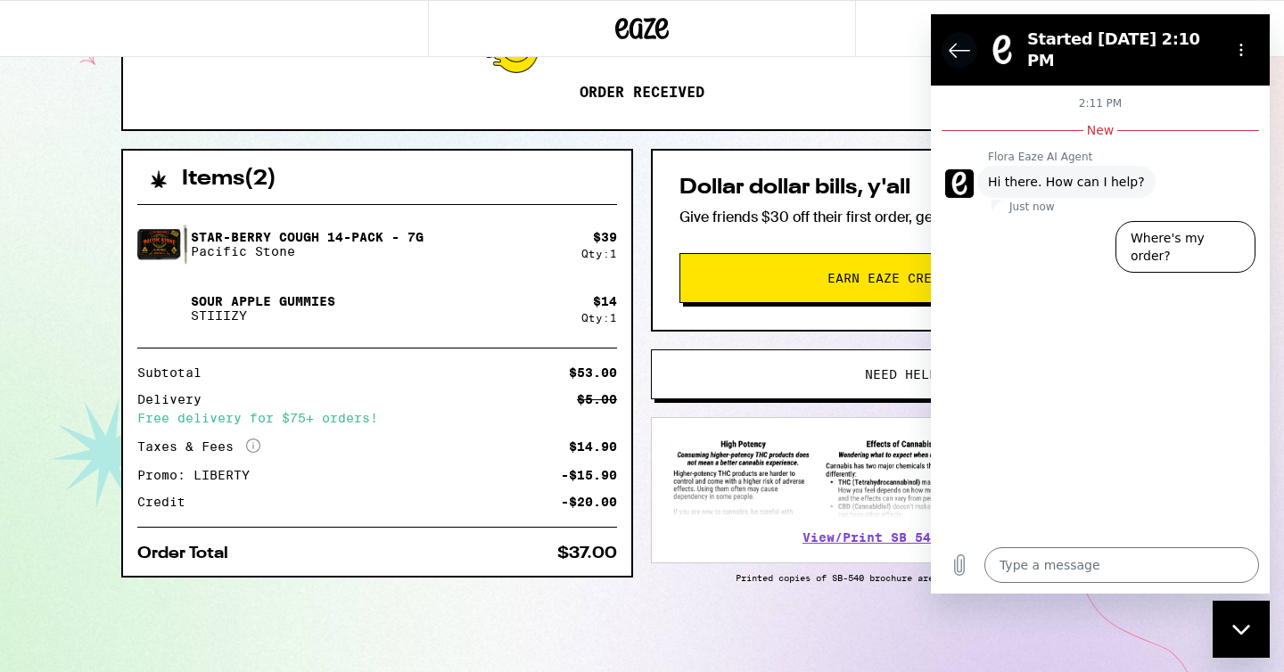
click at [946, 41] on button "Back to the conversation list" at bounding box center [960, 50] width 36 height 36
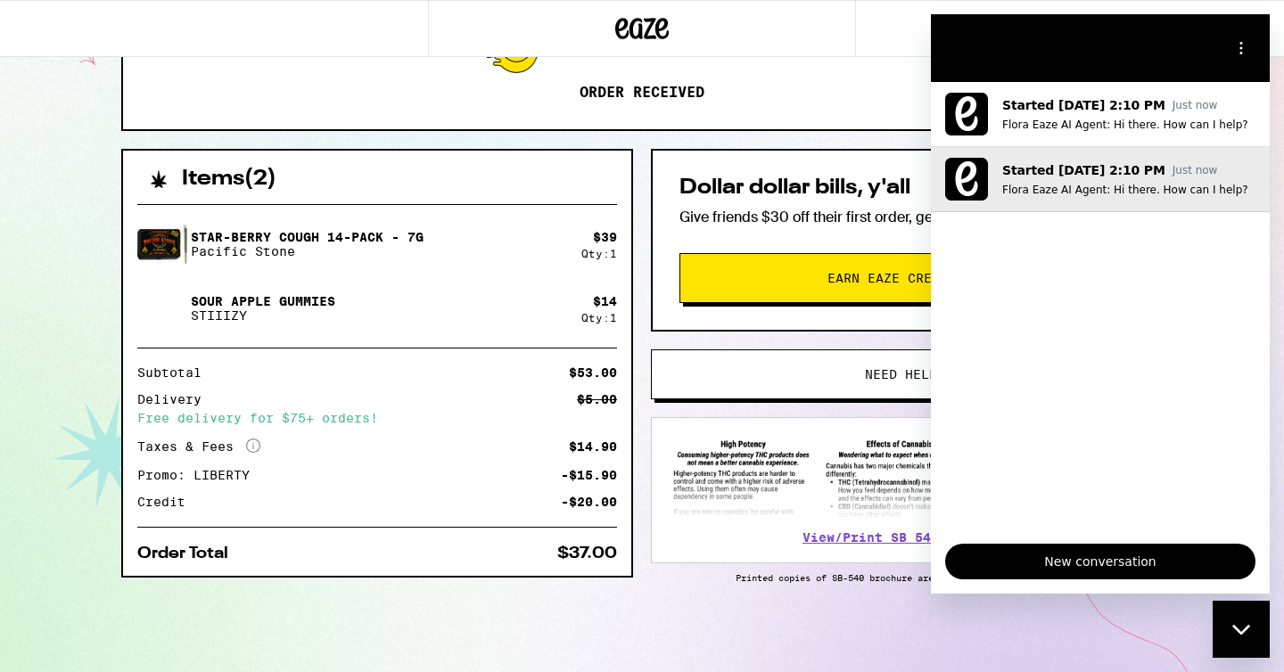
click at [1103, 165] on p "Started Sep 11 at 2:10 PM" at bounding box center [1083, 170] width 163 height 18
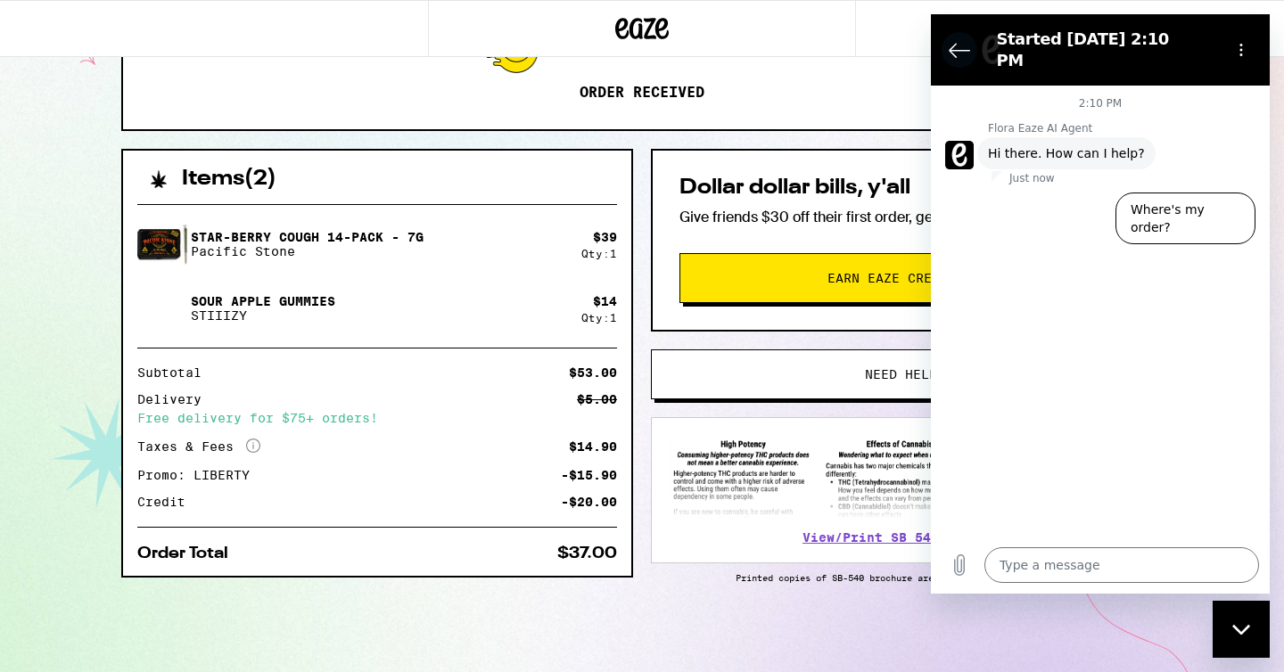
click at [951, 39] on icon "Back to the conversation list" at bounding box center [959, 49] width 21 height 21
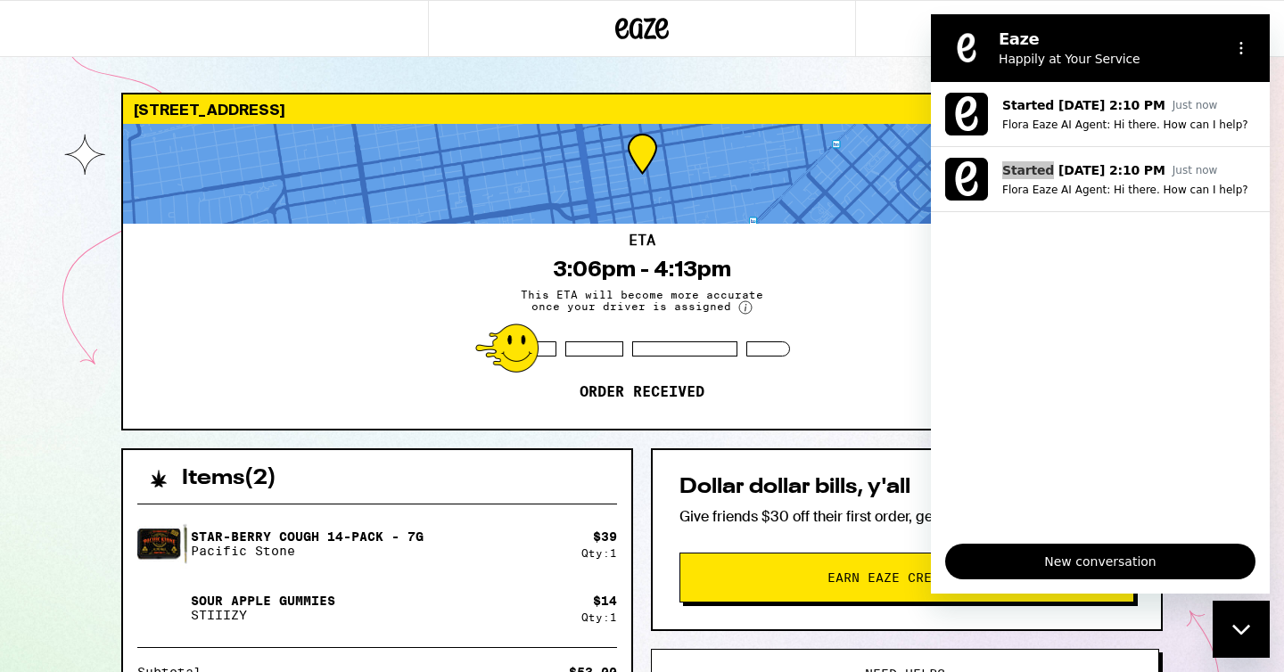
click at [1242, 626] on icon "Close messaging window" at bounding box center [1241, 630] width 19 height 12
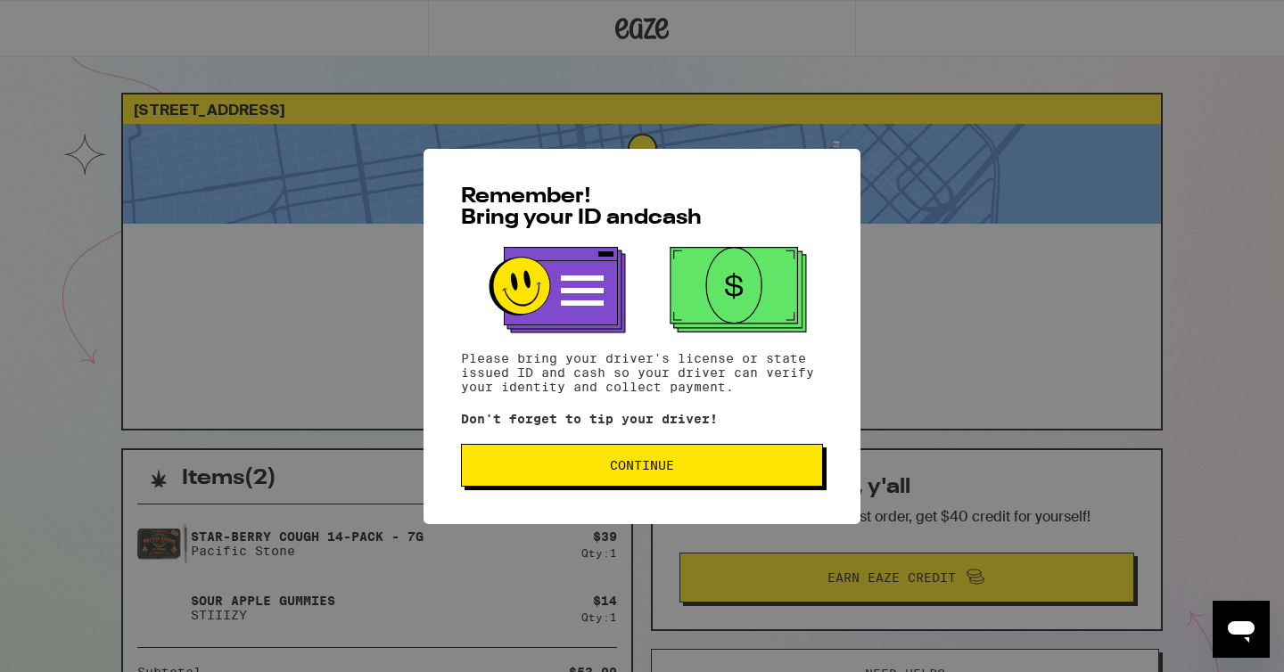
click at [652, 468] on span "Continue" at bounding box center [642, 465] width 64 height 12
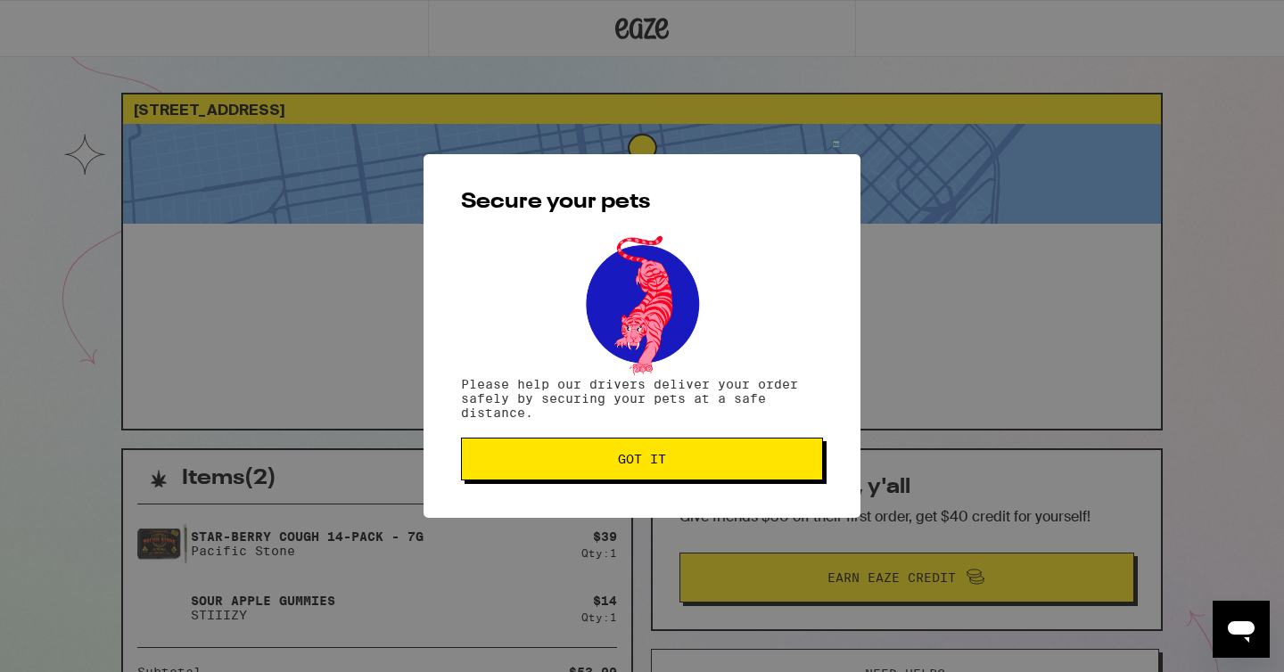
click at [652, 465] on span "Got it" at bounding box center [642, 459] width 48 height 12
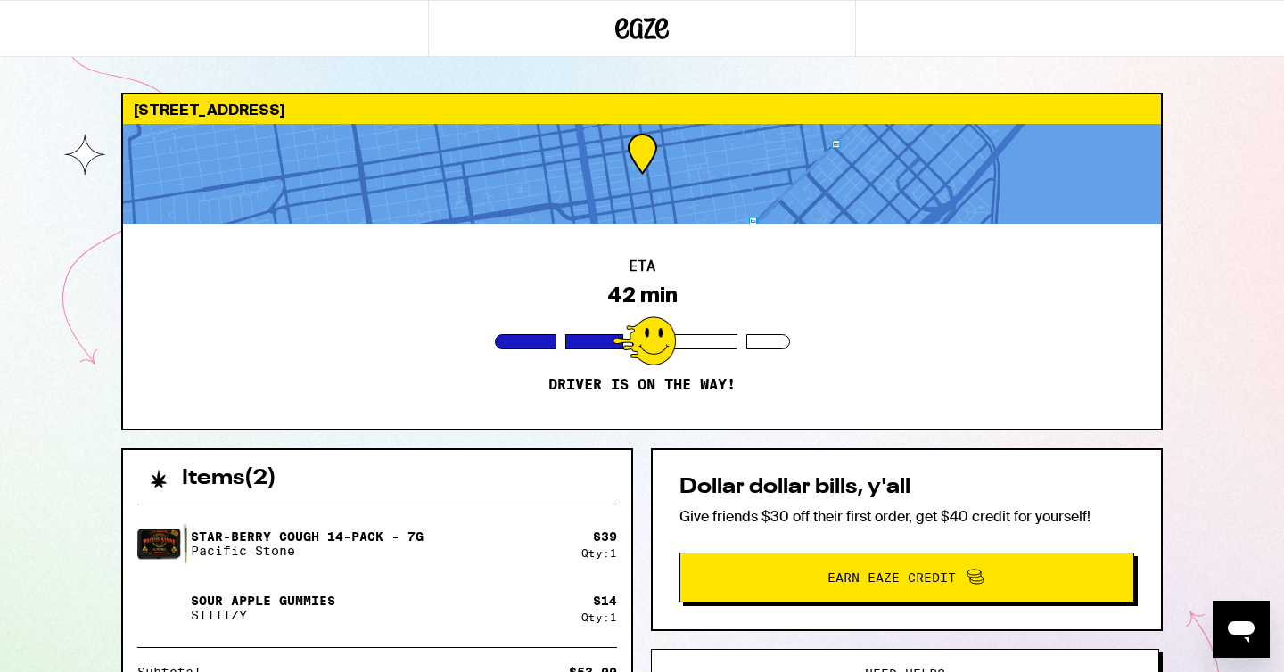
click at [1208, 392] on div "922 Post St San Francisco 94109 ETA 42 min Driver is on the way! Items ( 2 ) St…" at bounding box center [642, 486] width 1284 height 972
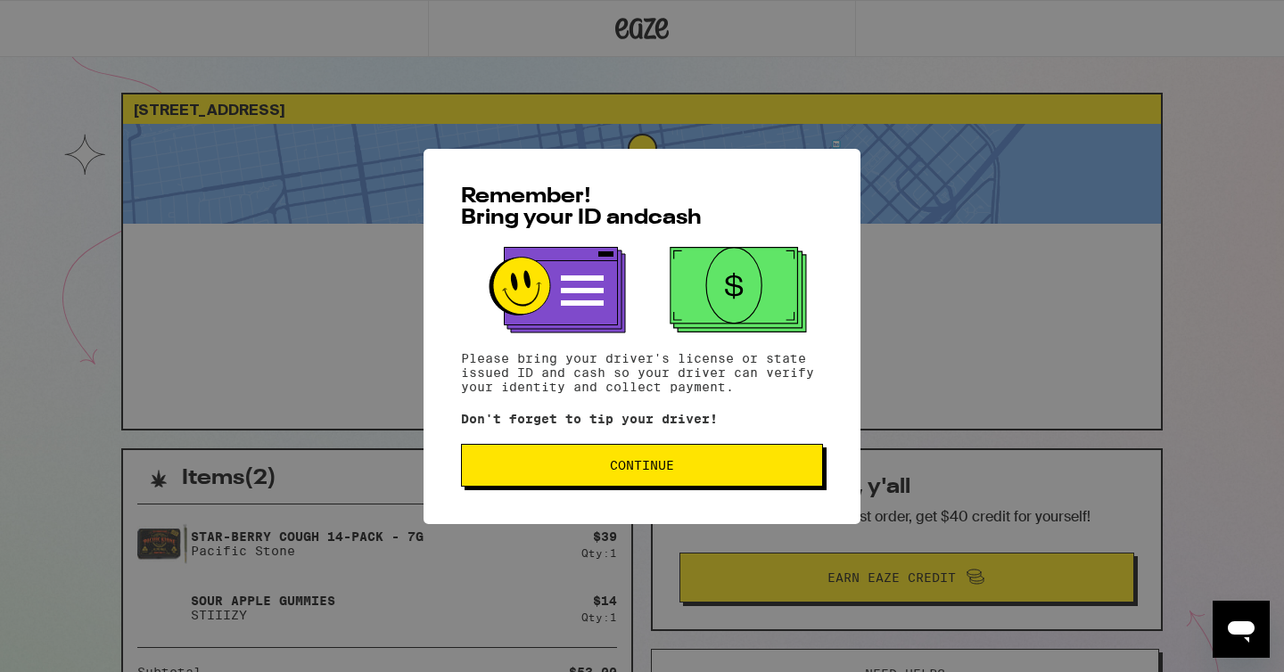
click at [680, 450] on button "Continue" at bounding box center [642, 465] width 362 height 43
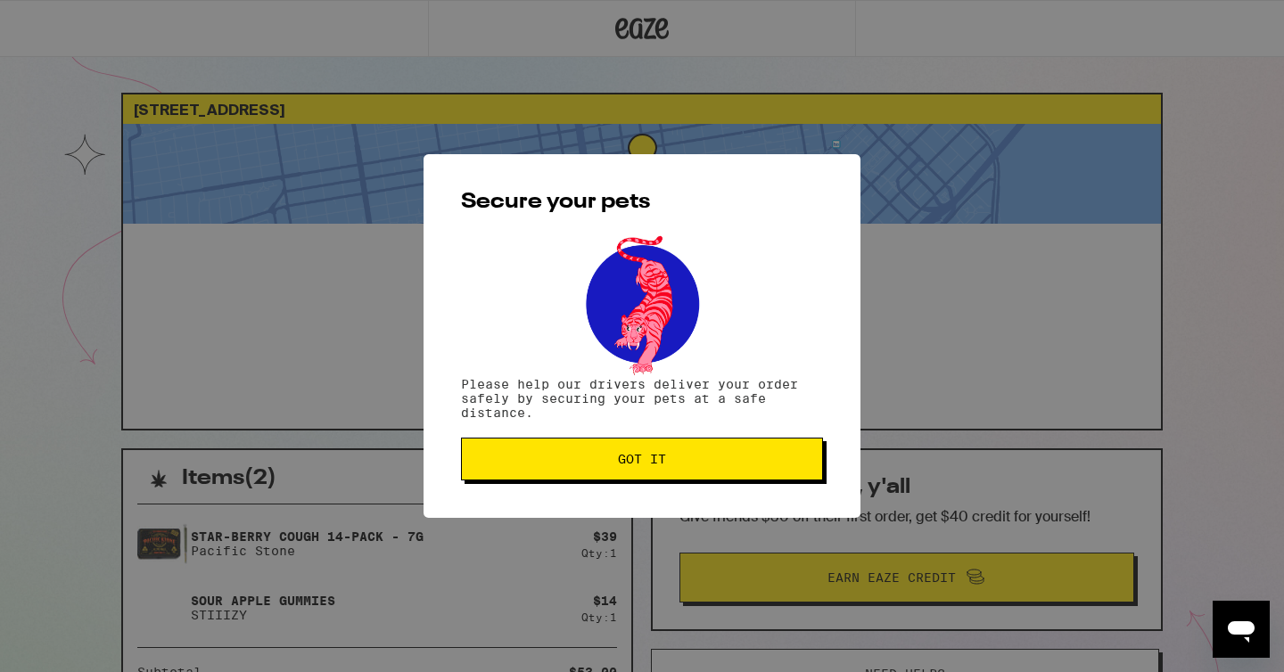
click at [680, 450] on button "Got it" at bounding box center [642, 459] width 362 height 43
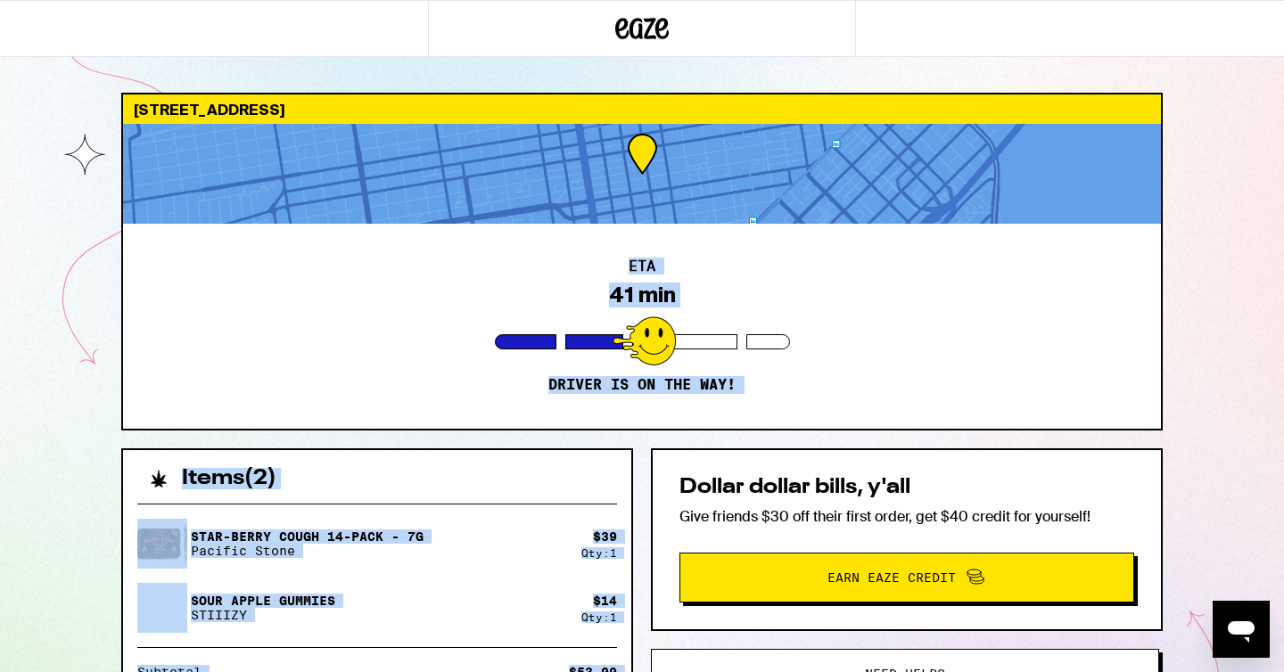
drag, startPoint x: 1232, startPoint y: 171, endPoint x: 1184, endPoint y: 432, distance: 265.7
click at [1203, 435] on div "[STREET_ADDRESS] 41 min Driver is on the way! Items ( 2 ) Star-[PERSON_NAME] Co…" at bounding box center [642, 486] width 1284 height 972
click at [1148, 434] on div "[STREET_ADDRESS] 41 min Driver is on the way! Items ( 2 ) Star-[PERSON_NAME] Co…" at bounding box center [642, 532] width 1070 height 879
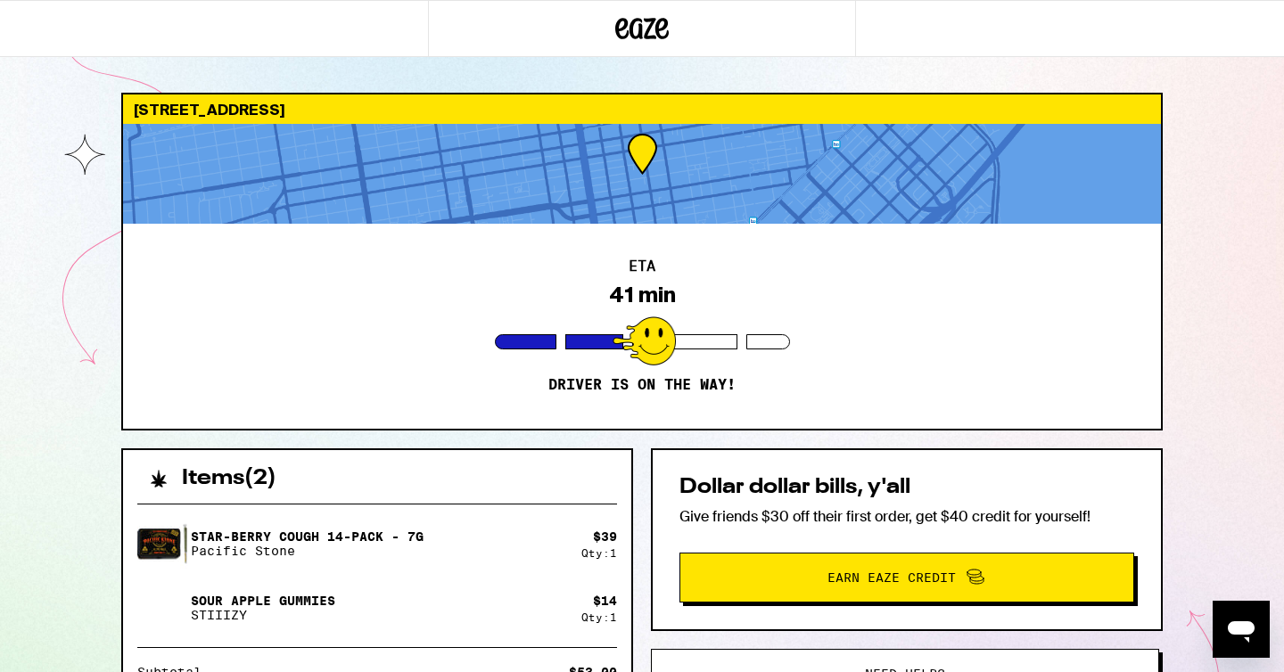
click at [1047, 400] on div "ETA 41 min Driver is on the way!" at bounding box center [642, 326] width 1038 height 205
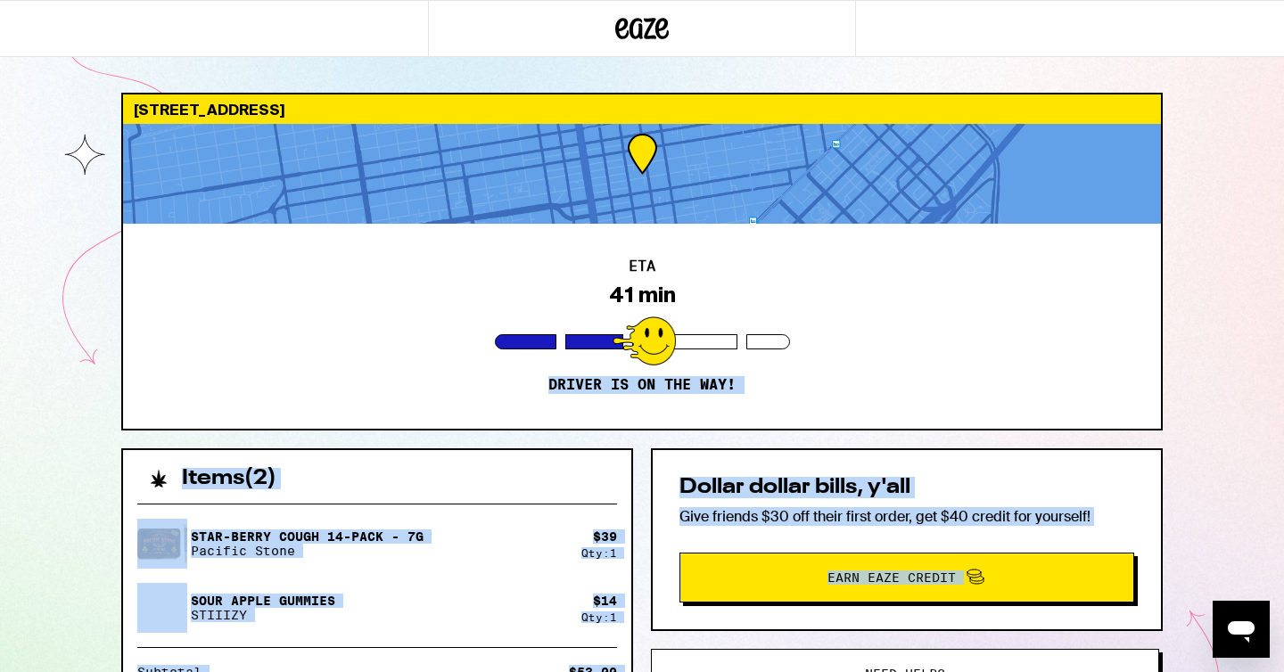
drag, startPoint x: 1047, startPoint y: 400, endPoint x: 1010, endPoint y: 620, distance: 222.4
click at [1010, 620] on div "[STREET_ADDRESS] 41 min Driver is on the way! Items ( 2 ) Star-[PERSON_NAME] Co…" at bounding box center [642, 532] width 1070 height 879
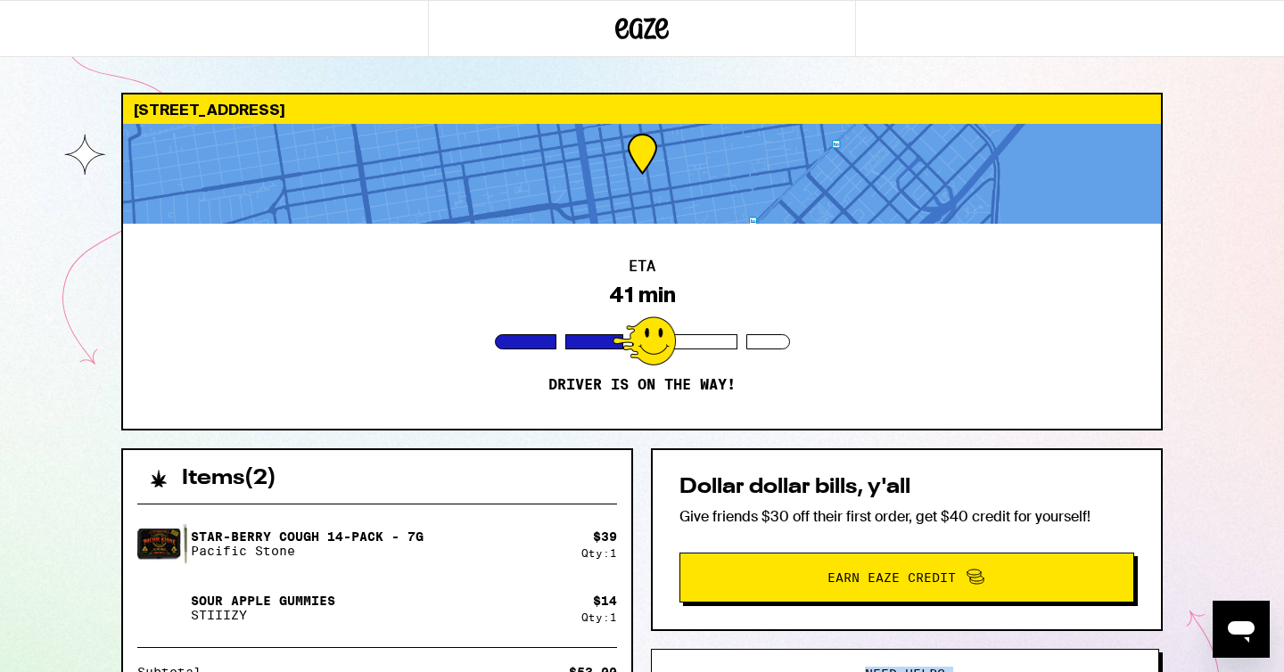
drag, startPoint x: 1149, startPoint y: 580, endPoint x: 1148, endPoint y: 667, distance: 86.5
click at [1148, 667] on div "Dollar dollar bills, y'all Give friends $30 off their first order, get $40 cred…" at bounding box center [907, 675] width 512 height 452
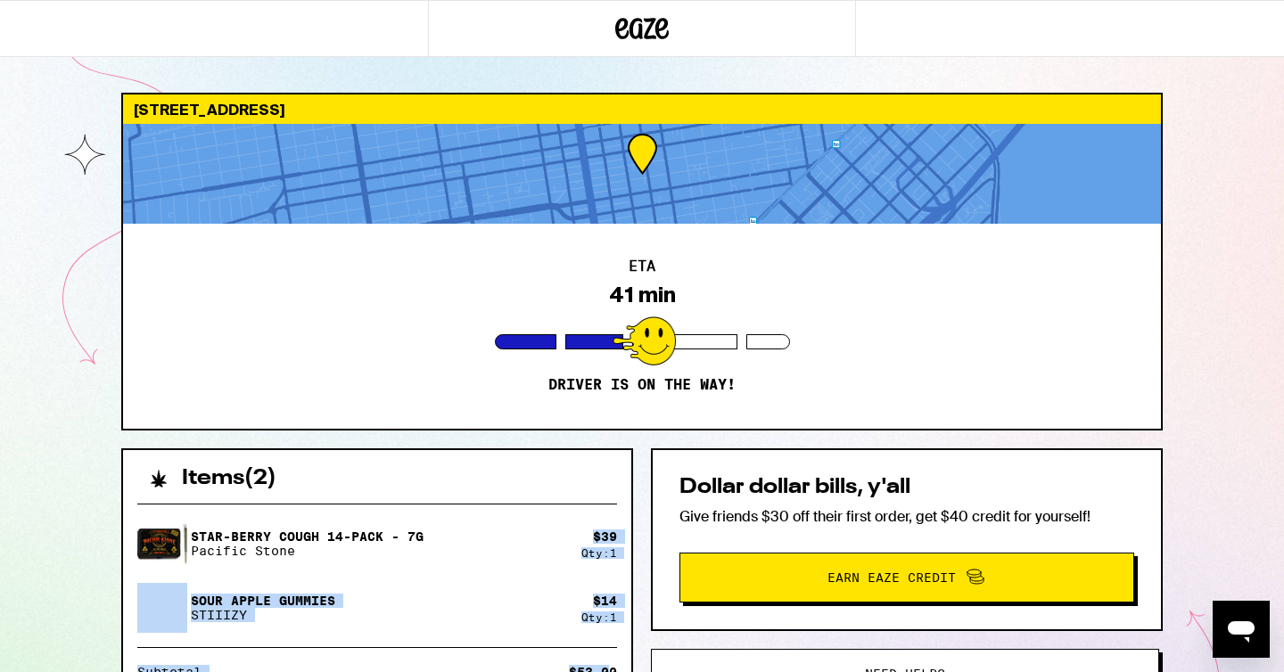
drag, startPoint x: 474, startPoint y: 568, endPoint x: 607, endPoint y: 671, distance: 168.4
click at [607, 671] on div "Star-[PERSON_NAME] Cough 14-Pack - 7g Pacific Stone $ 39 Qty: 1 Sour Apple Gumm…" at bounding box center [377, 673] width 508 height 367
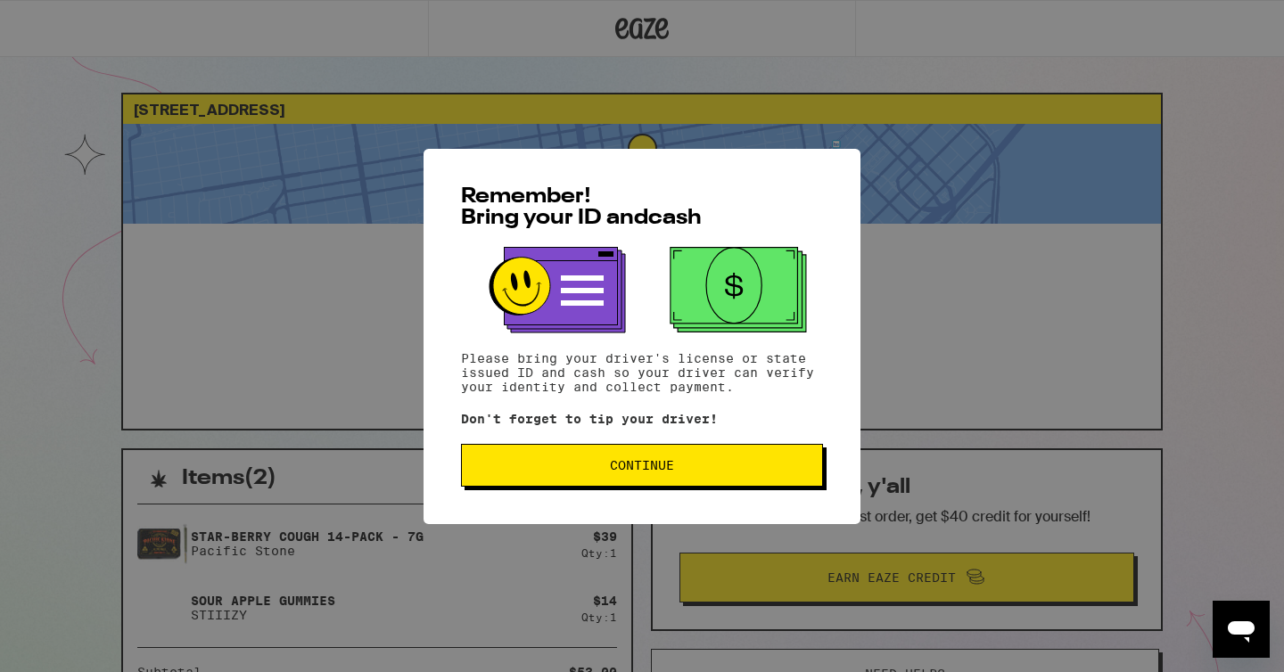
click at [582, 471] on span "Continue" at bounding box center [642, 465] width 332 height 12
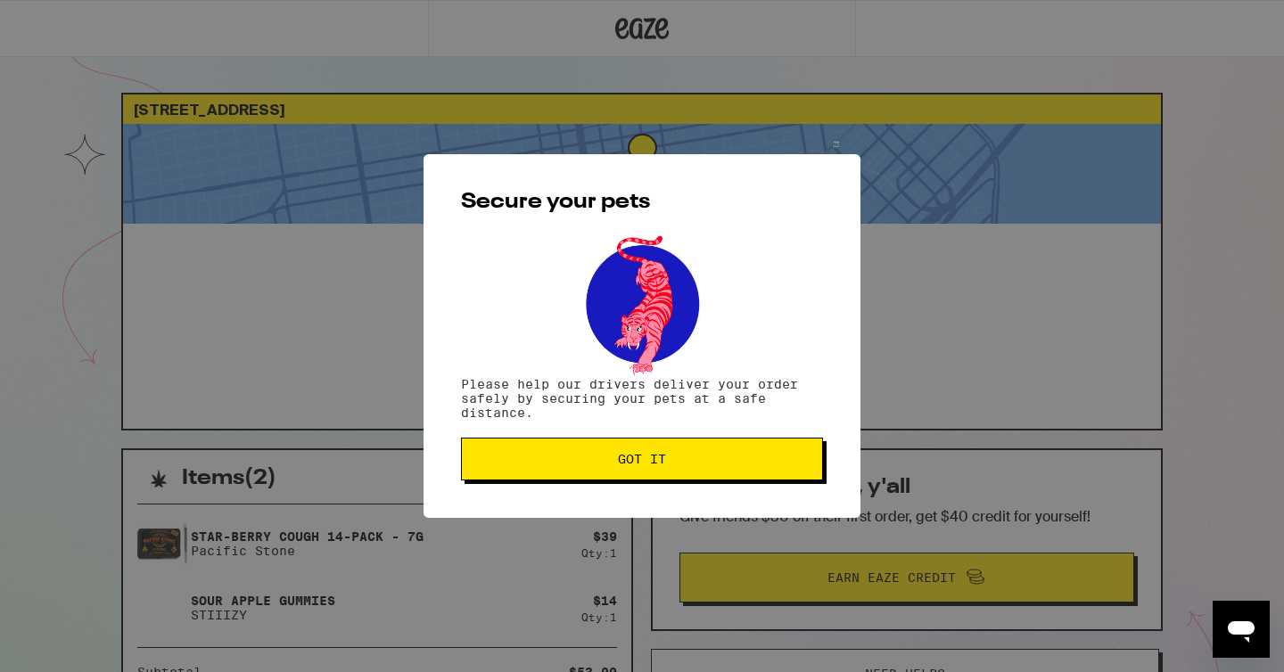
click at [582, 471] on button "Got it" at bounding box center [642, 459] width 362 height 43
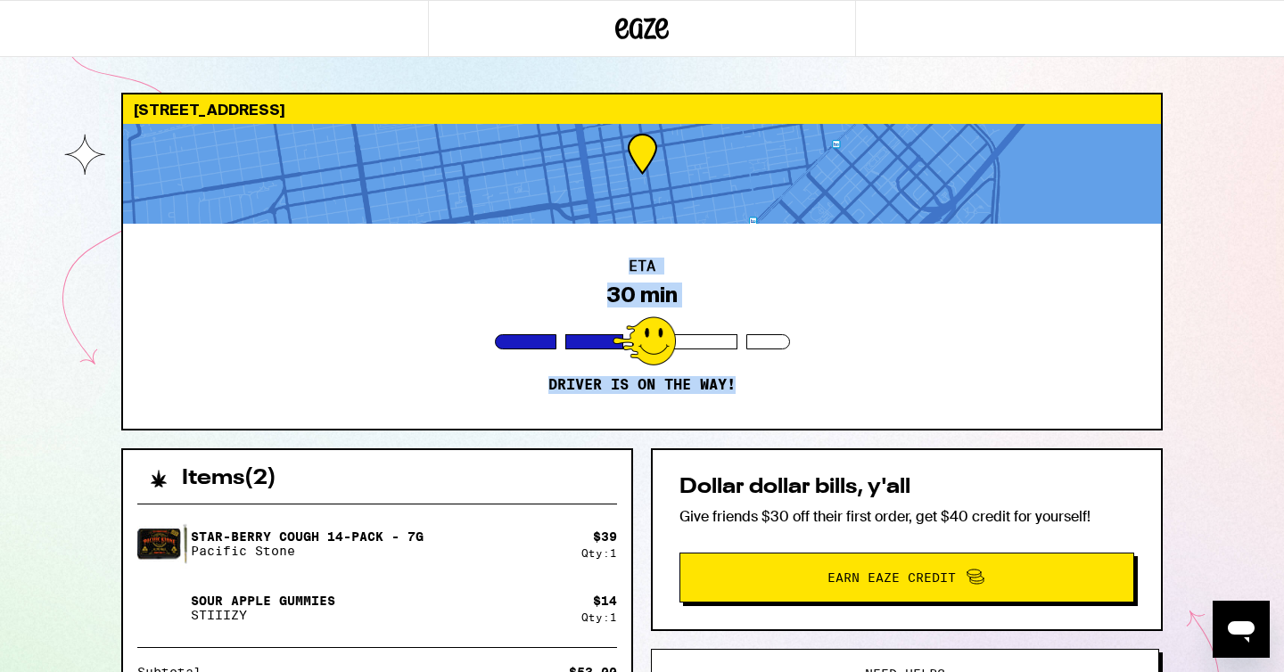
drag, startPoint x: 743, startPoint y: 425, endPoint x: 730, endPoint y: 159, distance: 266.9
click at [730, 159] on div "[STREET_ADDRESS] 30 min Driver is on the way!" at bounding box center [642, 262] width 1042 height 338
click at [1148, 317] on div "ETA 30 min Driver is on the way!" at bounding box center [642, 326] width 1038 height 205
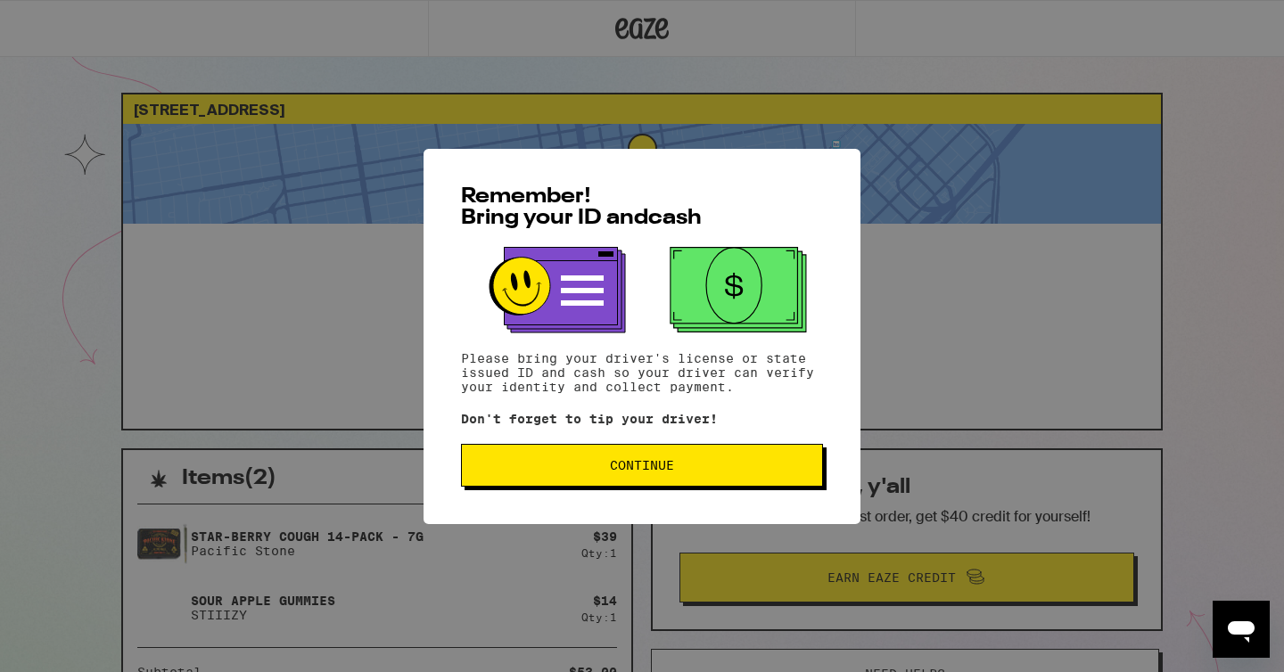
click at [570, 479] on button "Continue" at bounding box center [642, 465] width 362 height 43
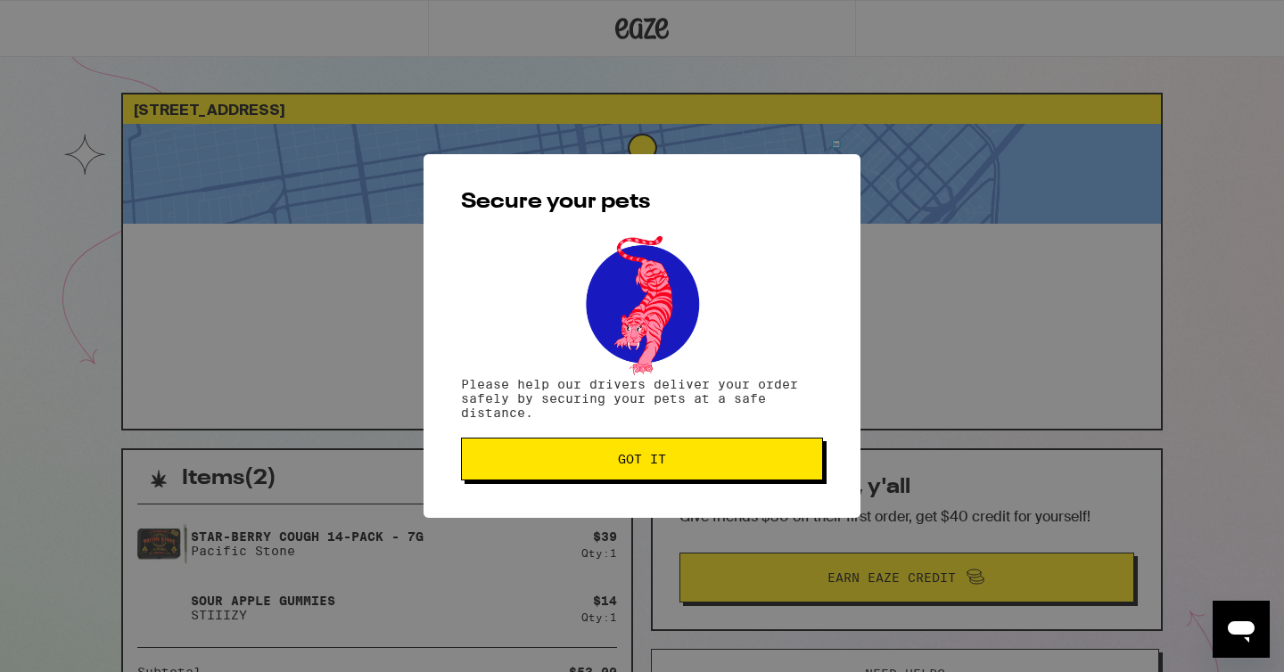
click at [570, 479] on button "Got it" at bounding box center [642, 459] width 362 height 43
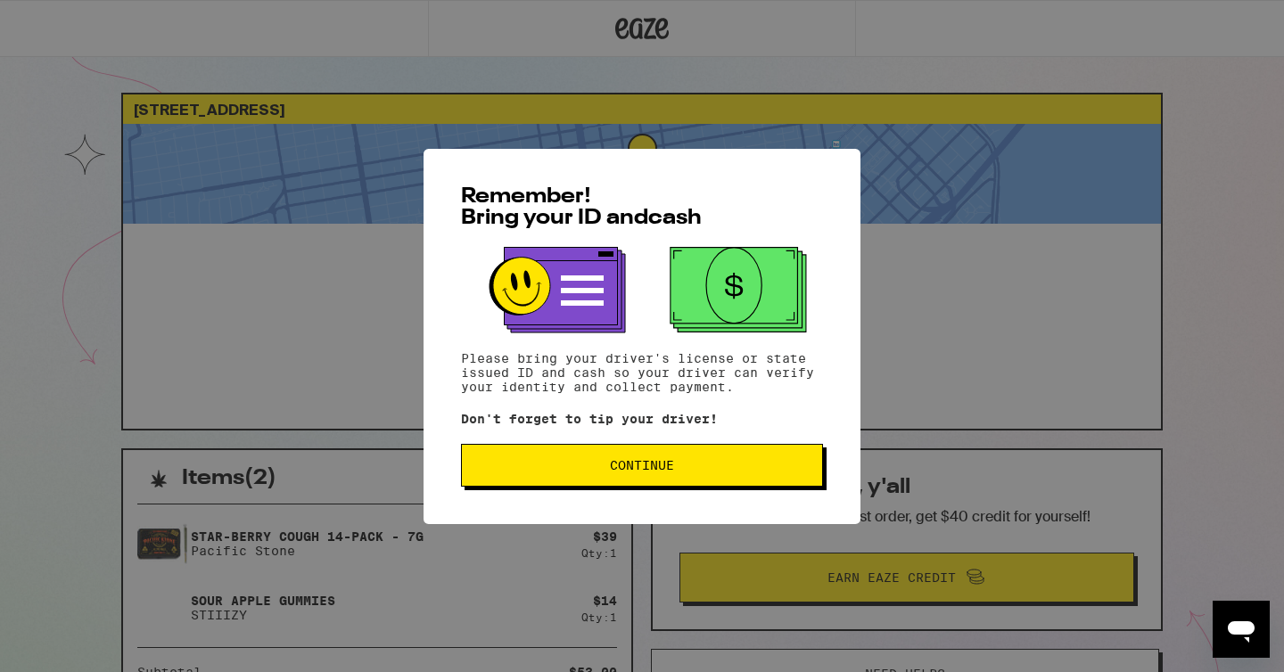
click at [649, 472] on span "Continue" at bounding box center [642, 465] width 64 height 12
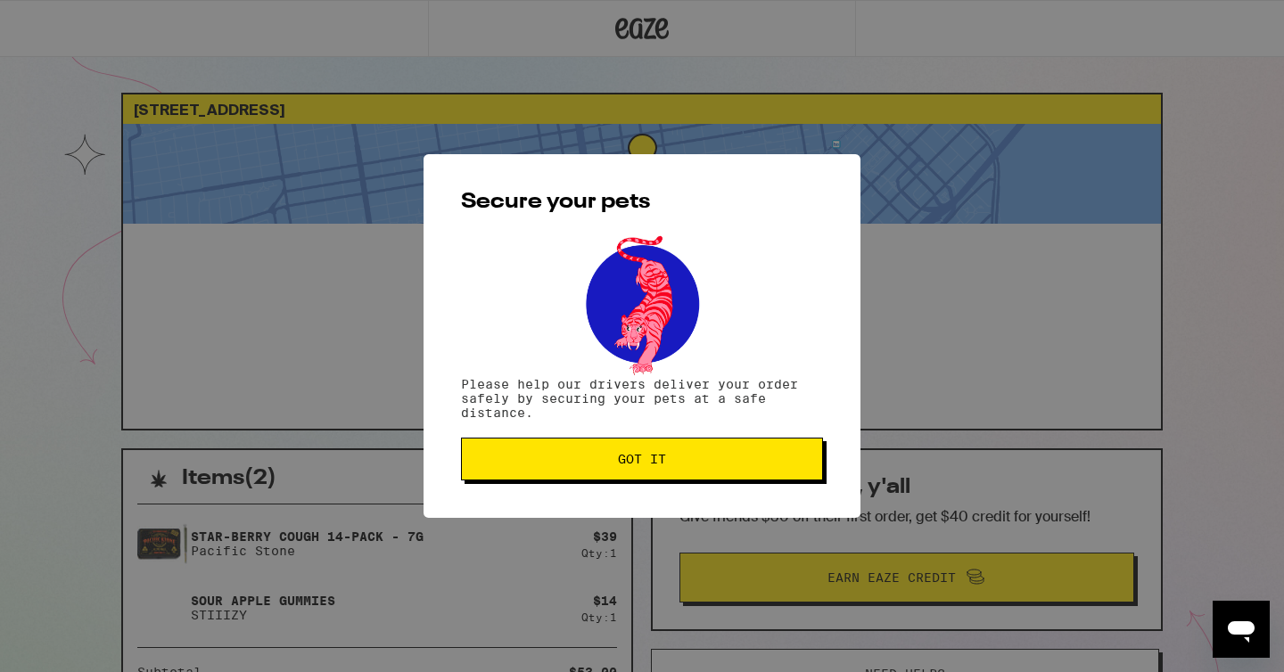
click at [649, 475] on button "Got it" at bounding box center [642, 459] width 362 height 43
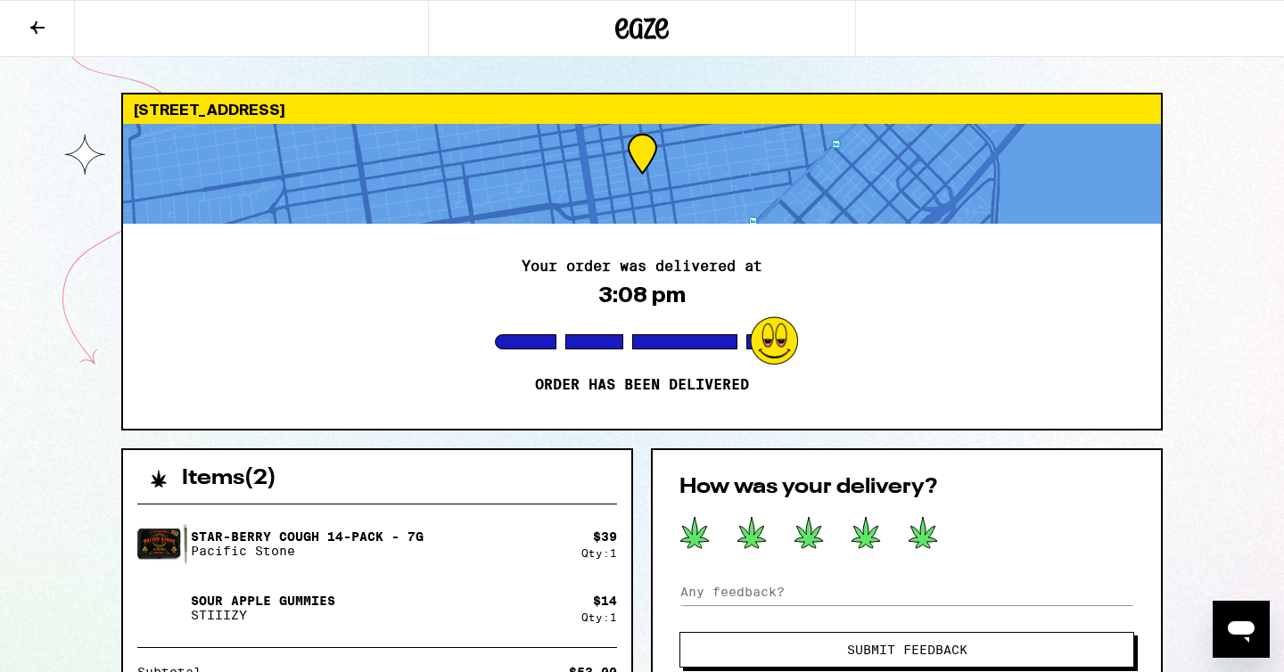
click at [918, 542] on icon at bounding box center [923, 532] width 29 height 31
click at [910, 656] on span "Submit Feedback" at bounding box center [907, 650] width 120 height 12
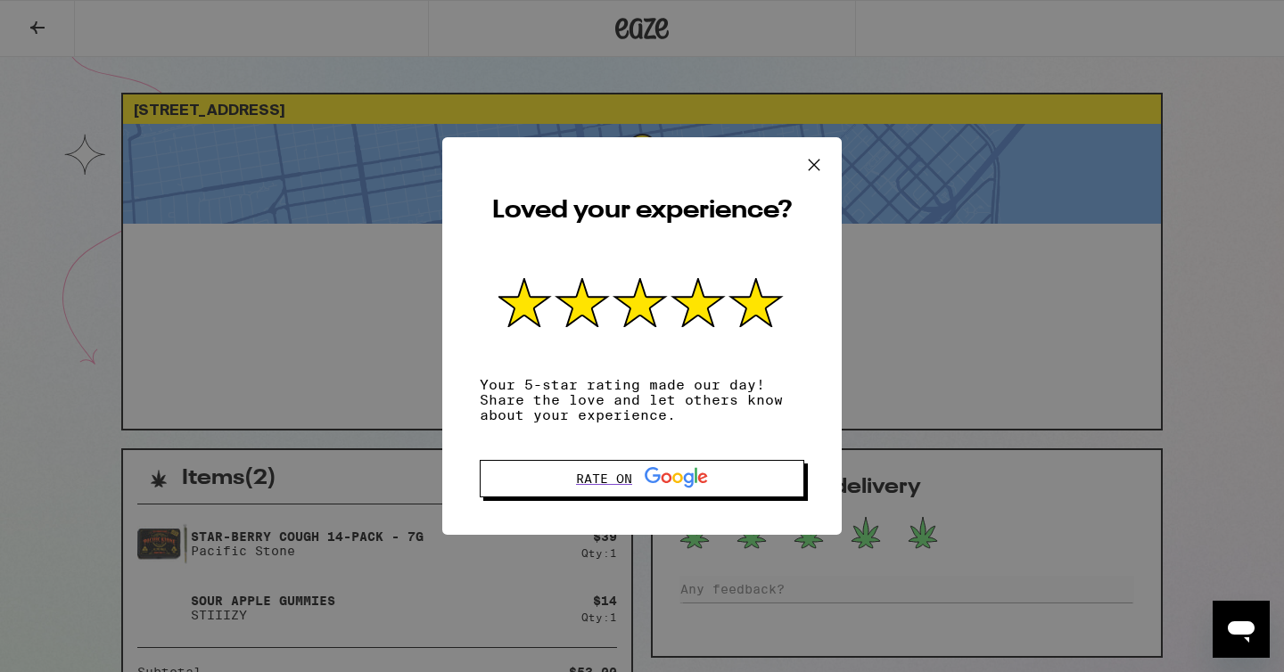
click at [807, 169] on icon at bounding box center [814, 165] width 27 height 27
